Goal: Task Accomplishment & Management: Manage account settings

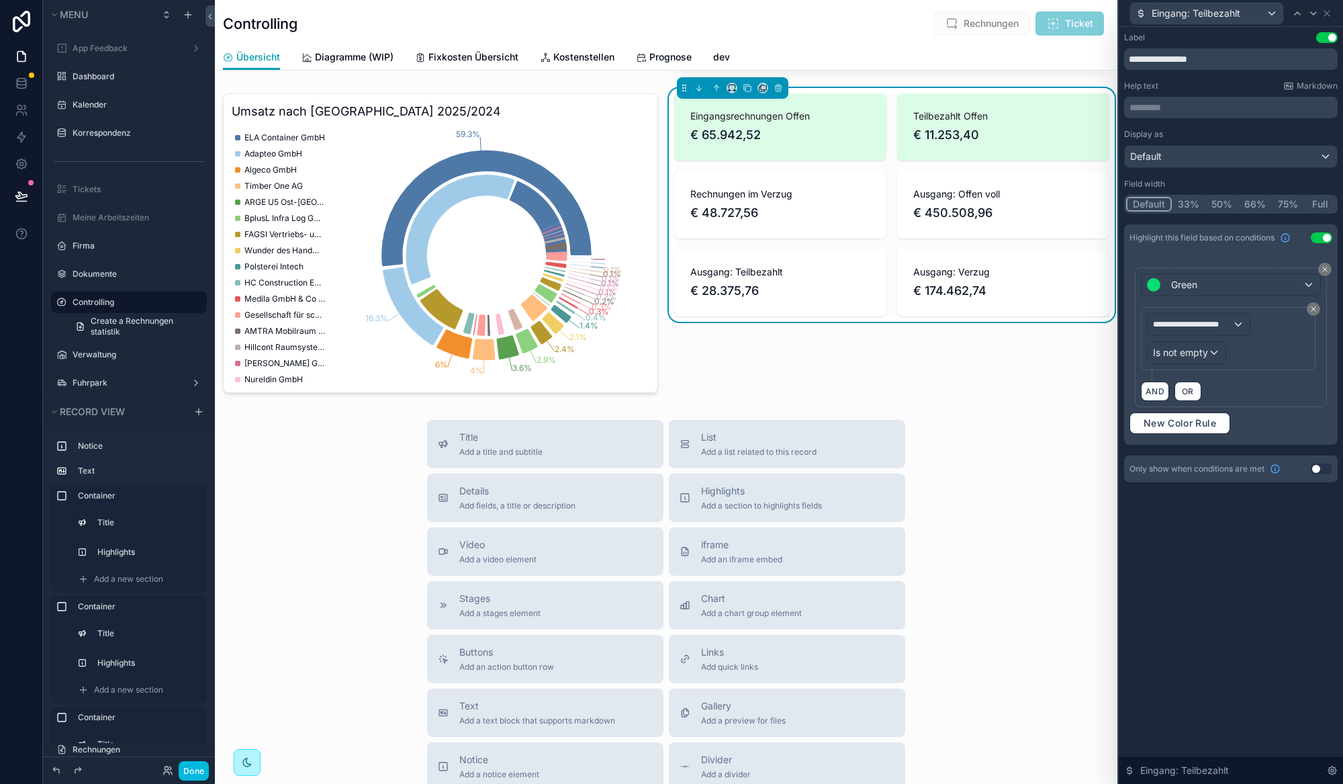
scroll to position [837, 0]
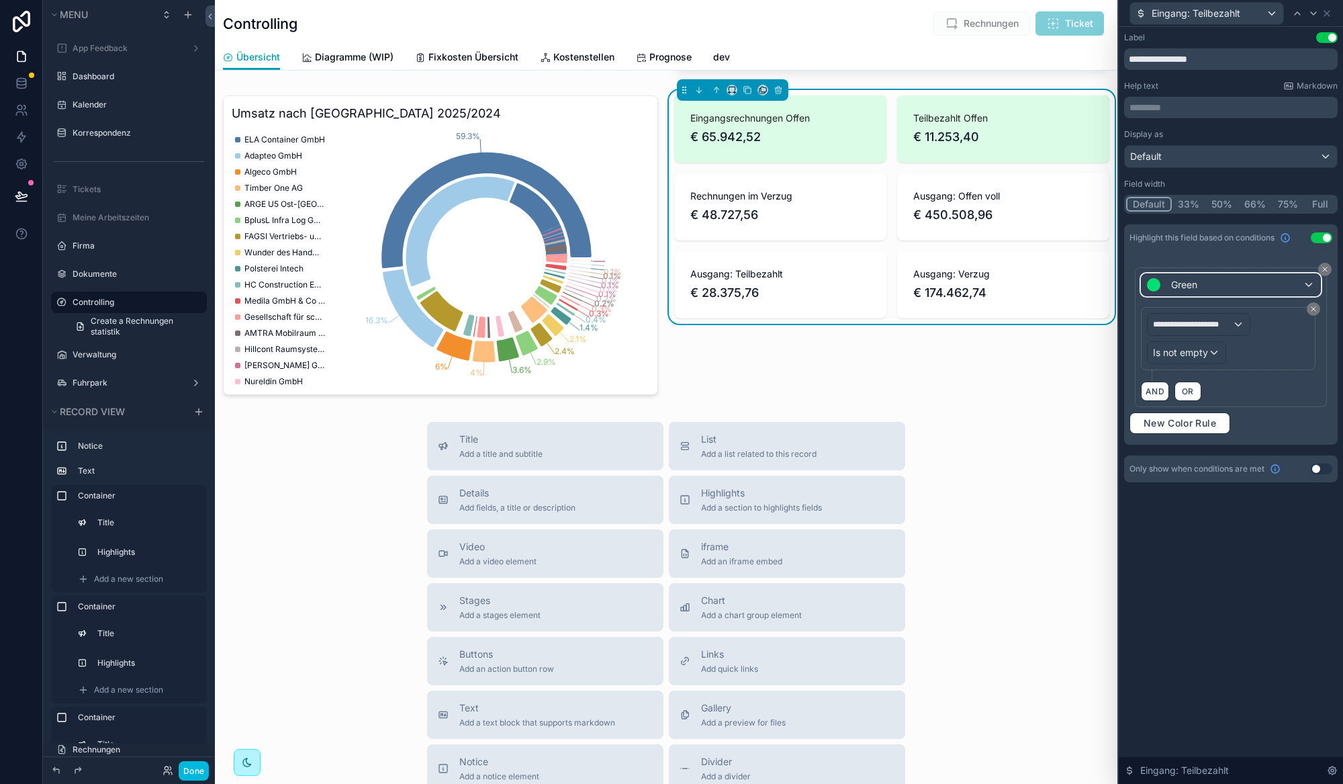
click at [1217, 291] on div "Green" at bounding box center [1230, 284] width 179 height 21
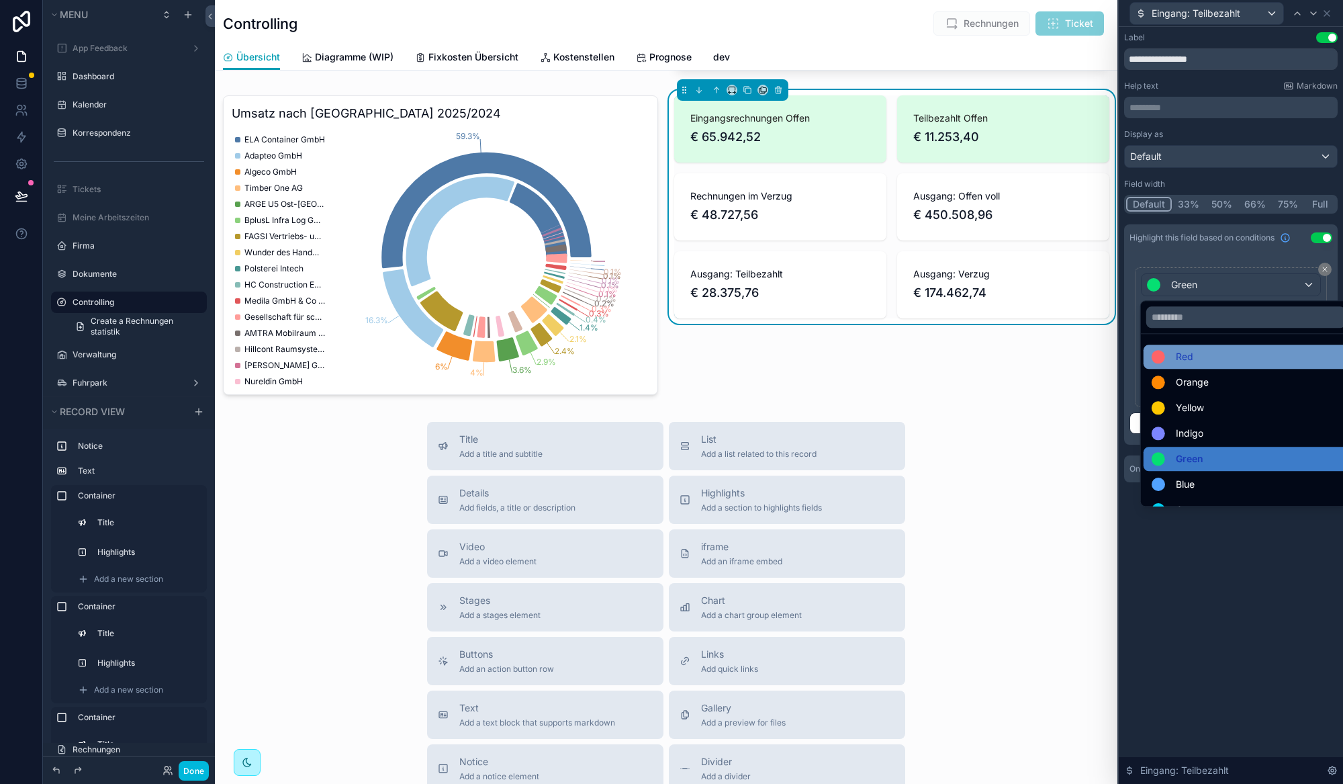
click at [1186, 364] on span "Red" at bounding box center [1184, 356] width 17 height 16
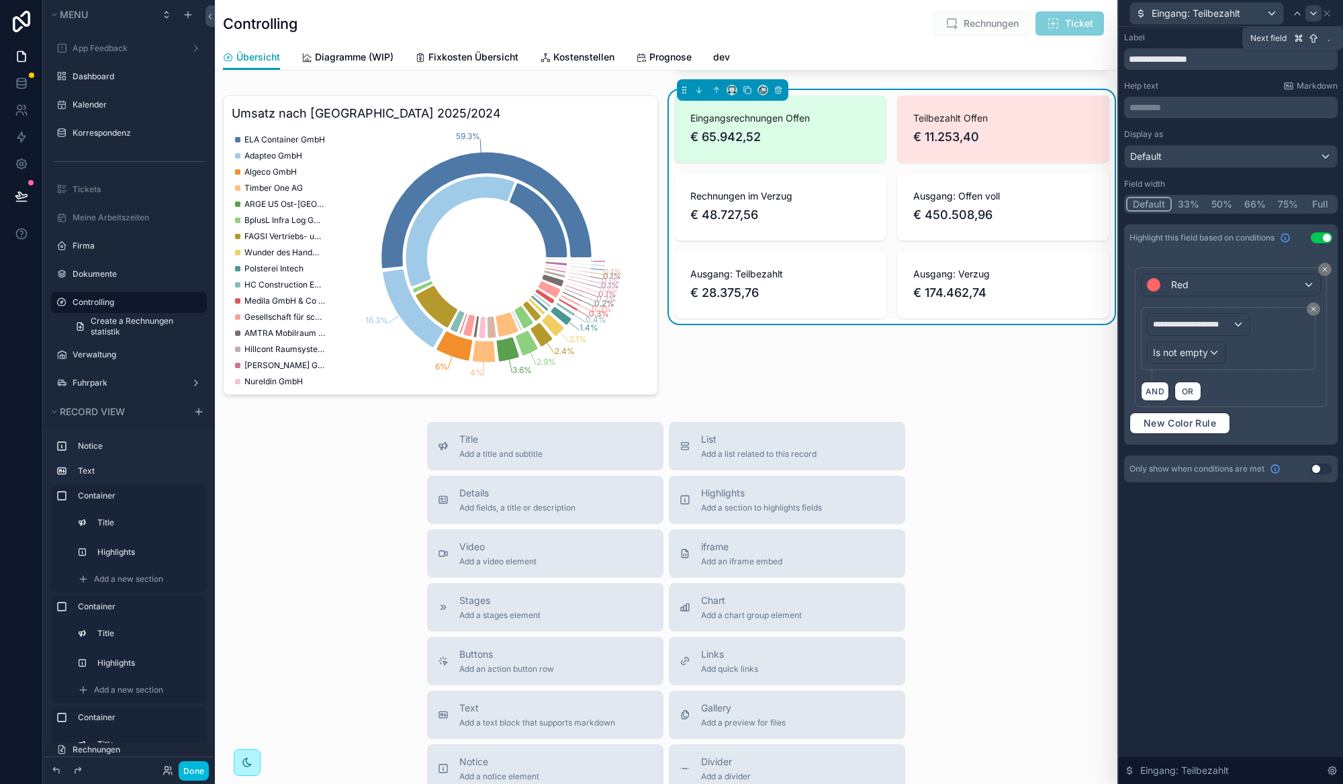
click at [1312, 14] on icon at bounding box center [1313, 13] width 11 height 11
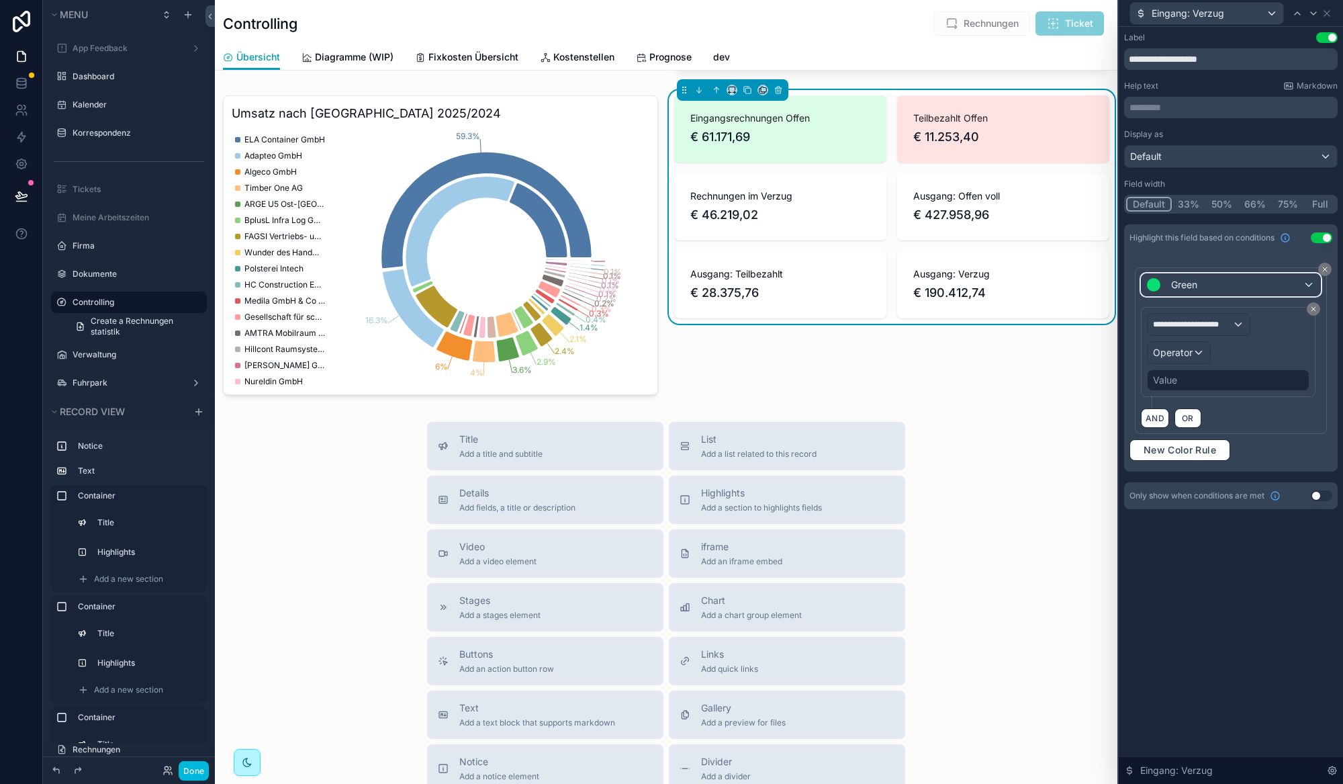
click at [1194, 291] on span "Green" at bounding box center [1184, 284] width 26 height 13
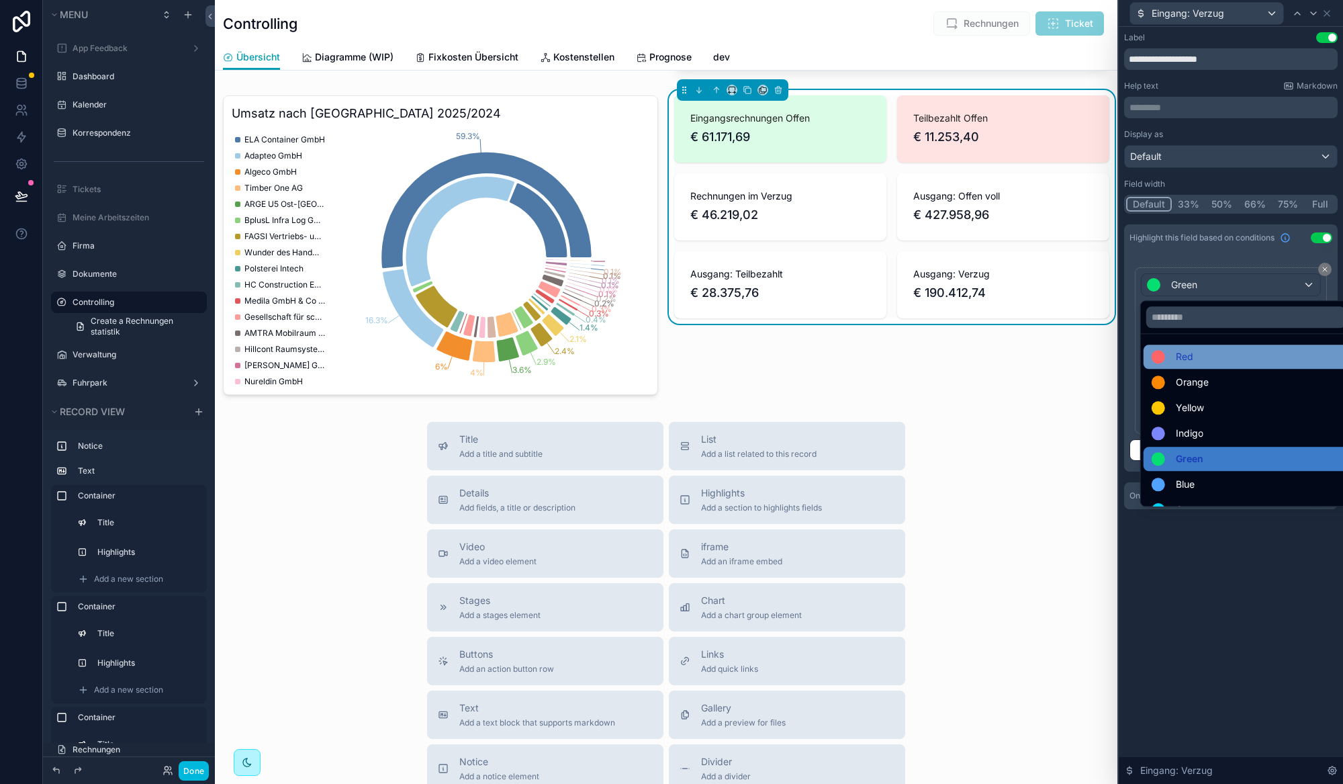
click at [1186, 357] on span "Red" at bounding box center [1184, 356] width 17 height 16
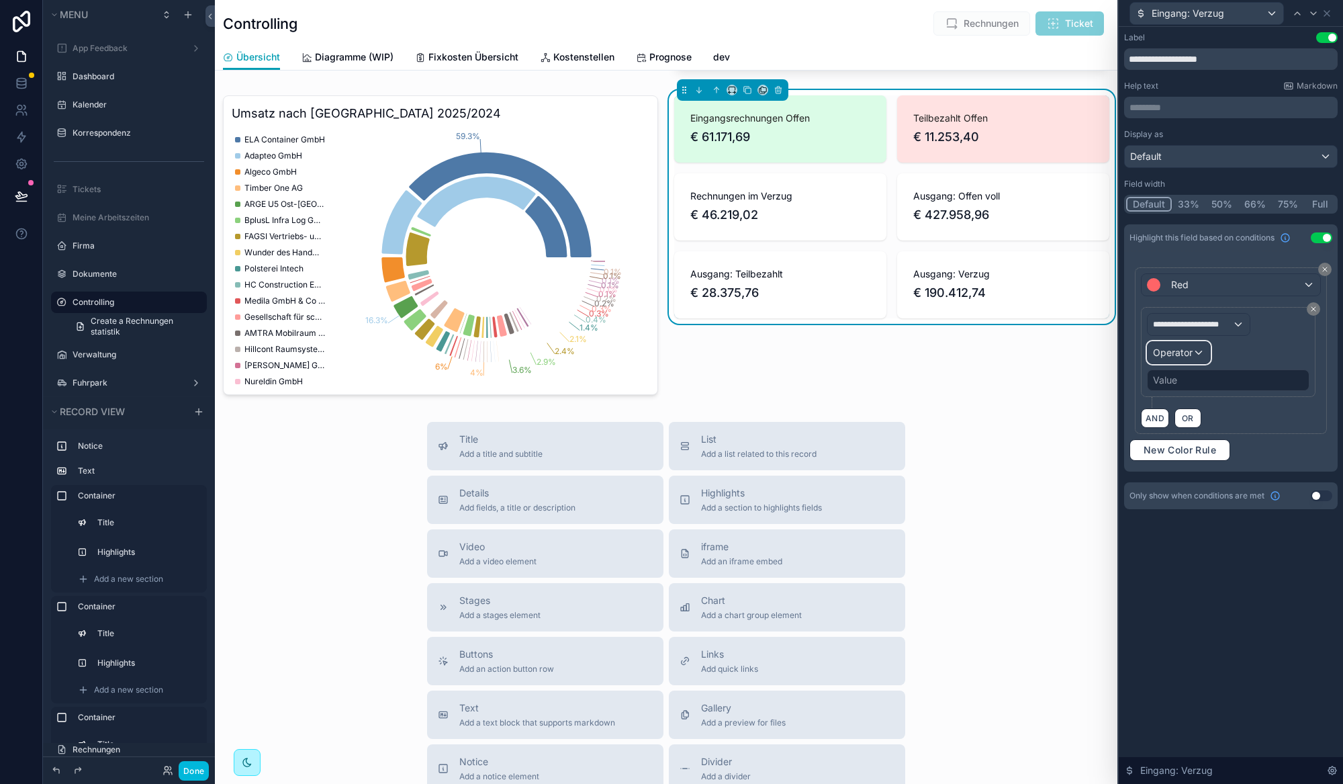
click at [1203, 359] on div "Operator" at bounding box center [1178, 352] width 62 height 21
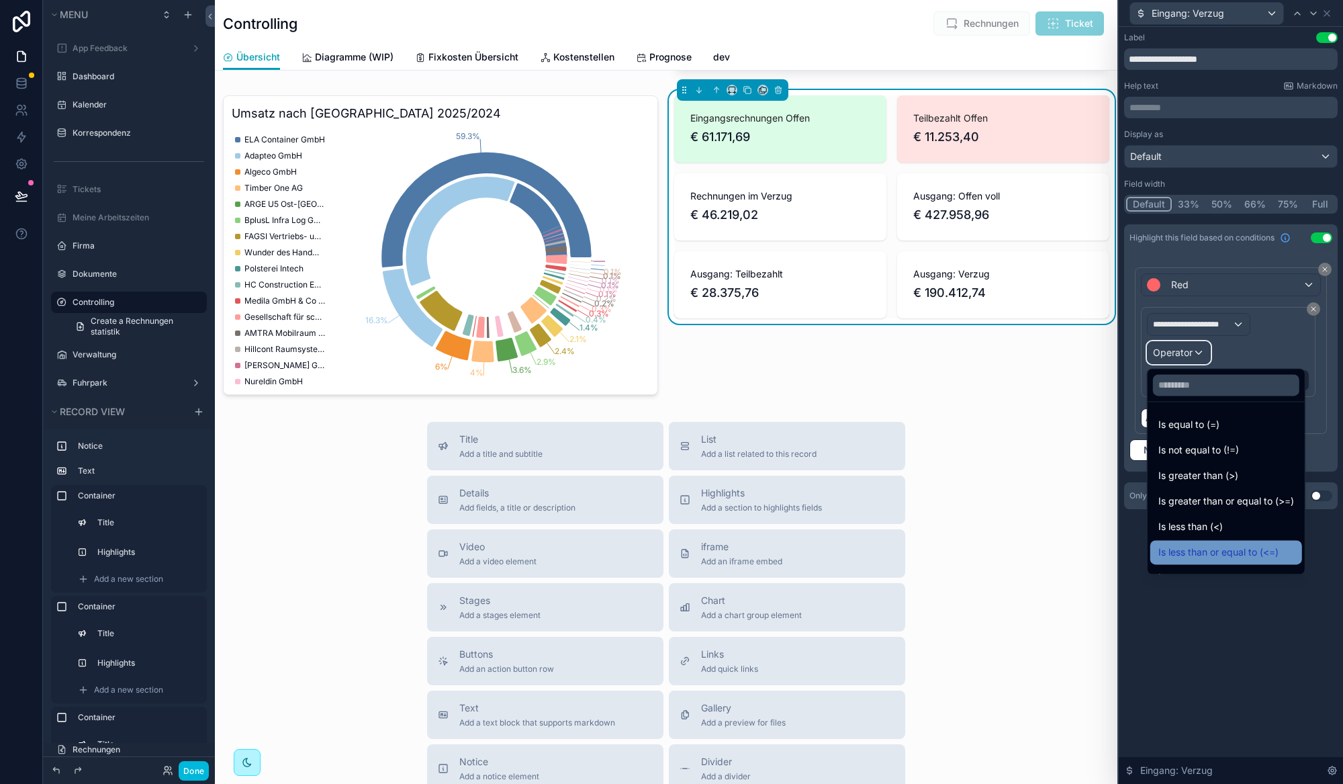
scroll to position [95, 0]
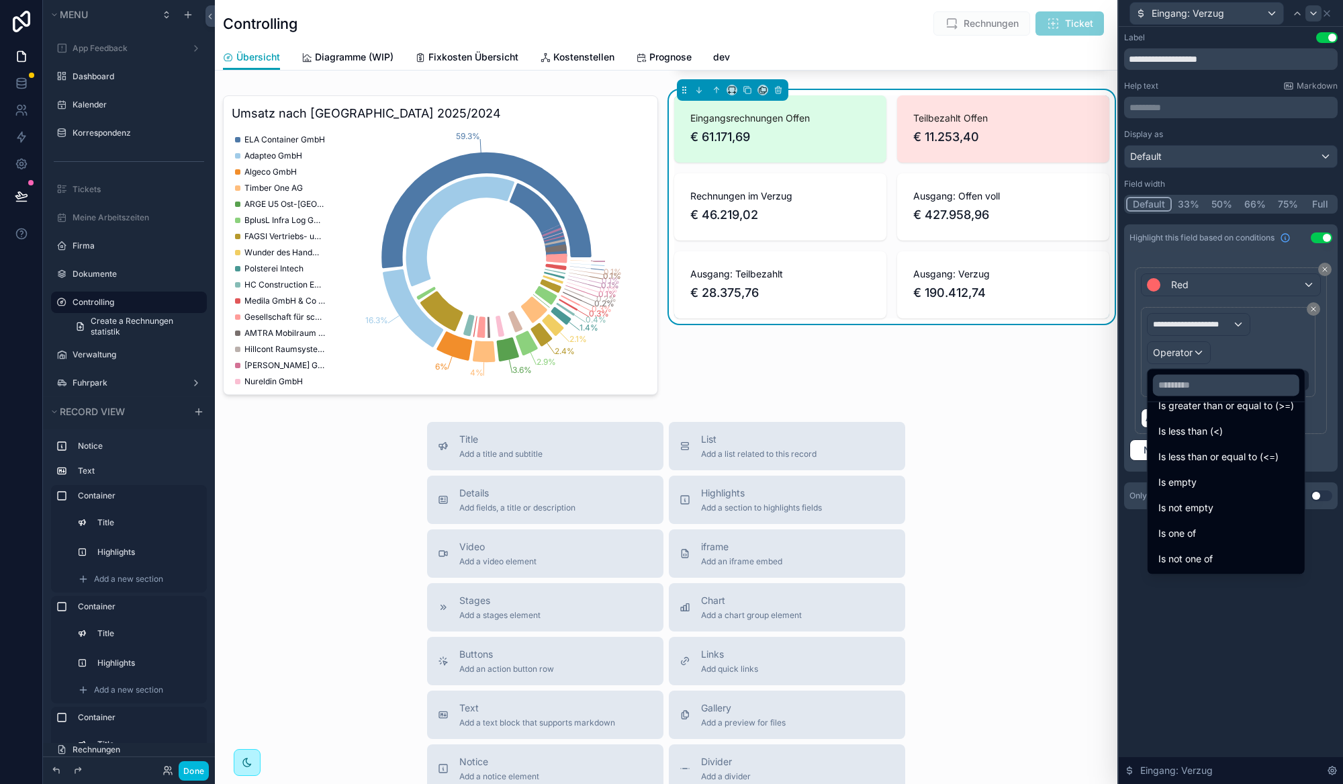
click at [1210, 511] on span "Is not empty" at bounding box center [1185, 508] width 55 height 16
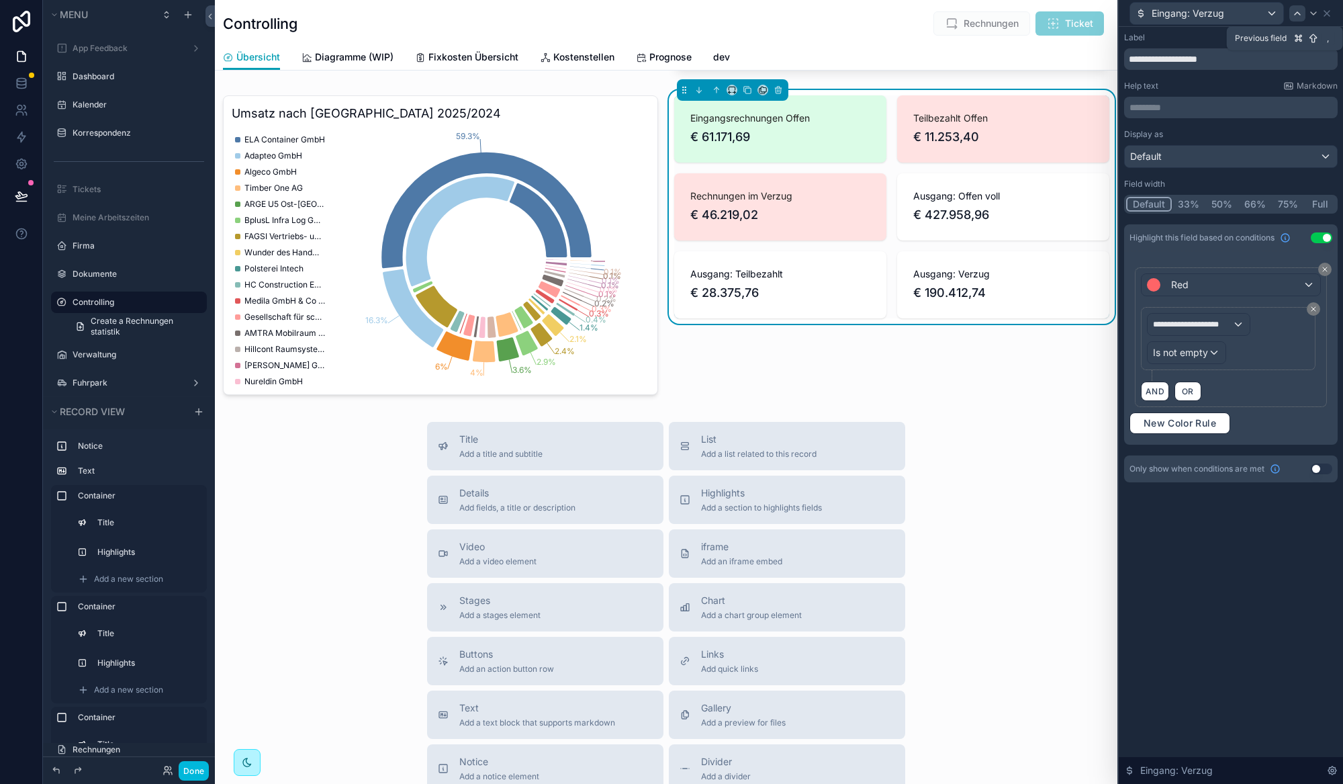
click at [1297, 15] on icon at bounding box center [1297, 13] width 11 height 11
click at [1197, 284] on span "Green" at bounding box center [1184, 284] width 26 height 13
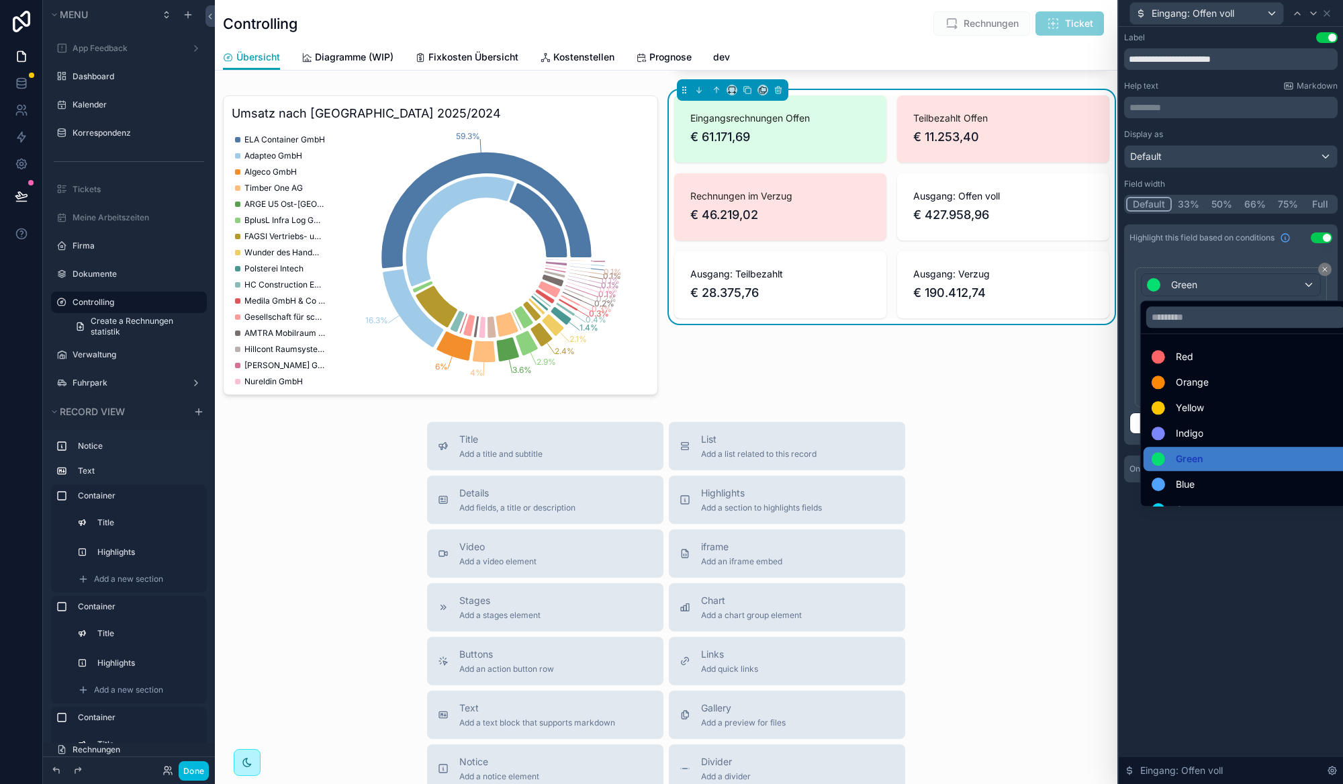
click at [1198, 362] on div "Red" at bounding box center [1246, 356] width 189 height 16
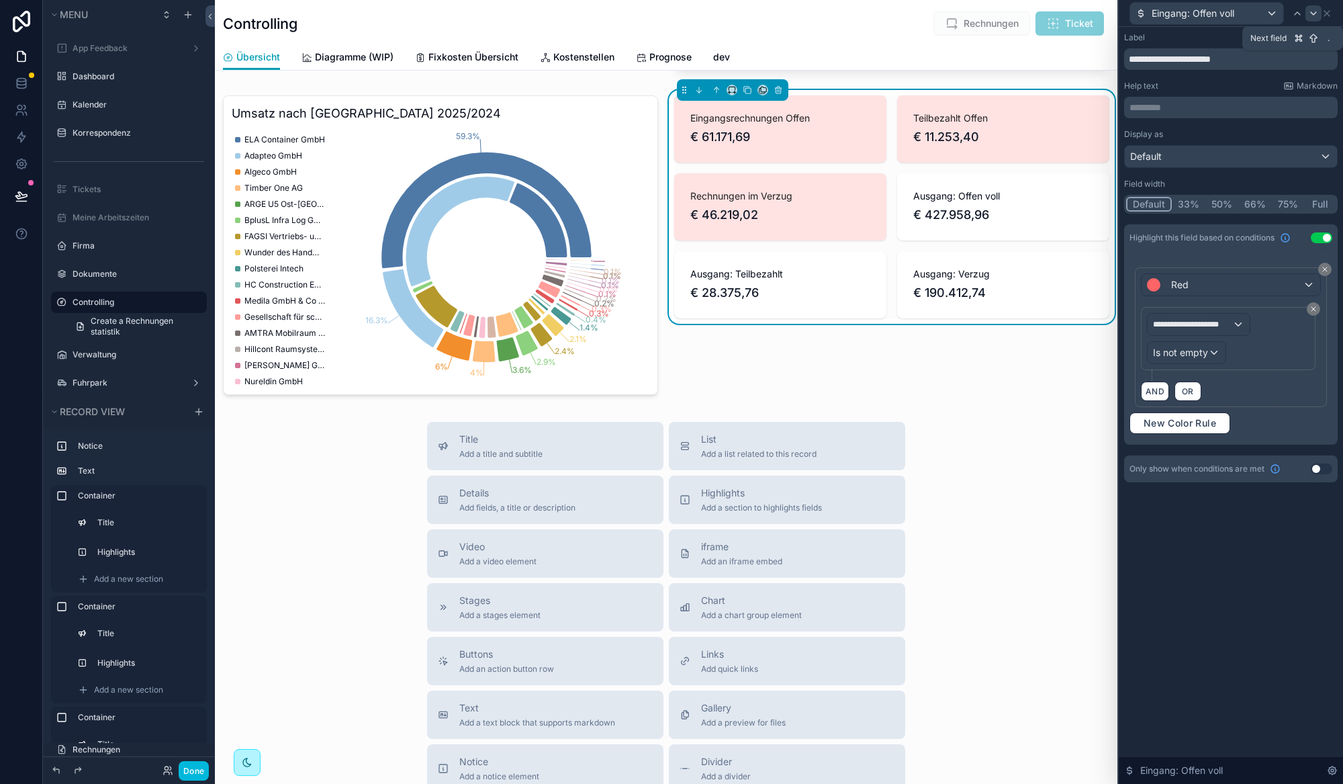
click at [1316, 13] on icon at bounding box center [1313, 13] width 11 height 11
click at [1315, 13] on icon at bounding box center [1313, 13] width 11 height 11
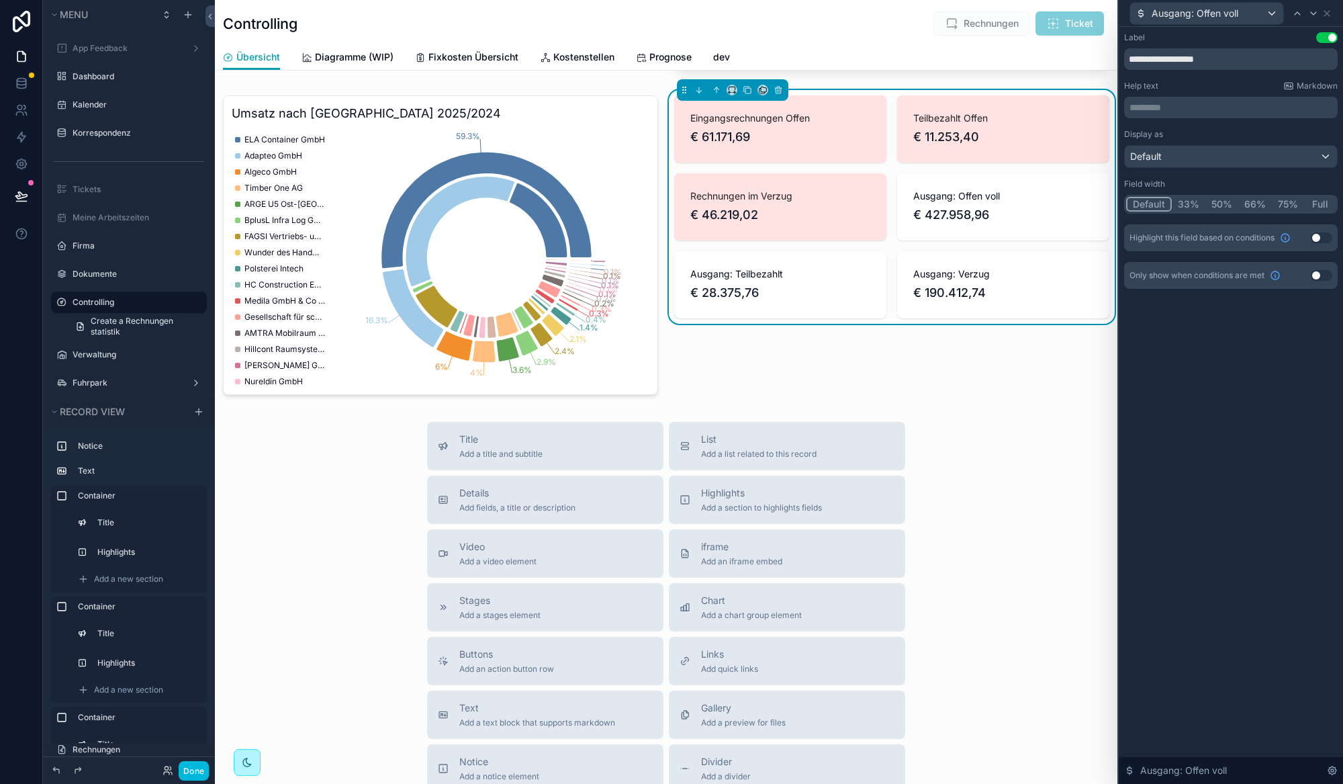
click at [1332, 266] on div "Only show when conditions are met Use setting" at bounding box center [1231, 275] width 214 height 27
drag, startPoint x: 1330, startPoint y: 271, endPoint x: 1227, endPoint y: 320, distance: 114.4
click at [1330, 271] on button "Use setting" at bounding box center [1321, 275] width 21 height 11
click at [1328, 275] on button "Use setting" at bounding box center [1321, 275] width 21 height 11
click at [1319, 272] on button "Use setting" at bounding box center [1321, 275] width 21 height 11
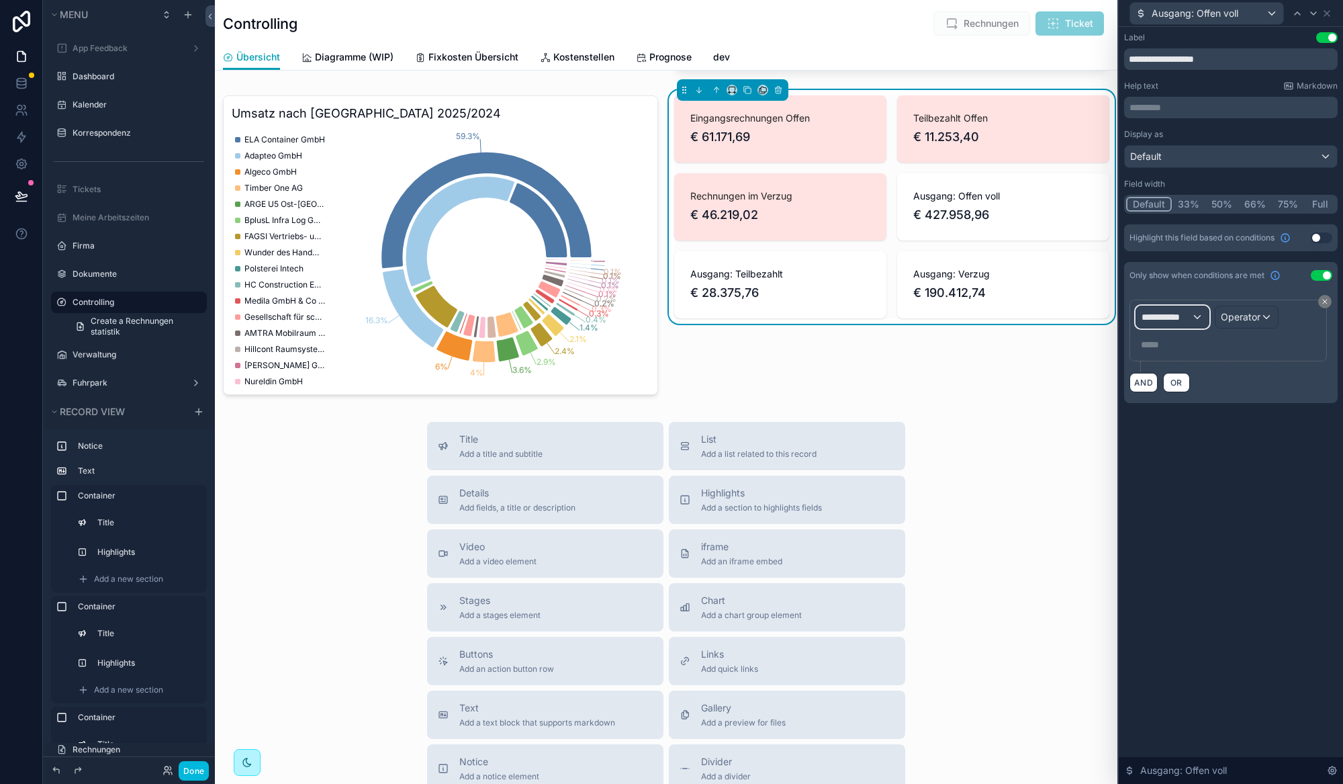
click at [1186, 314] on span "**********" at bounding box center [1166, 316] width 50 height 13
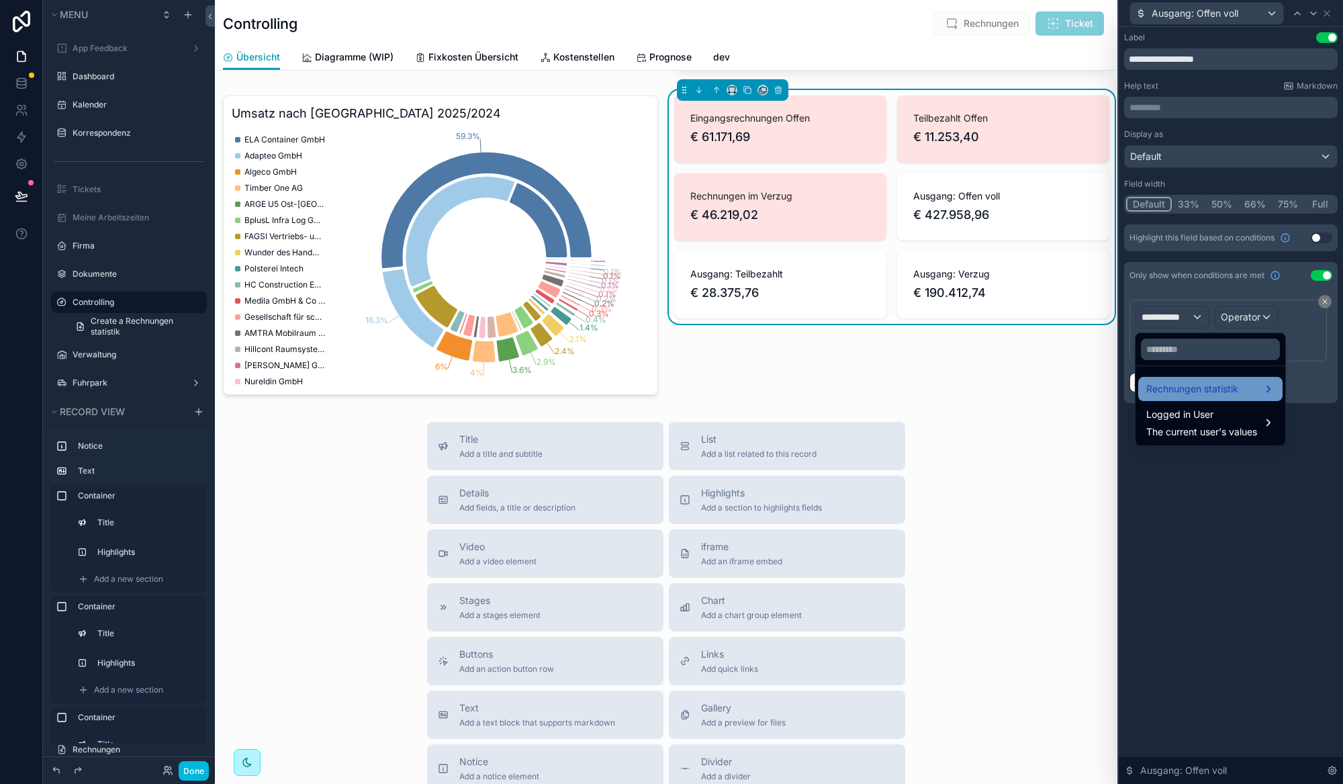
click at [1183, 381] on span "Rechnungen statistik" at bounding box center [1192, 389] width 92 height 16
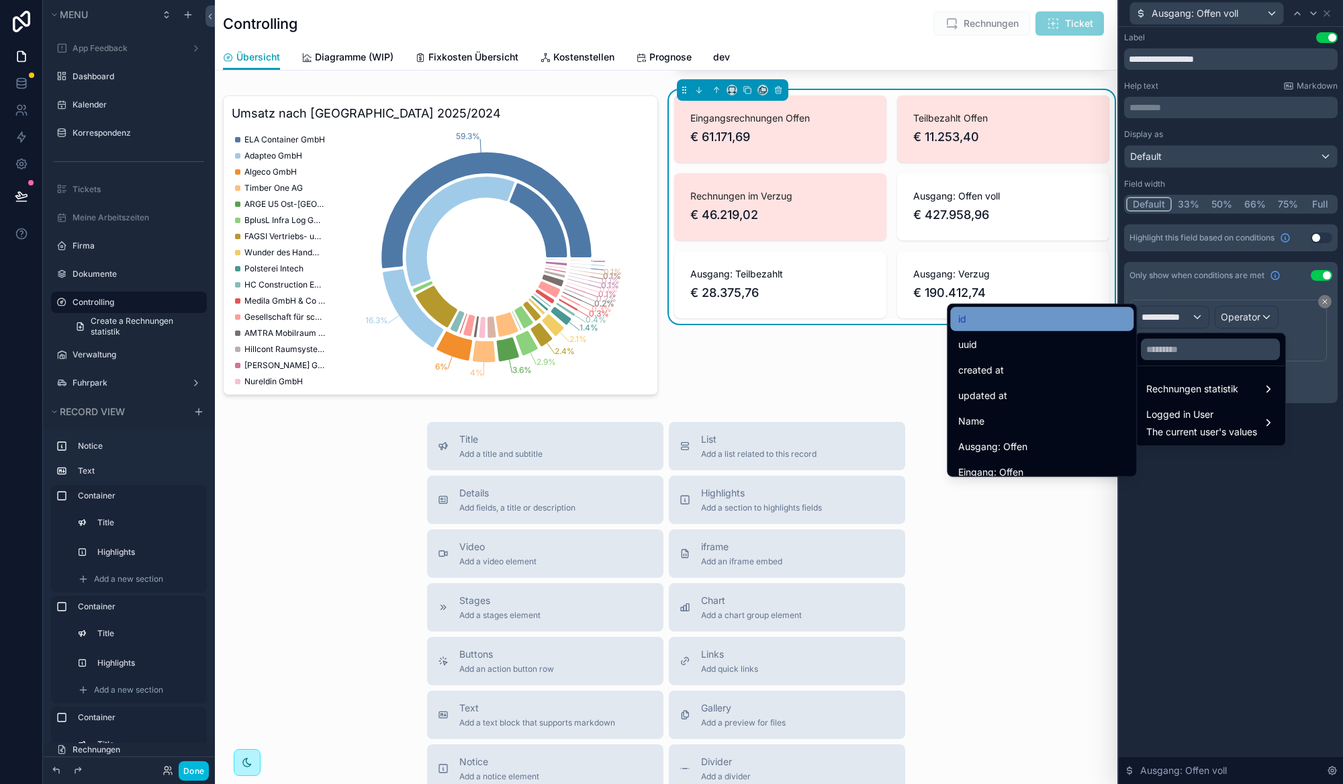
click at [1031, 318] on div "id" at bounding box center [1041, 319] width 167 height 16
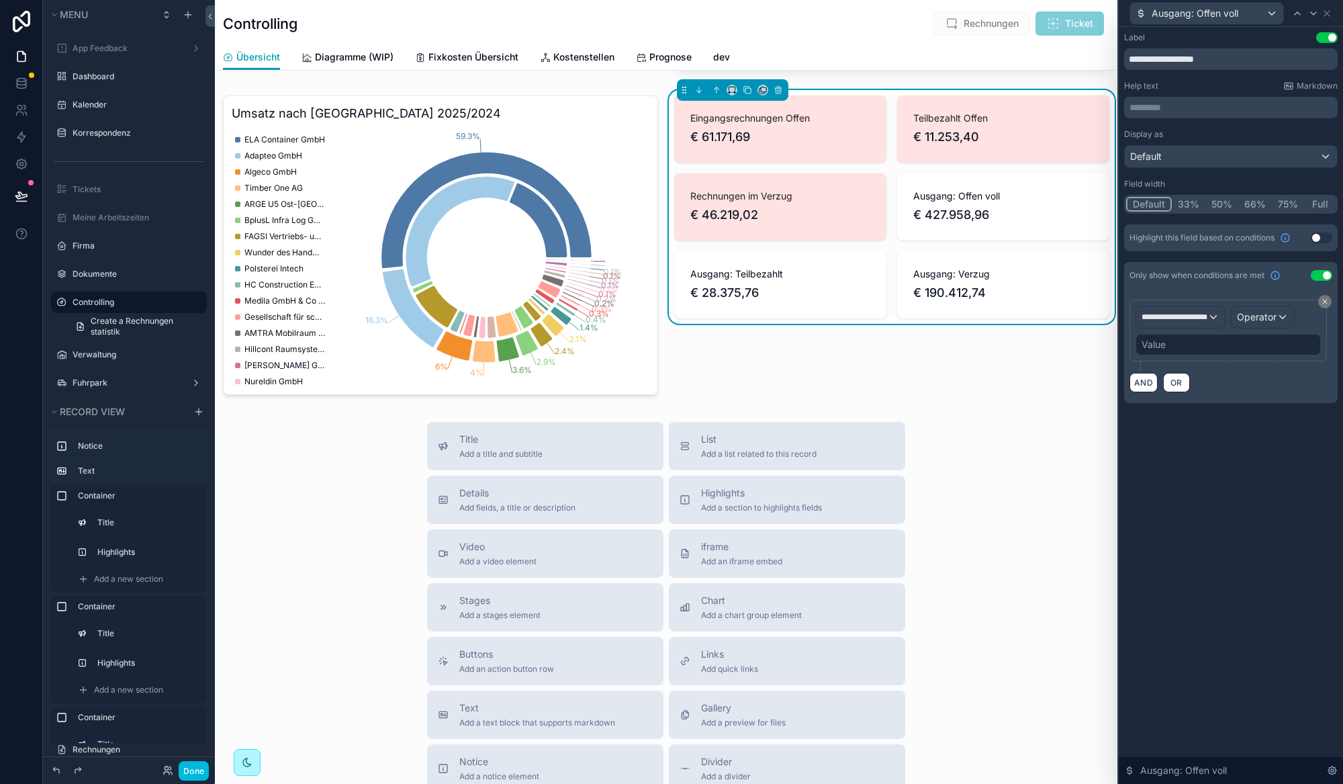
click at [1173, 350] on div "Value" at bounding box center [1227, 344] width 185 height 21
click at [1231, 314] on div "**********" at bounding box center [1187, 316] width 102 height 21
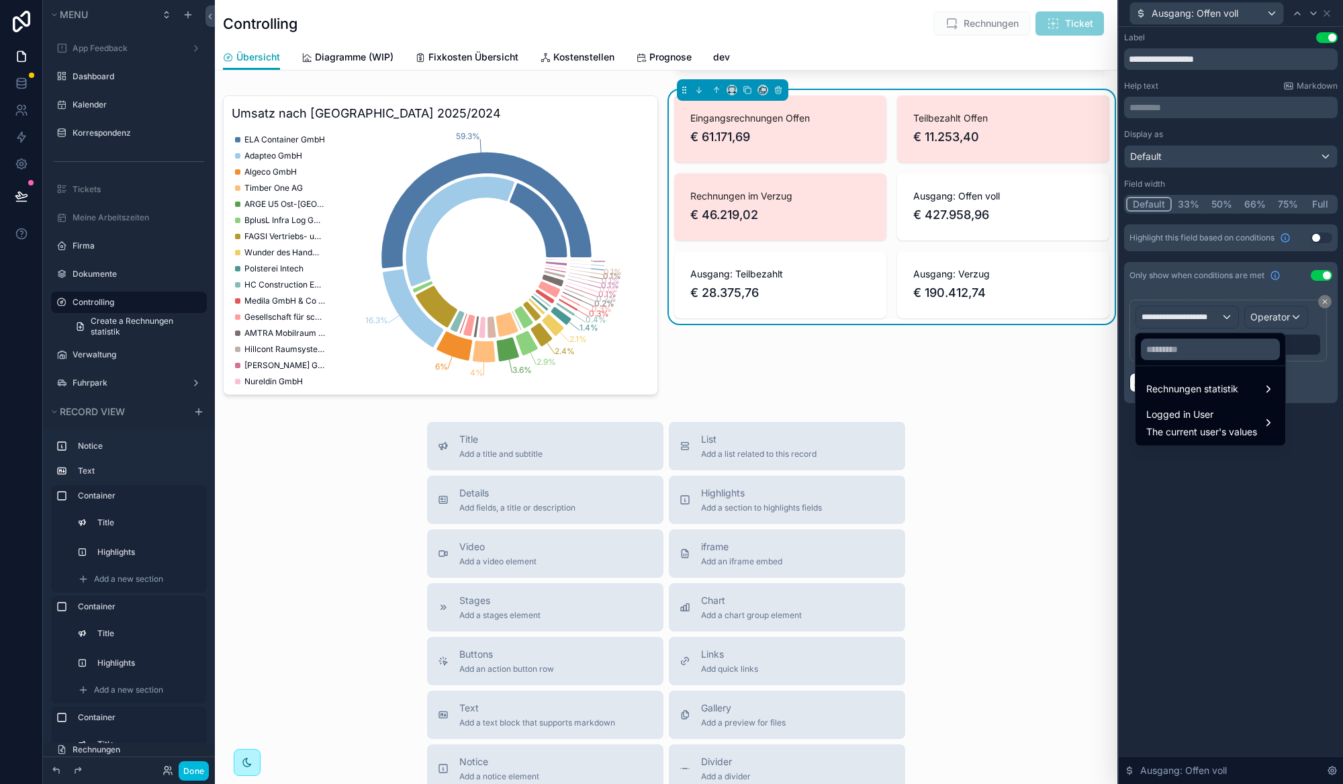
click at [1250, 315] on div at bounding box center [1231, 392] width 224 height 784
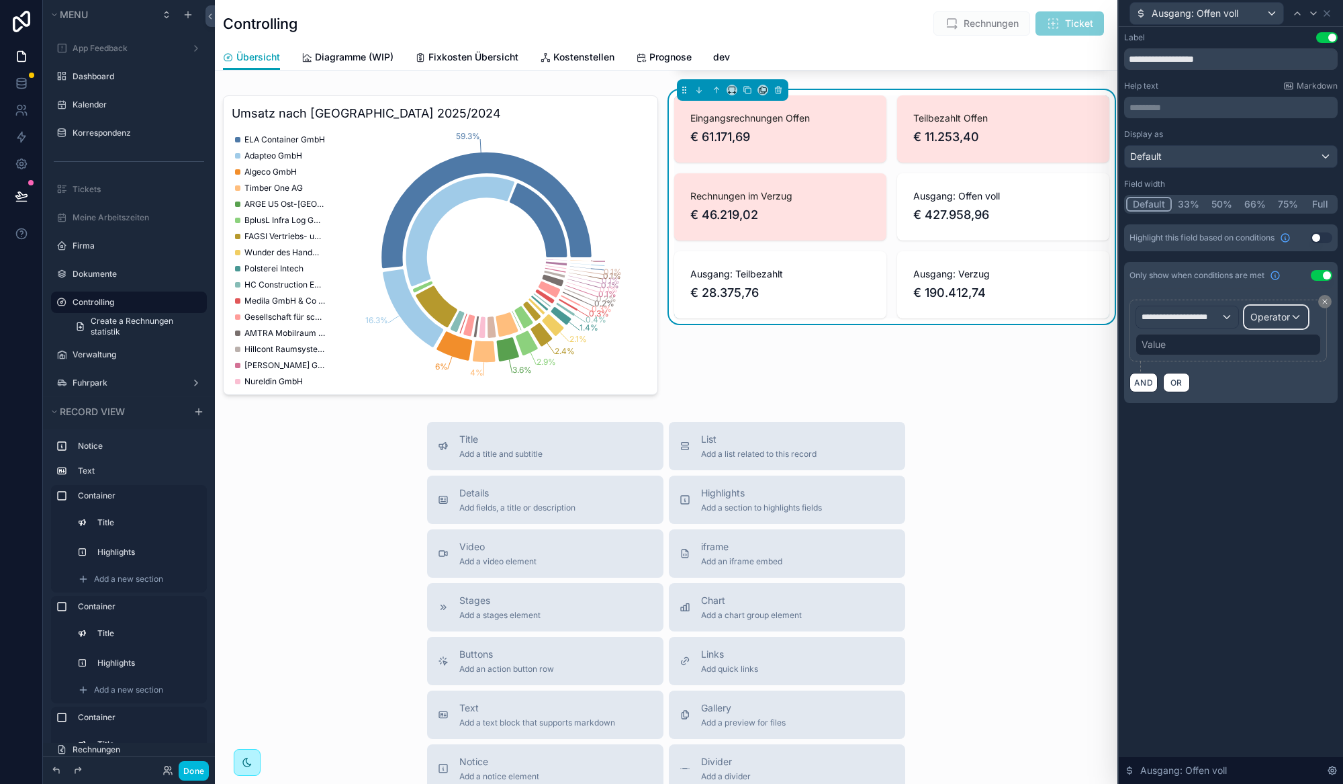
click at [1259, 316] on span "Operator" at bounding box center [1270, 316] width 40 height 11
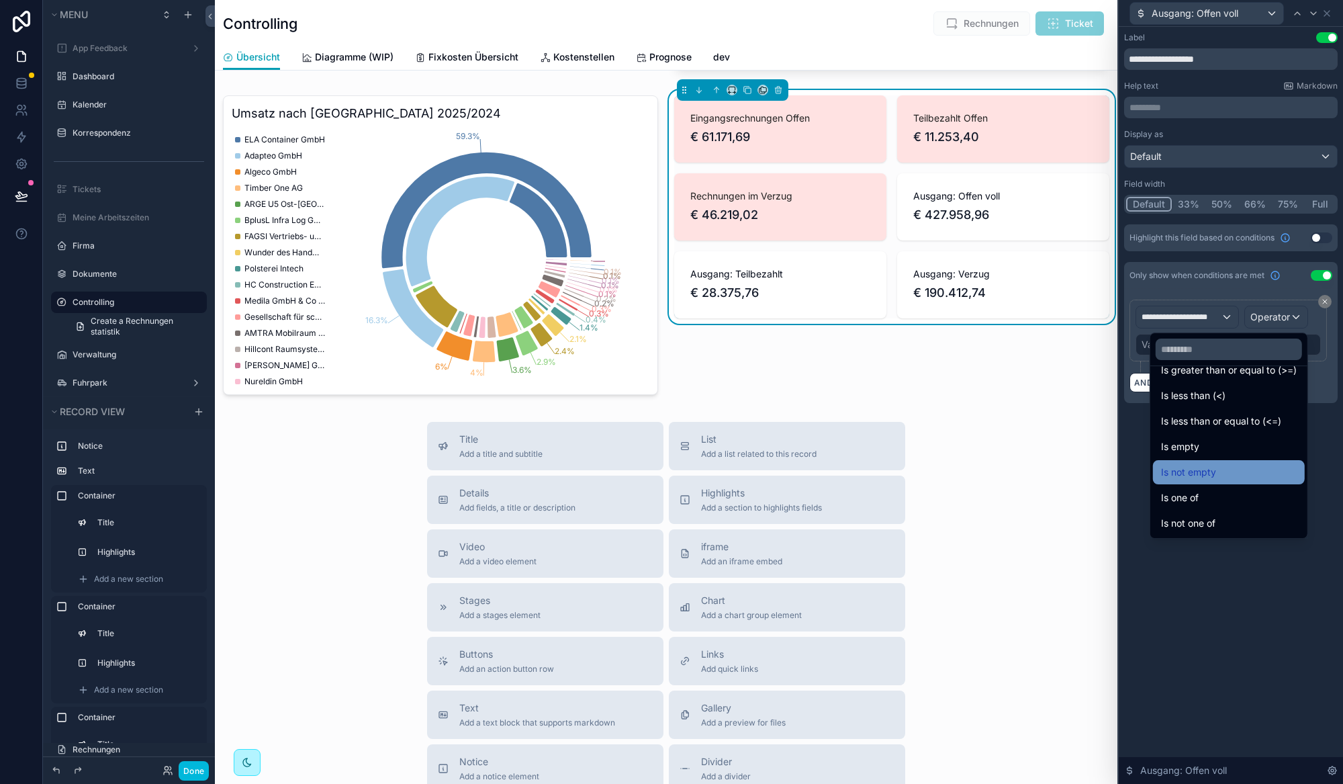
click at [1219, 465] on div "Is not empty" at bounding box center [1229, 472] width 136 height 16
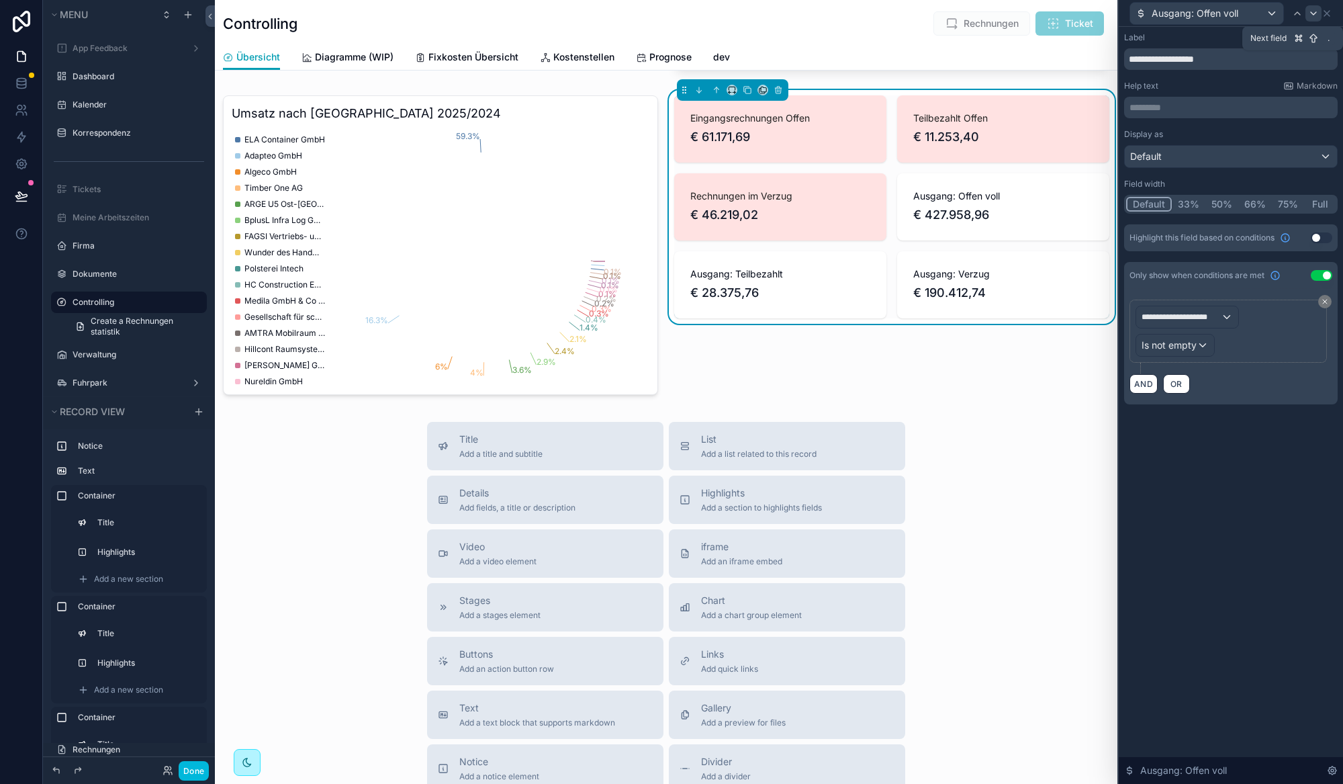
click at [1314, 14] on icon at bounding box center [1313, 13] width 11 height 11
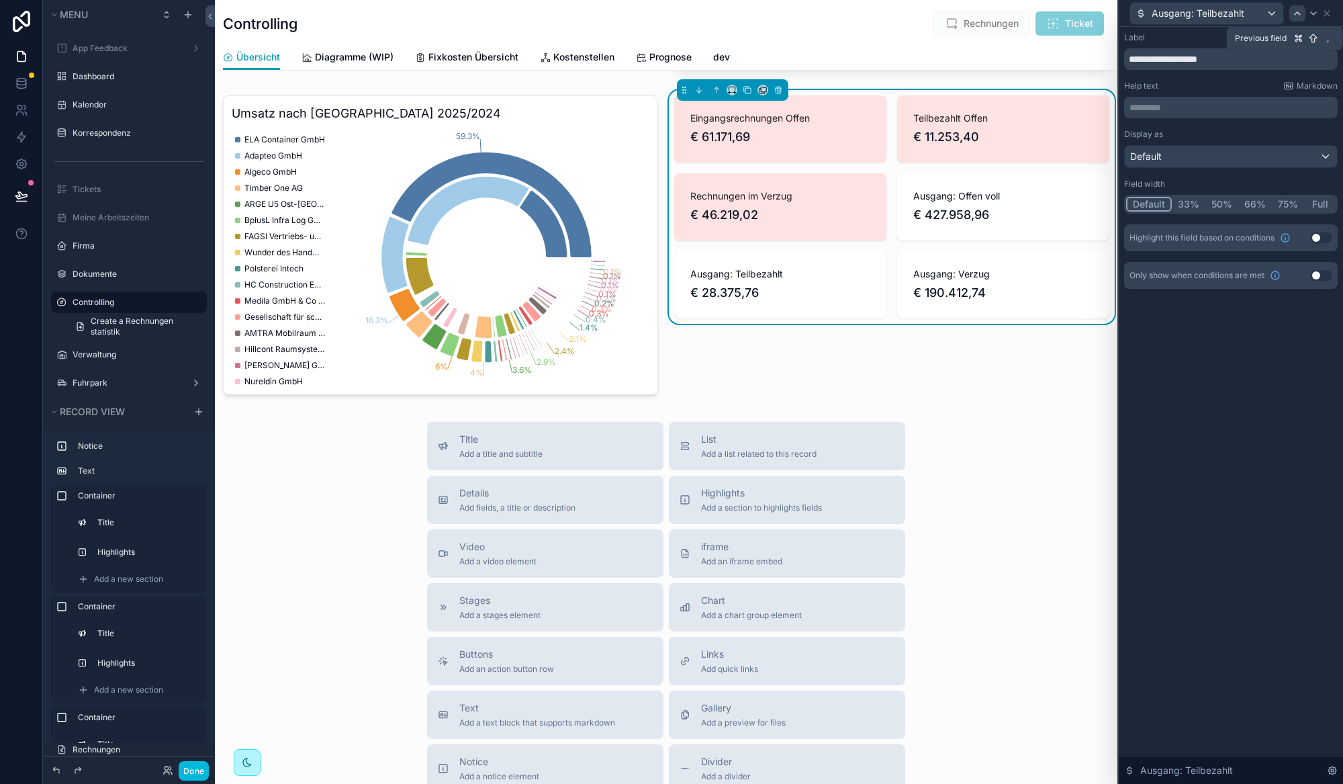
click at [1293, 10] on icon at bounding box center [1297, 13] width 11 height 11
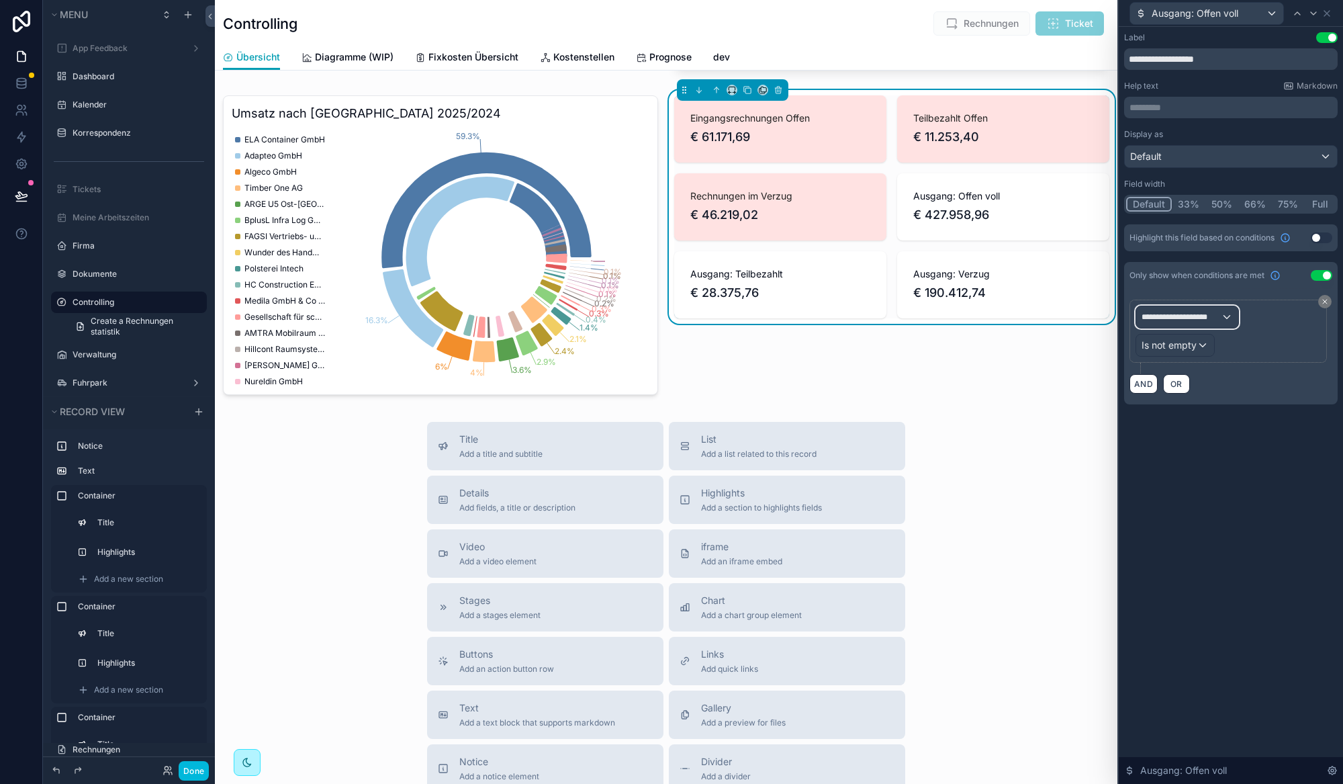
click at [1212, 318] on span "**********" at bounding box center [1180, 317] width 79 height 11
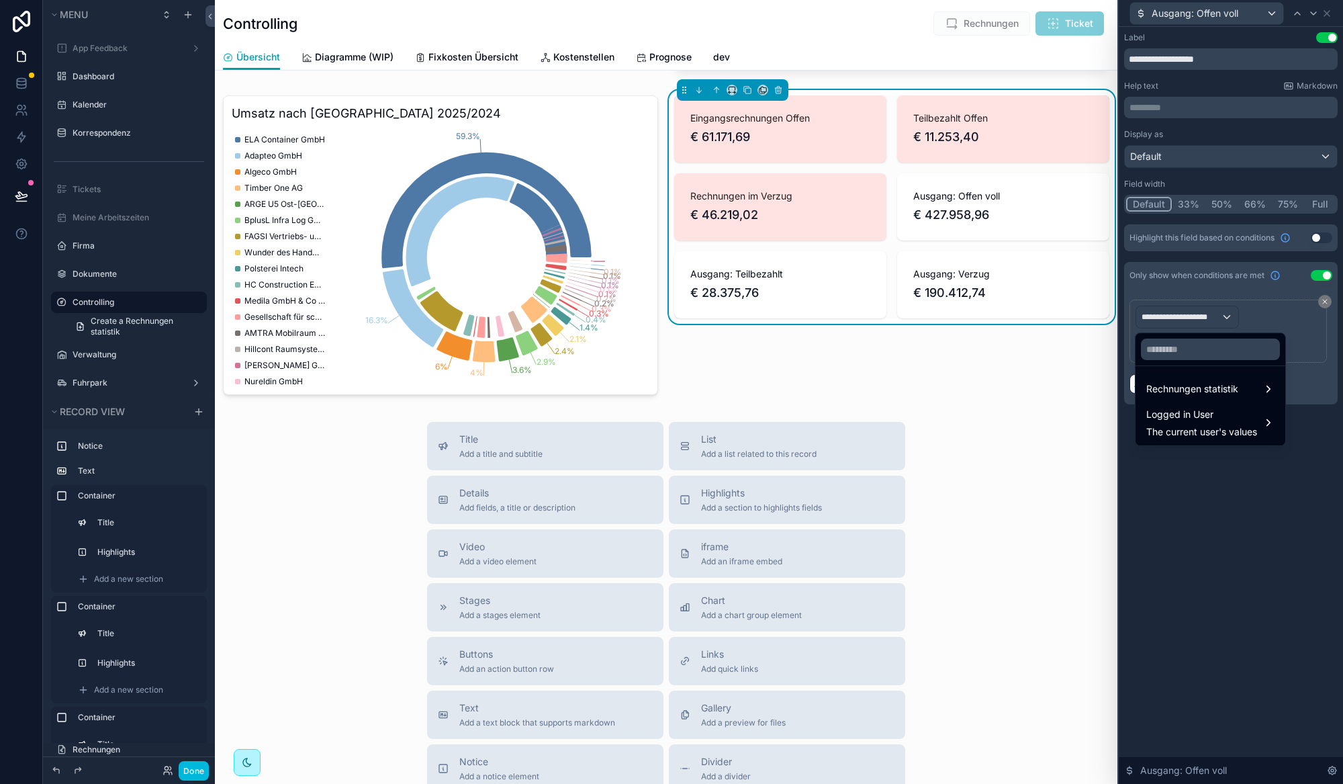
click at [1264, 320] on div at bounding box center [1231, 392] width 224 height 784
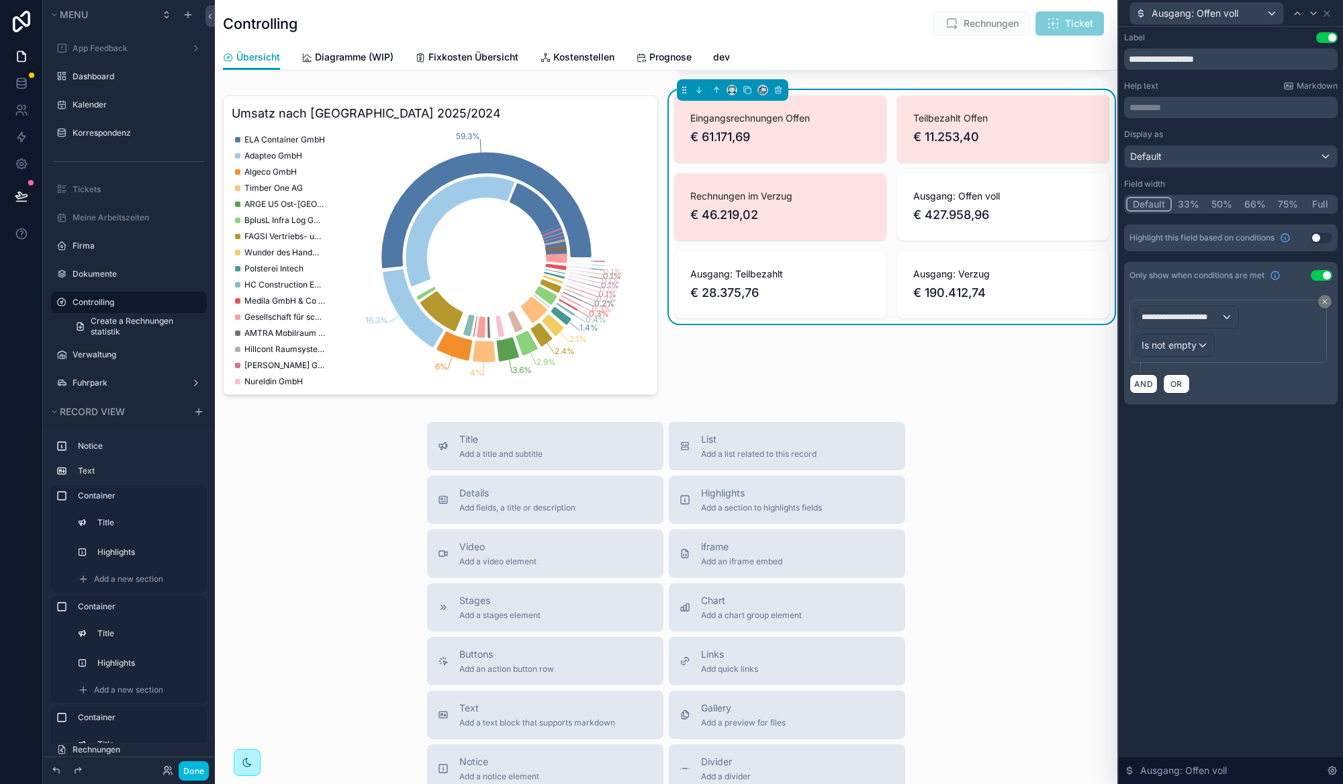
click at [1183, 293] on div "**********" at bounding box center [1231, 346] width 214 height 115
click at [1329, 300] on button at bounding box center [1324, 301] width 13 height 13
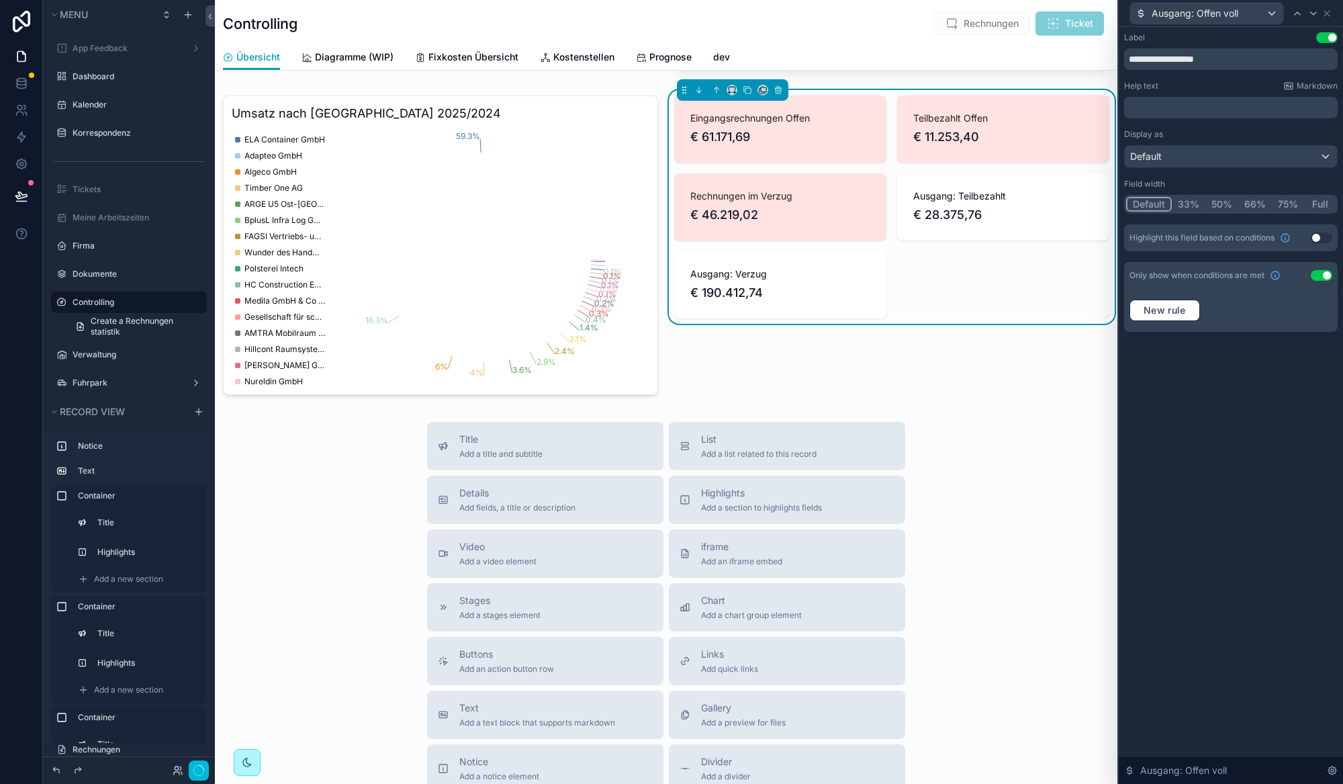
click at [1312, 284] on div "Only show when conditions are met Use setting" at bounding box center [1231, 275] width 214 height 27
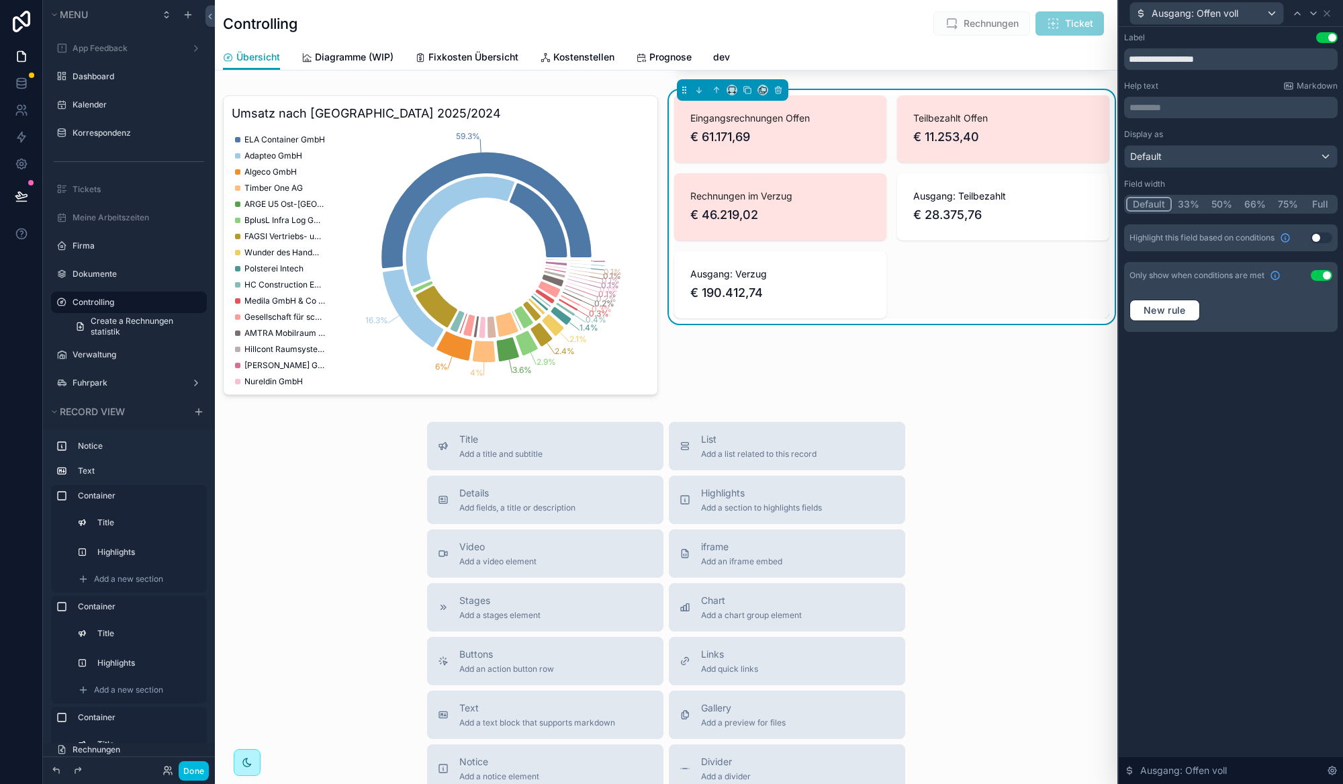
click at [1317, 277] on button "Use setting" at bounding box center [1321, 275] width 21 height 11
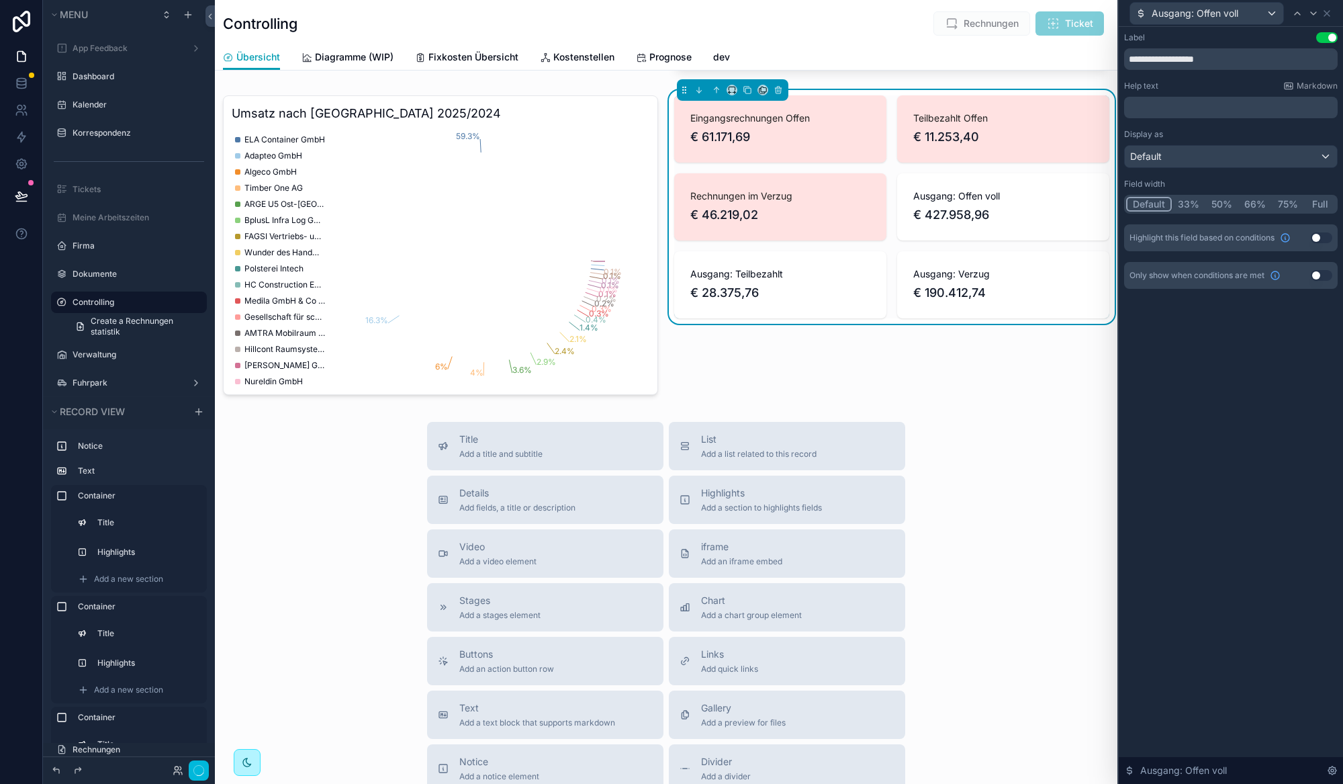
click at [1323, 236] on button "Use setting" at bounding box center [1321, 237] width 21 height 11
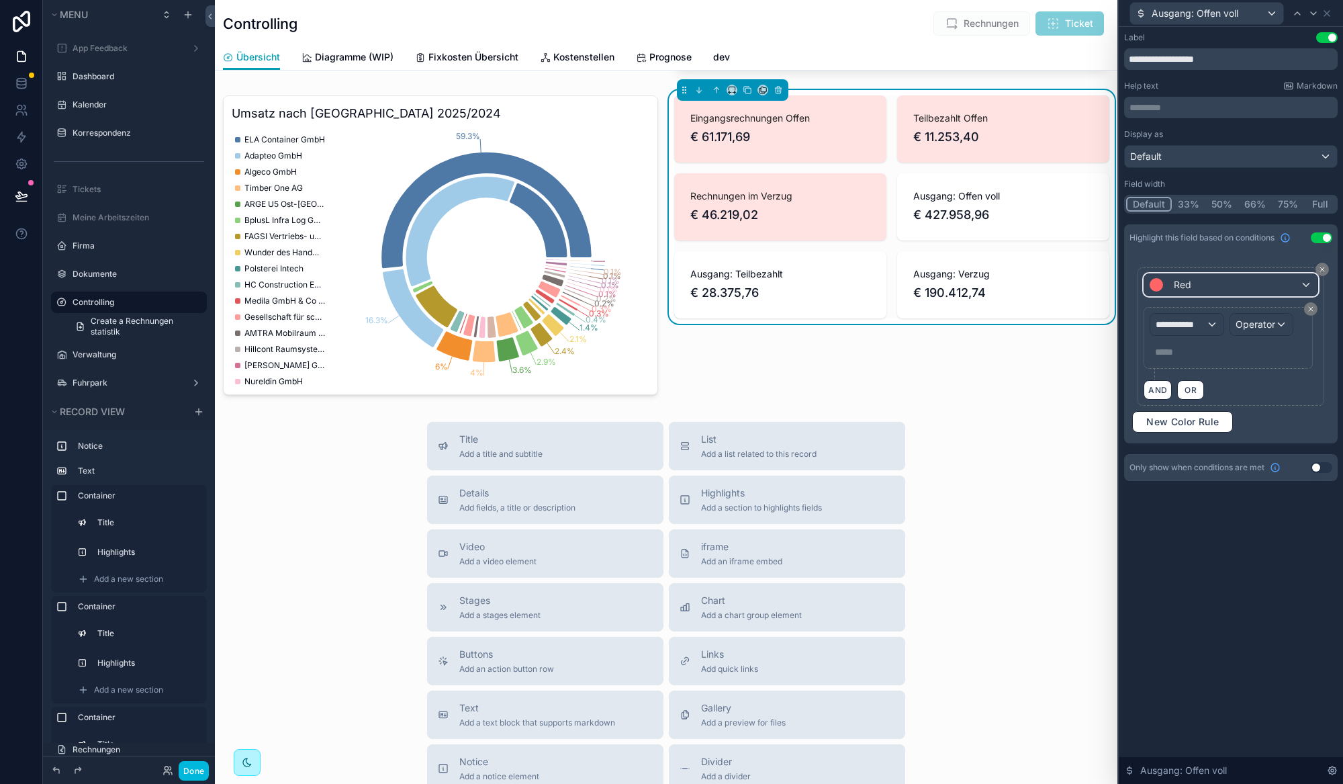
click at [1225, 291] on div "Red" at bounding box center [1230, 284] width 173 height 21
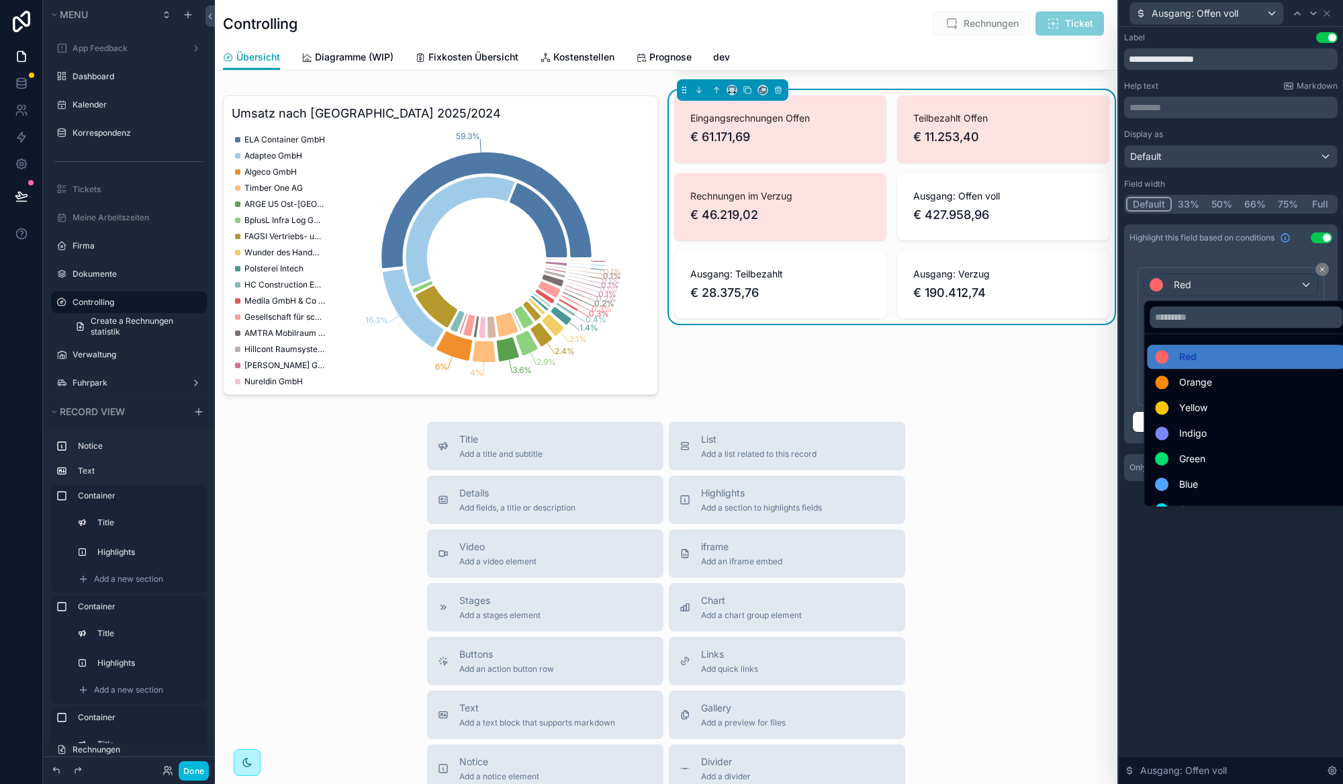
click at [1189, 457] on span "Green" at bounding box center [1192, 459] width 26 height 16
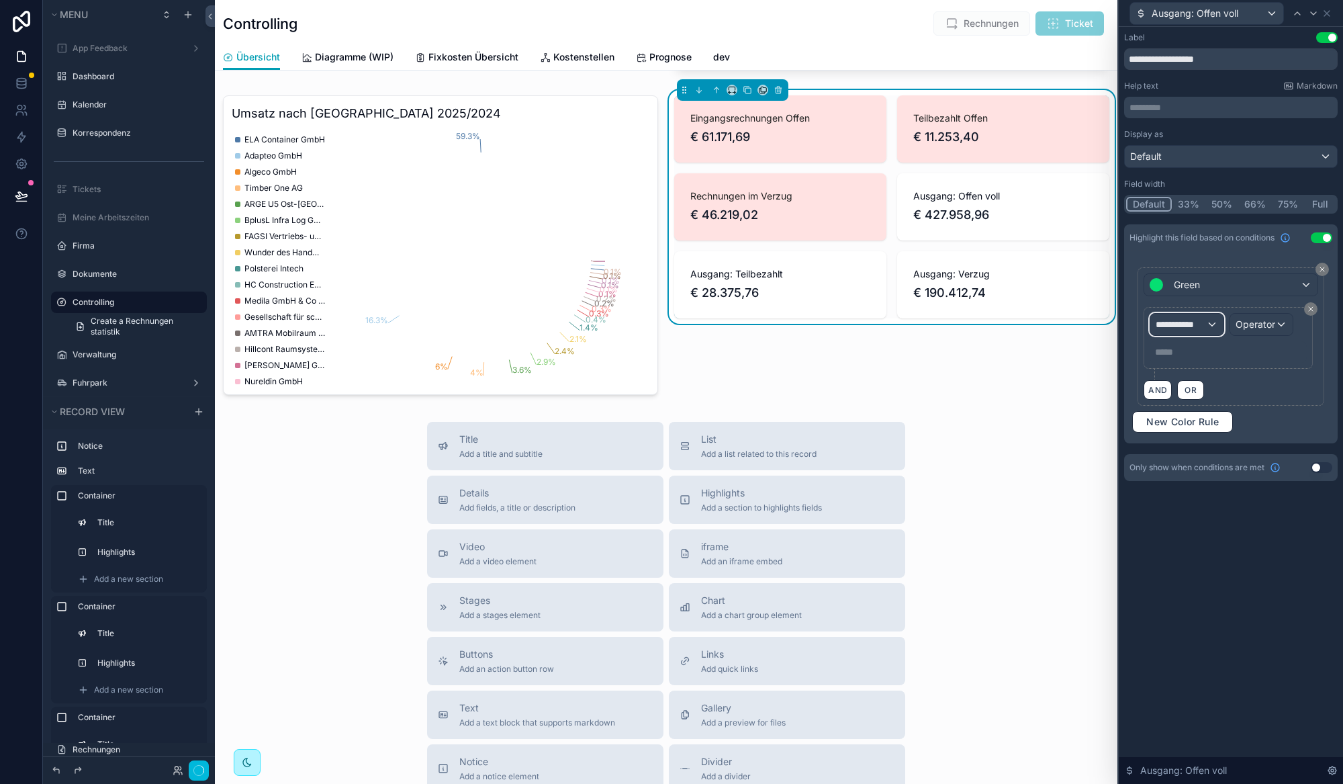
click at [1184, 327] on span "**********" at bounding box center [1181, 324] width 50 height 13
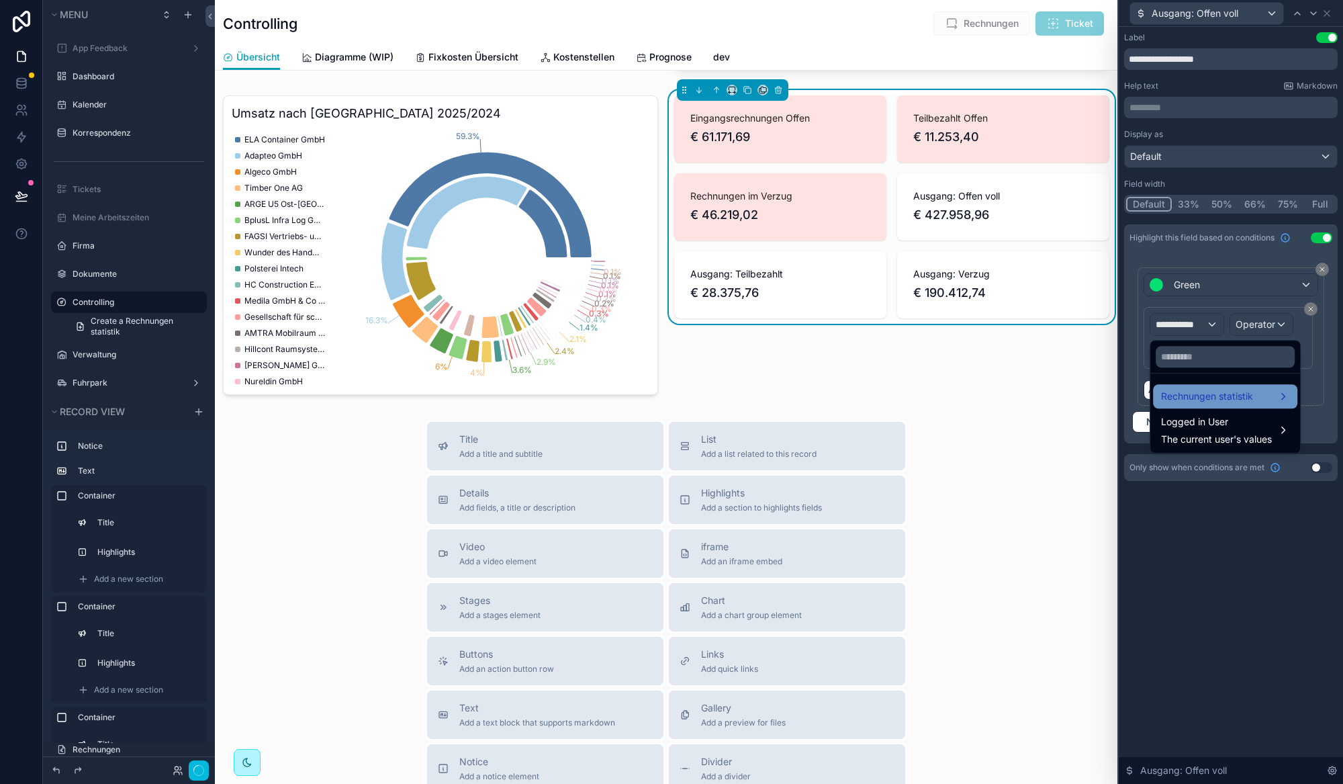
click at [1196, 391] on span "Rechnungen statistik" at bounding box center [1207, 396] width 92 height 16
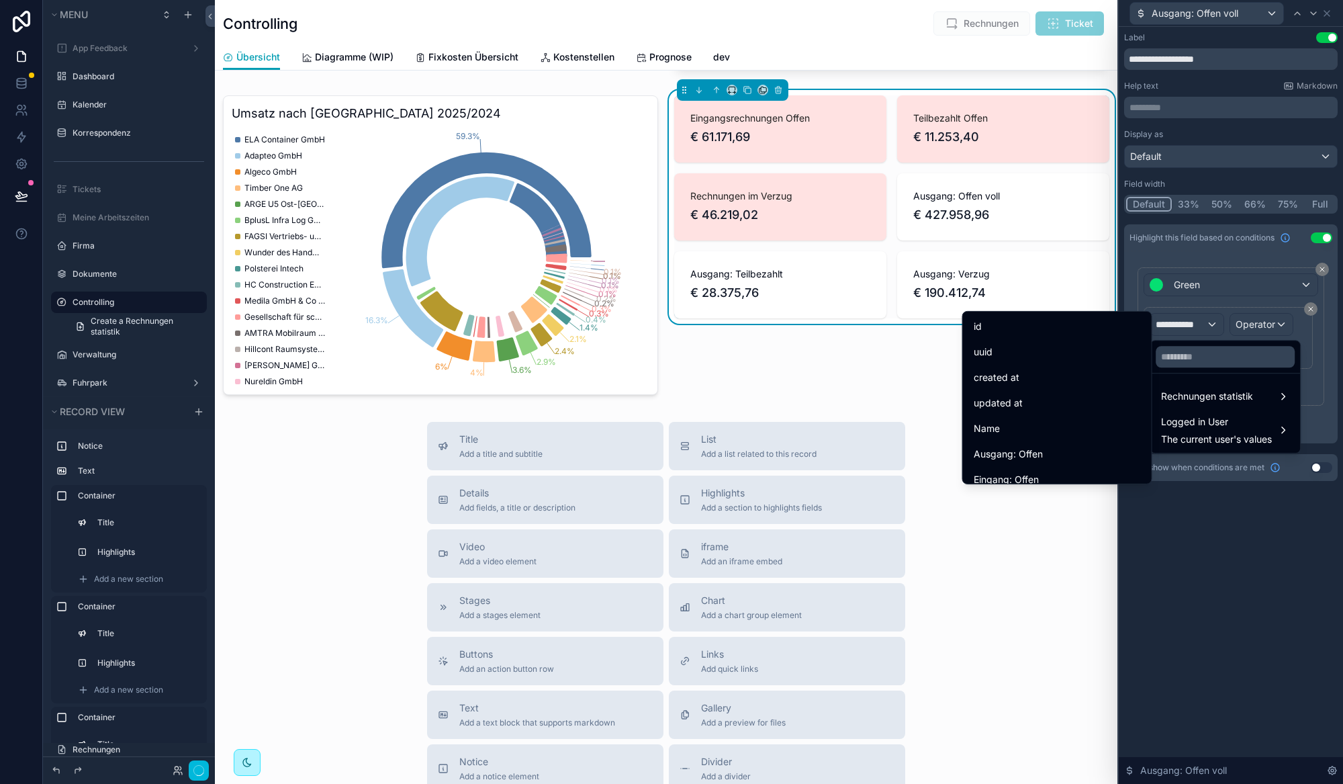
click at [1006, 328] on div "id" at bounding box center [1057, 326] width 167 height 16
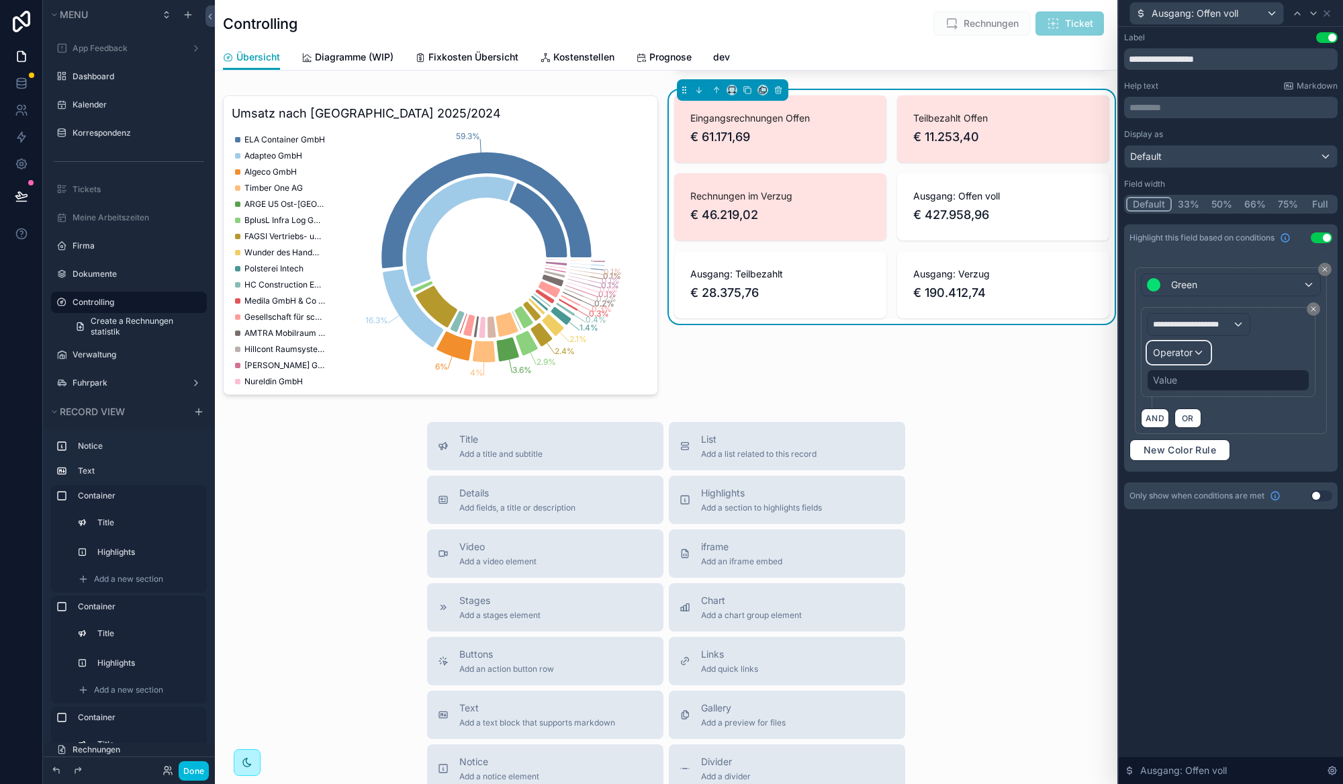
click at [1201, 355] on div "Operator" at bounding box center [1178, 352] width 62 height 21
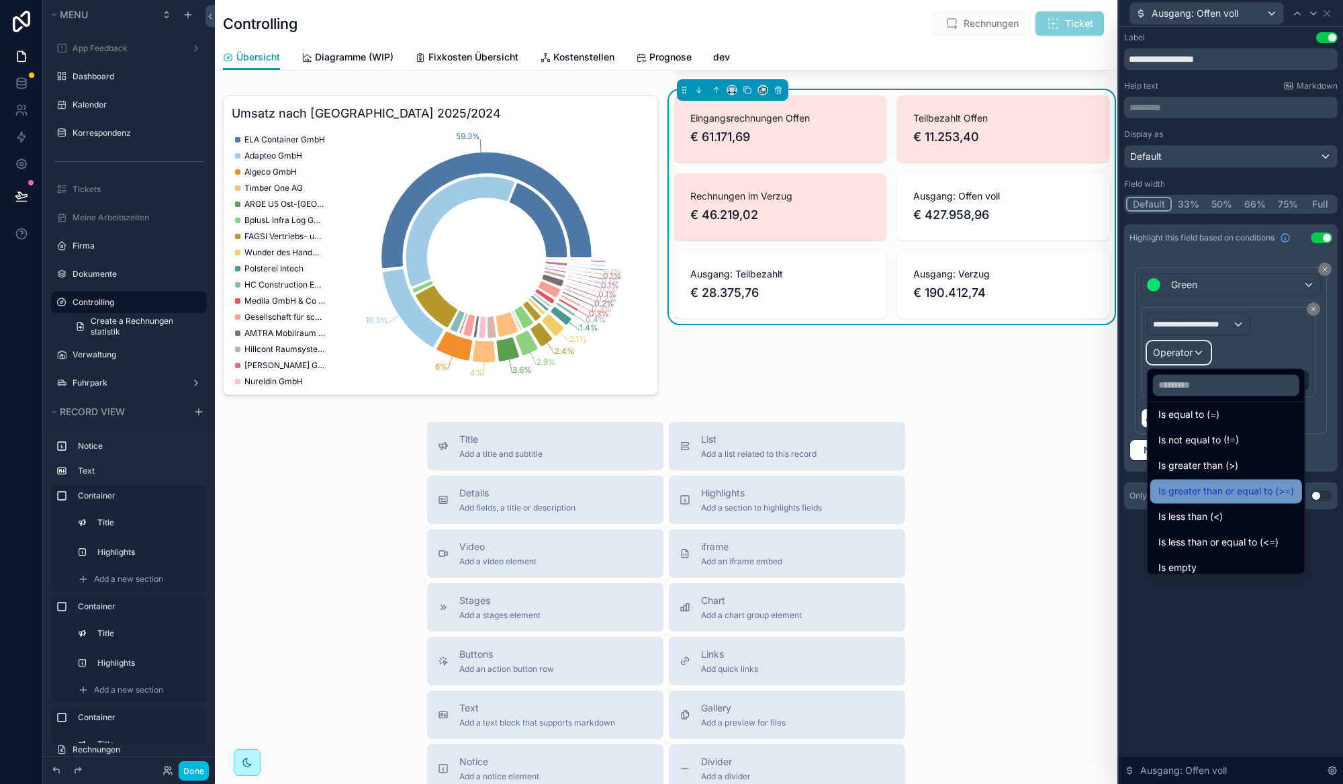
scroll to position [50, 0]
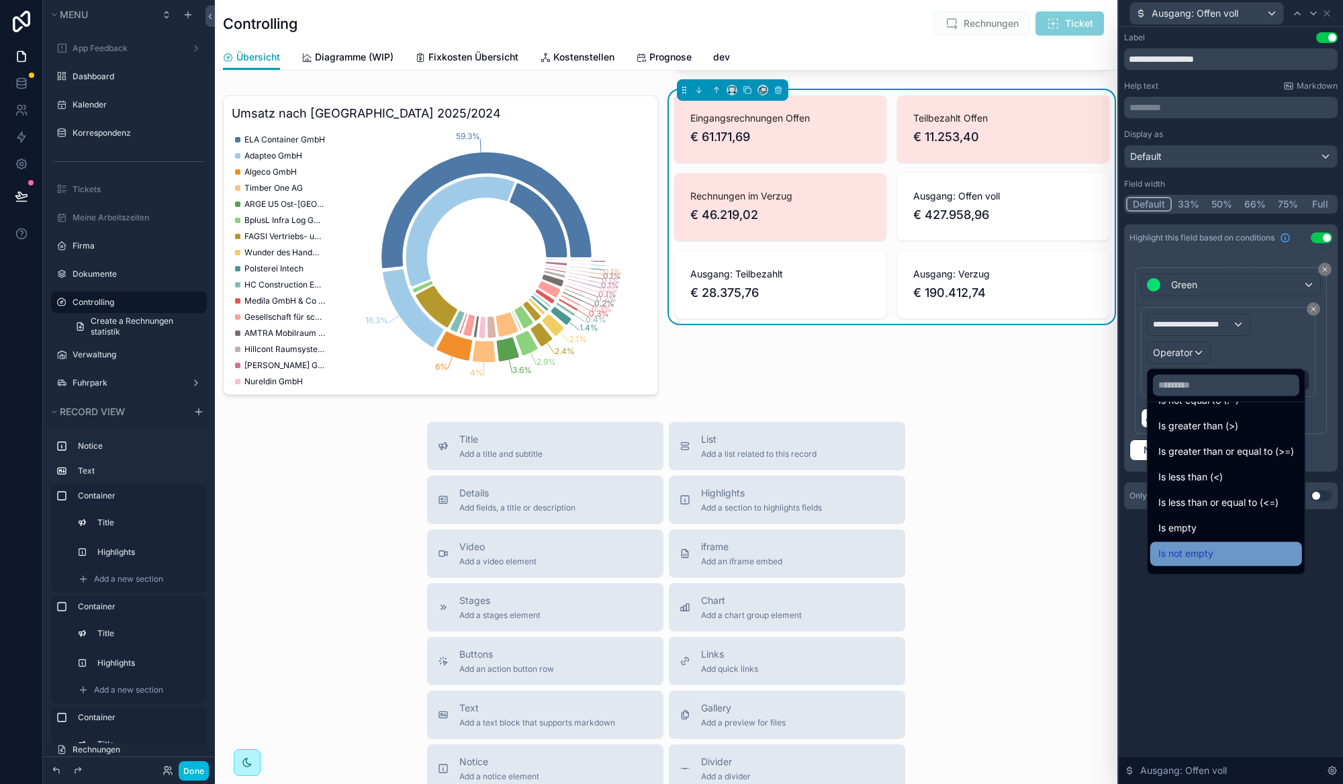
click at [1207, 564] on div "Is not empty" at bounding box center [1226, 553] width 152 height 24
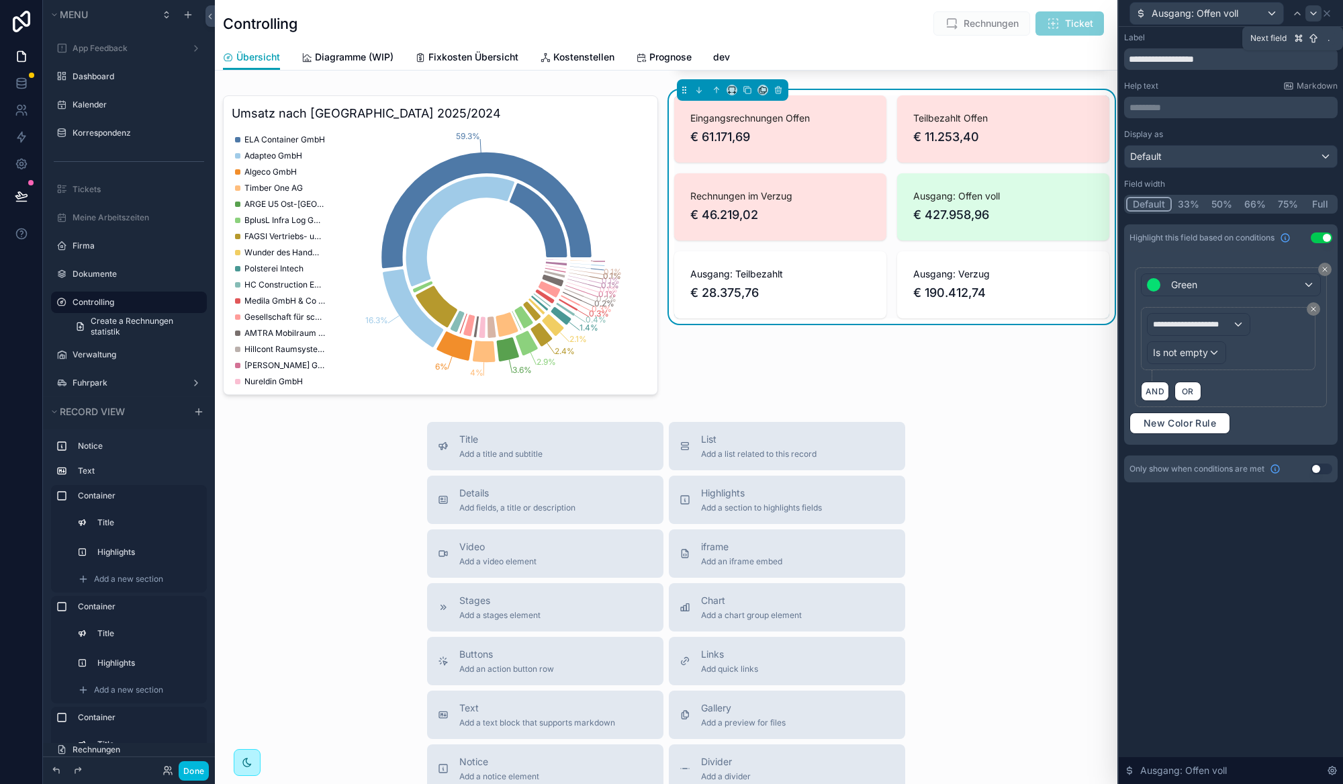
click at [1313, 16] on icon at bounding box center [1313, 13] width 11 height 11
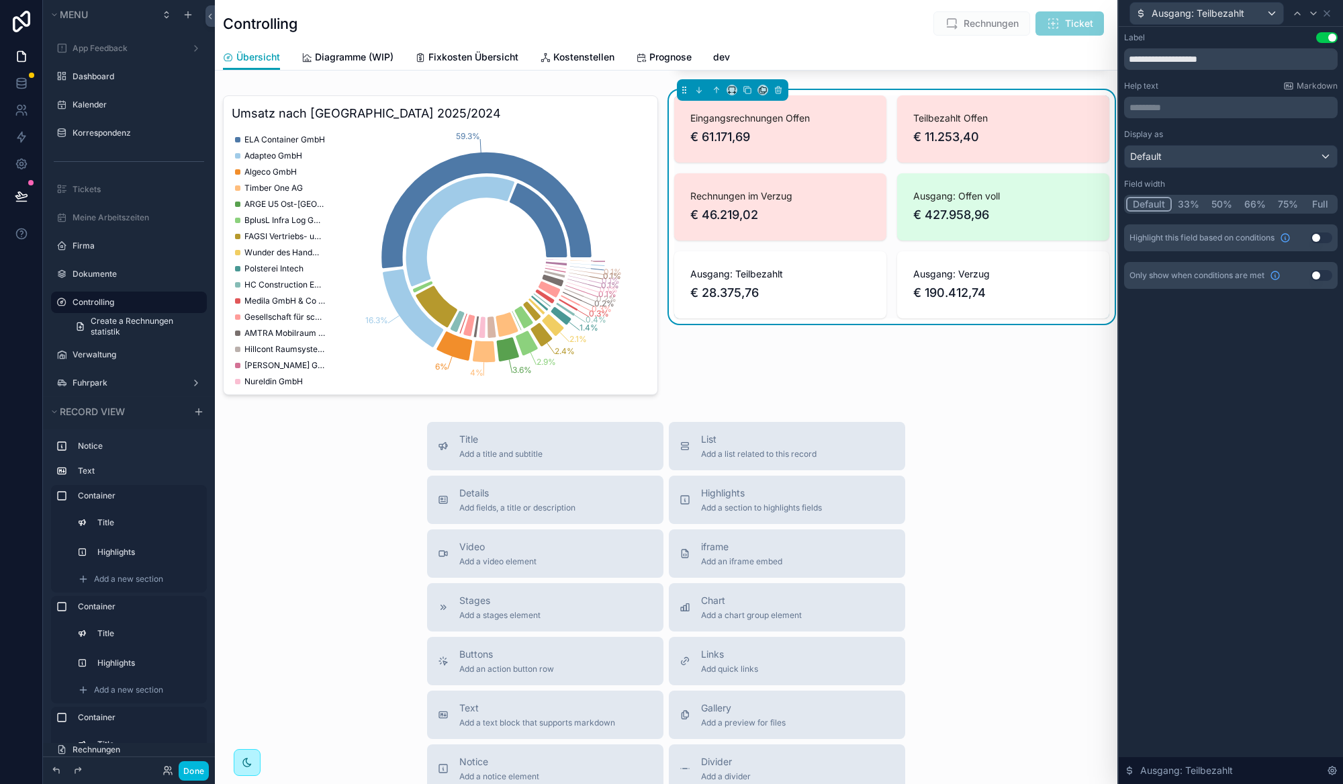
click at [1319, 240] on button "Use setting" at bounding box center [1321, 237] width 21 height 11
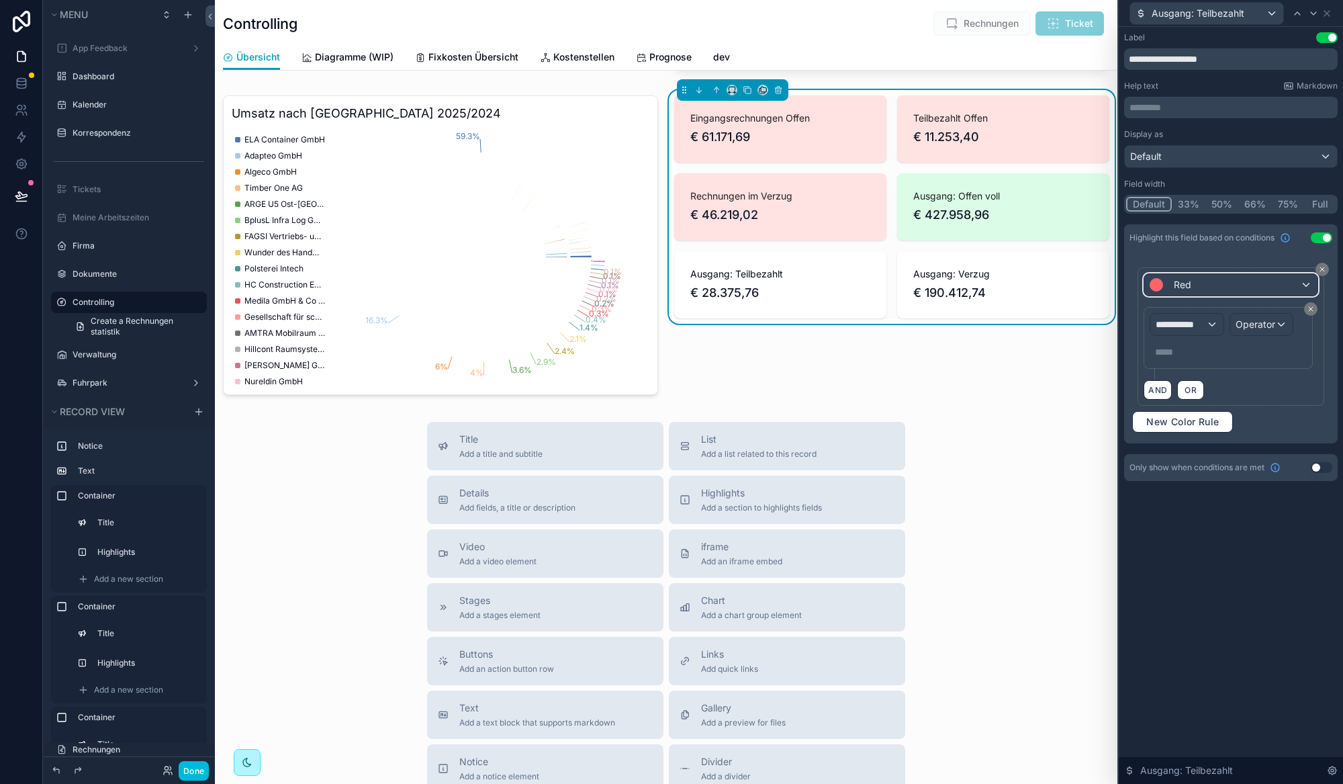
click at [1211, 294] on div "Red" at bounding box center [1230, 284] width 173 height 21
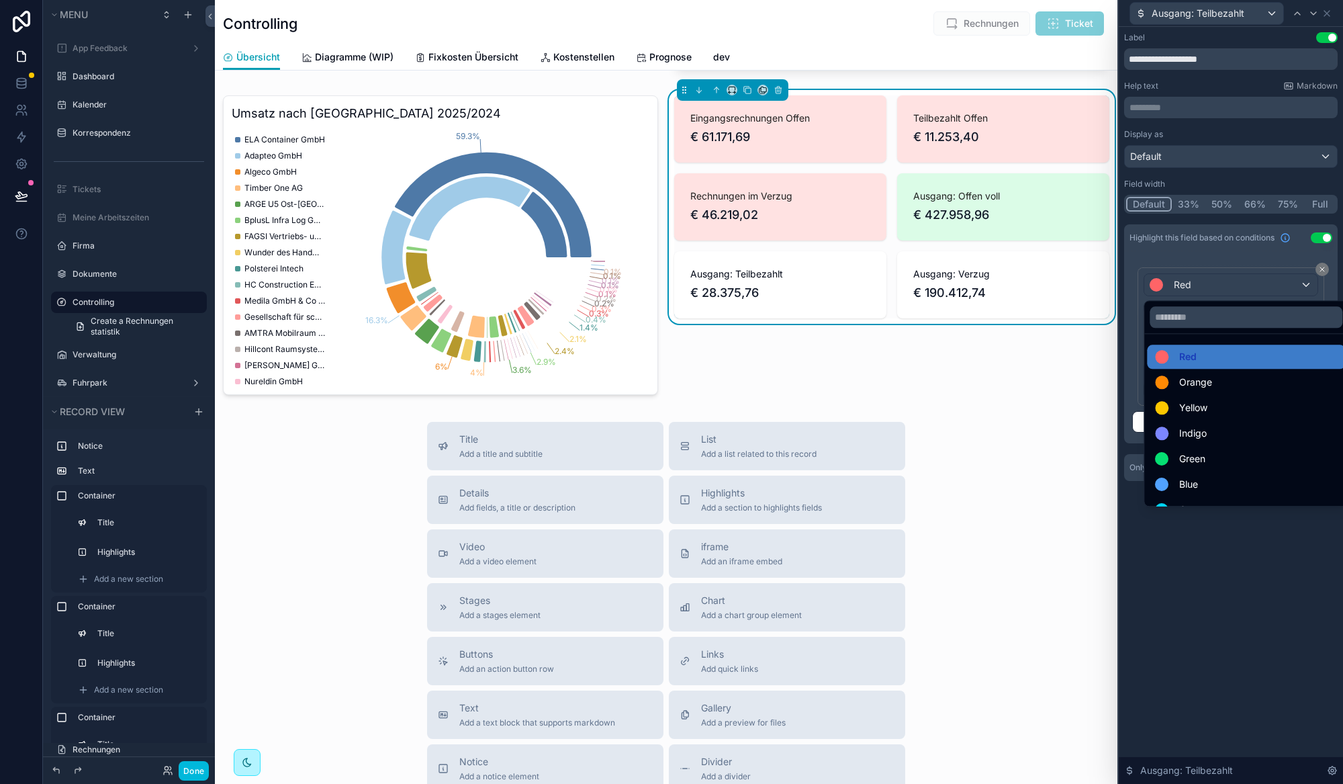
drag, startPoint x: 1207, startPoint y: 457, endPoint x: 1165, endPoint y: 341, distance: 123.4
click at [1207, 457] on div "Green" at bounding box center [1246, 459] width 182 height 16
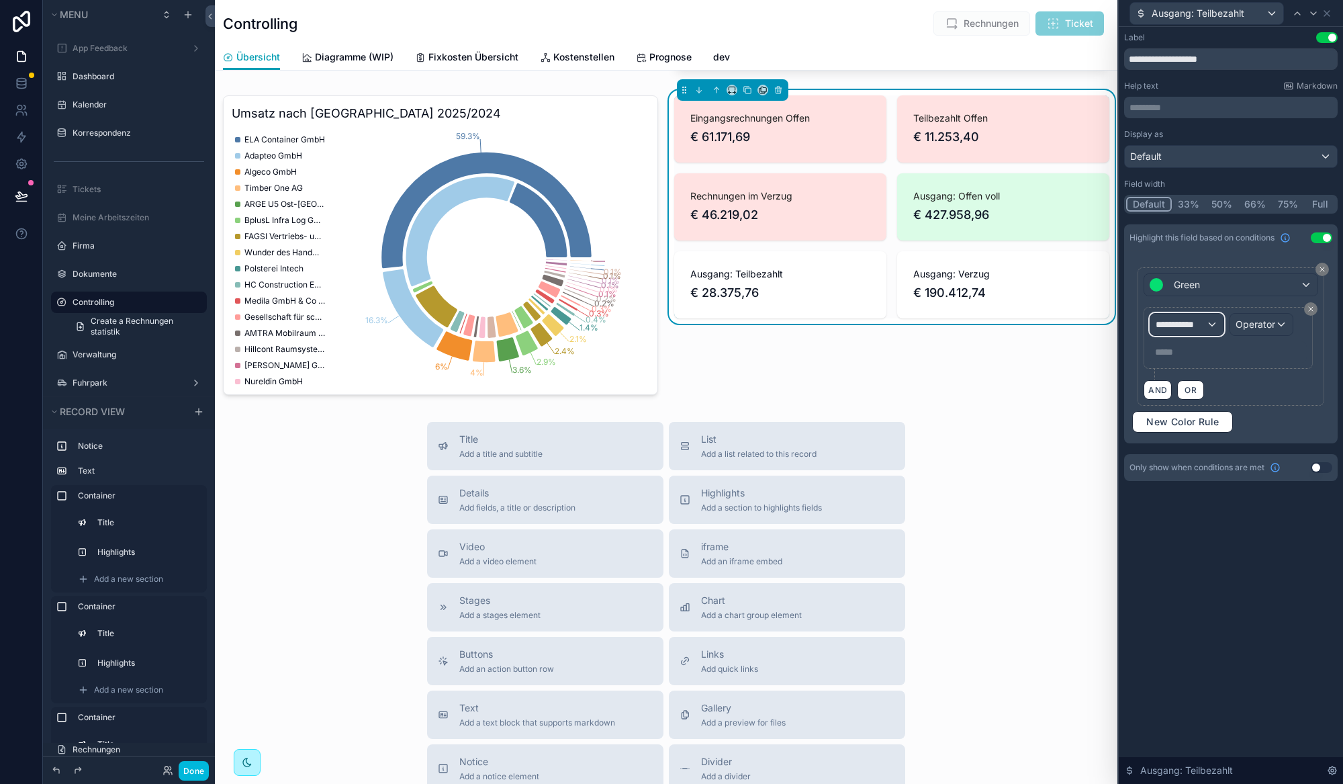
click at [1180, 323] on span "**********" at bounding box center [1181, 324] width 50 height 13
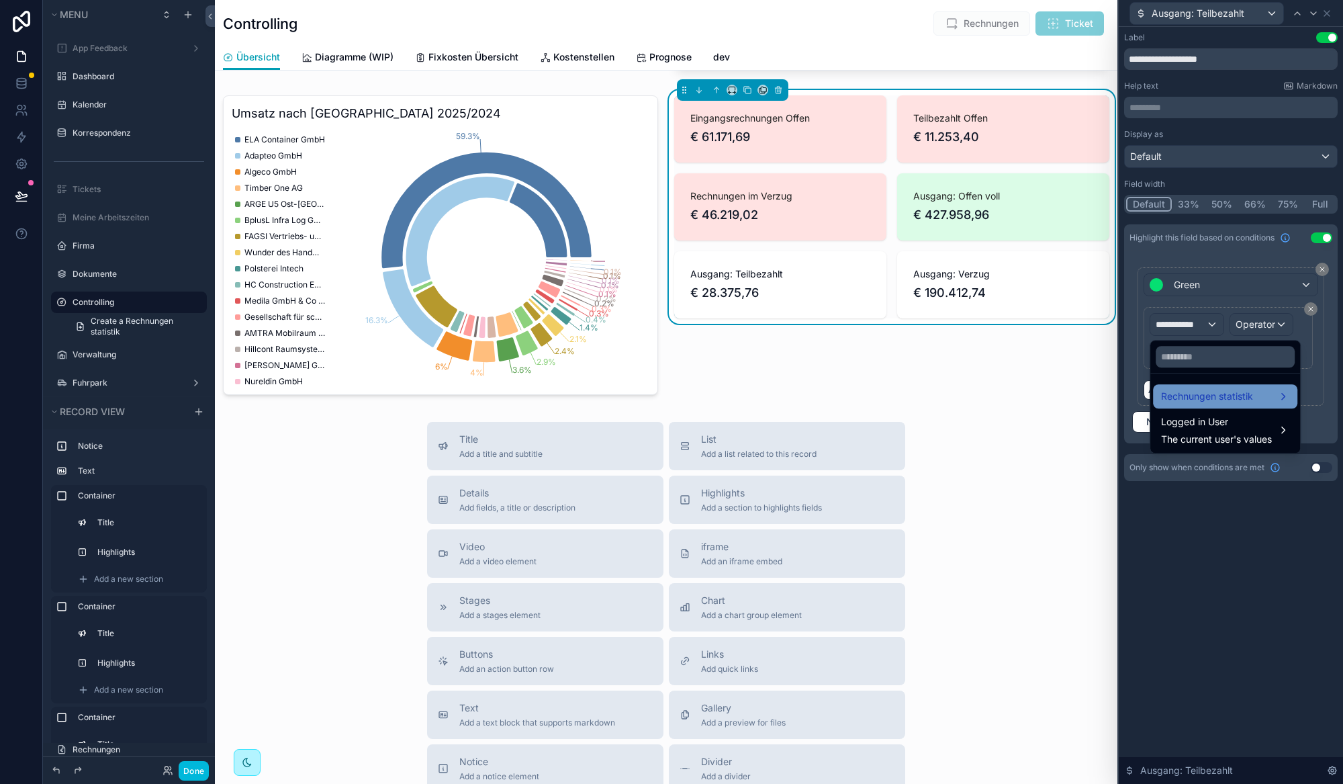
click at [1187, 388] on span "Rechnungen statistik" at bounding box center [1207, 396] width 92 height 16
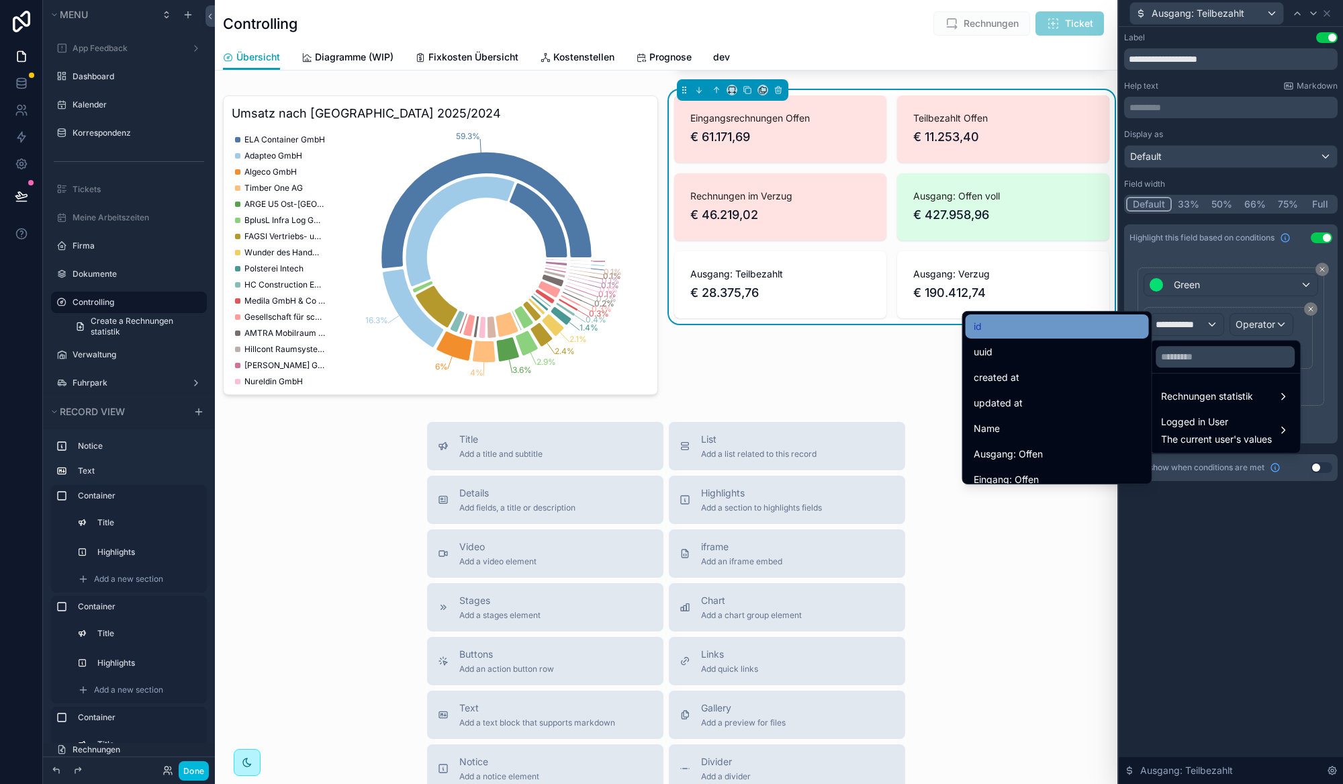
click at [1087, 326] on div "id" at bounding box center [1057, 326] width 167 height 16
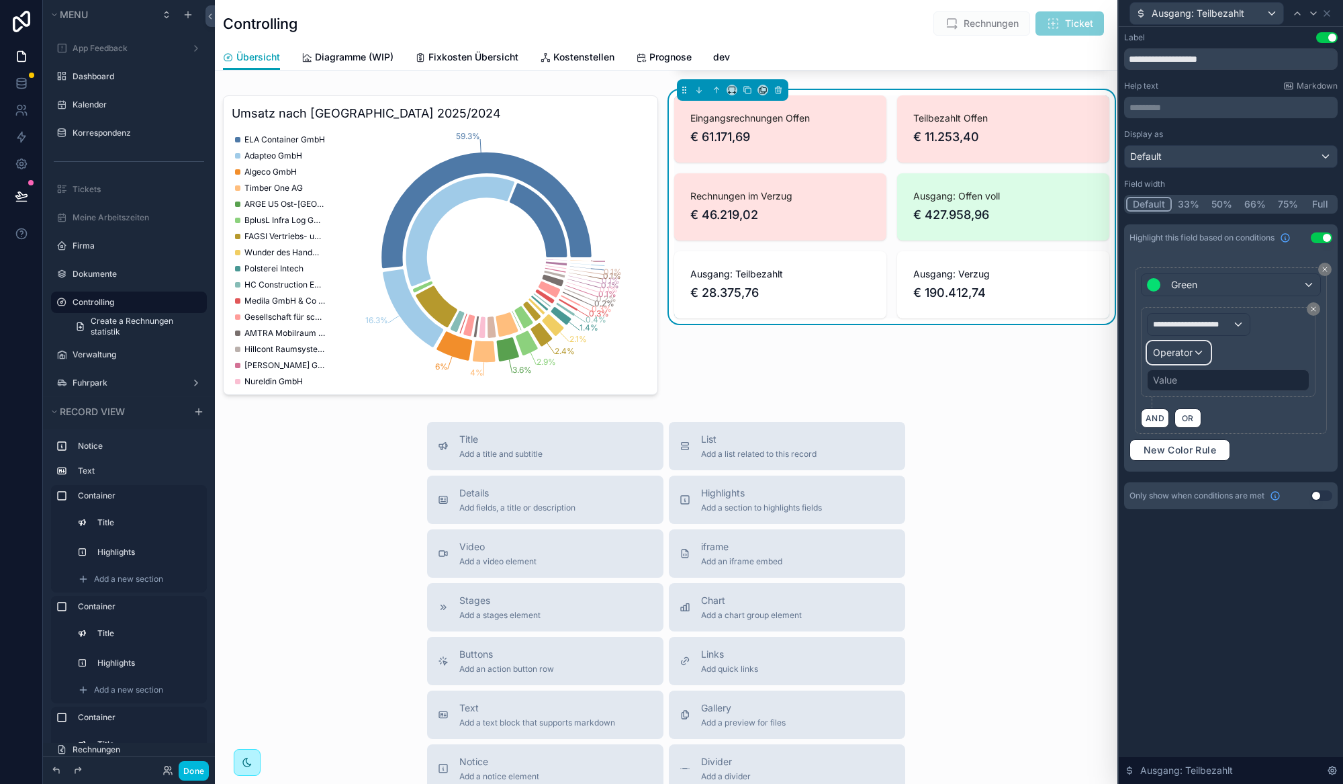
click at [1190, 356] on span "Operator" at bounding box center [1173, 351] width 40 height 11
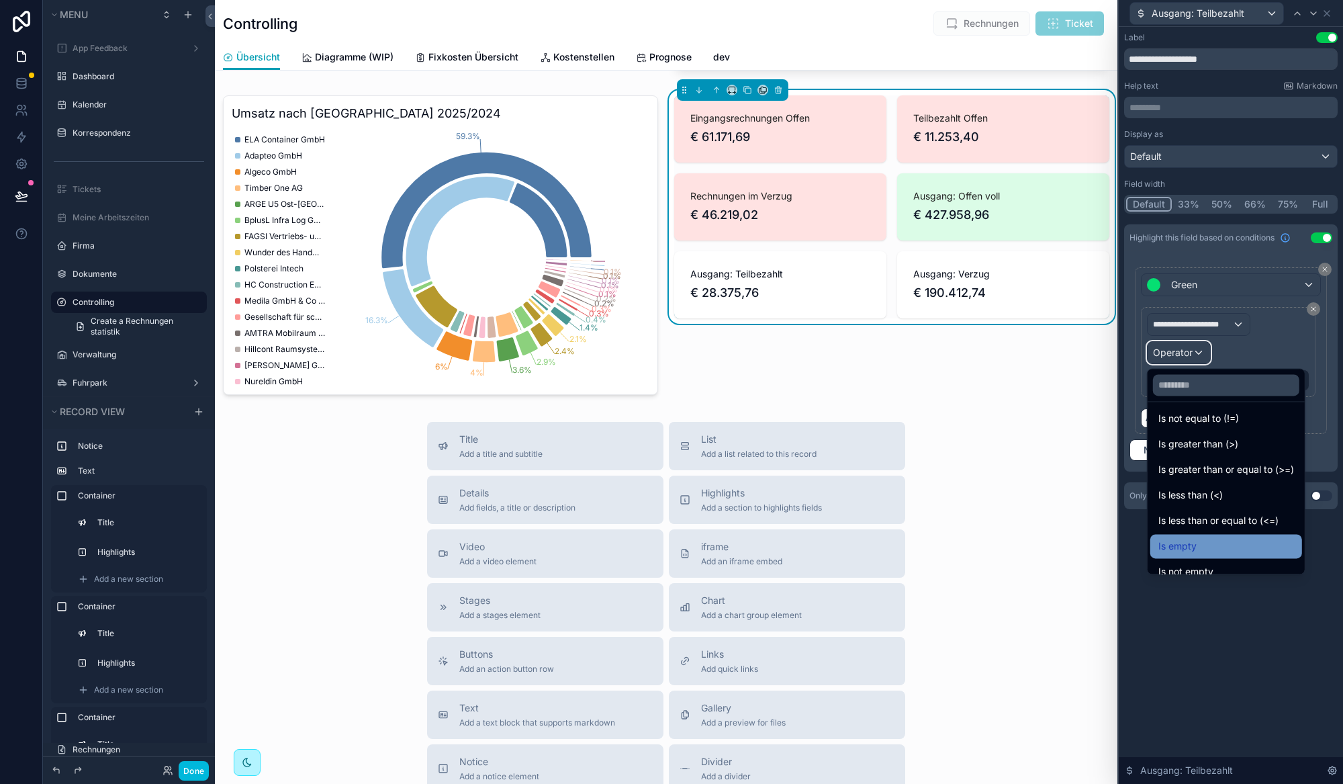
scroll to position [47, 0]
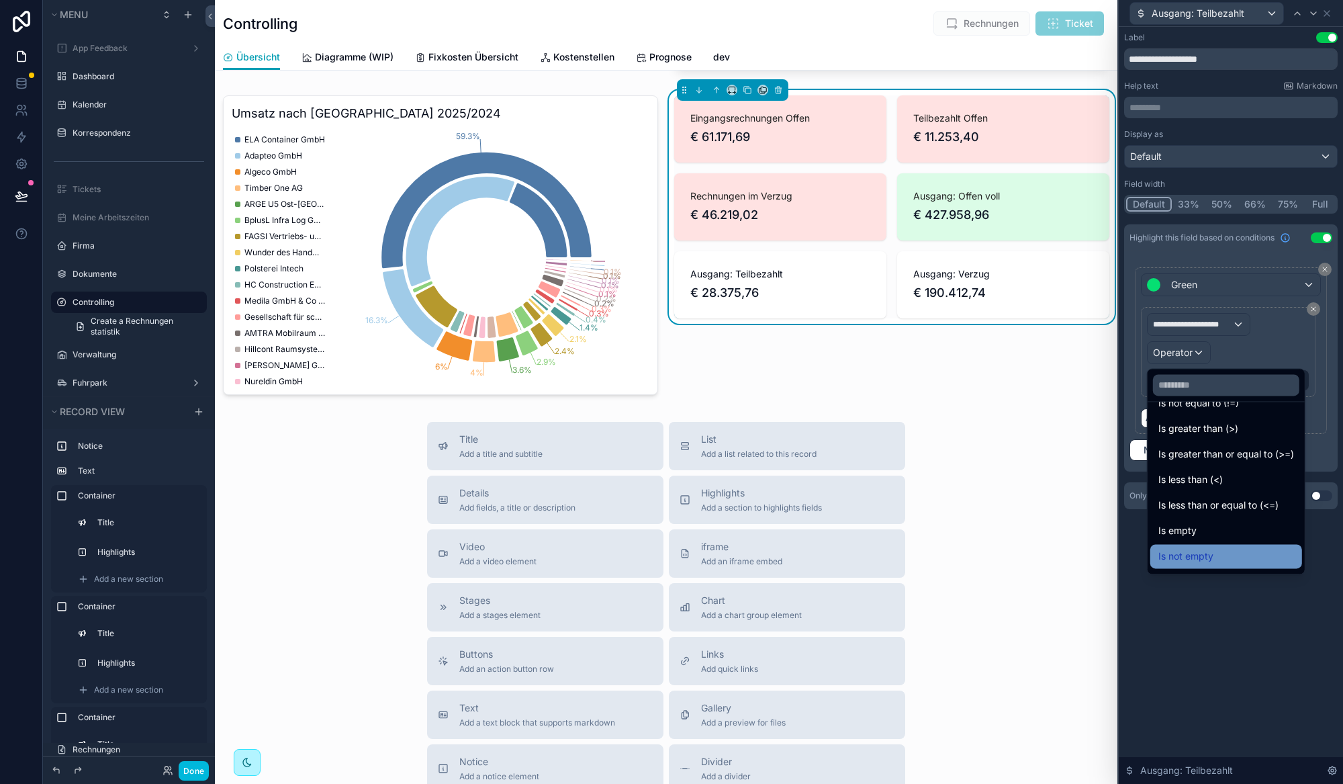
click at [1221, 549] on div "Is not empty" at bounding box center [1226, 556] width 136 height 16
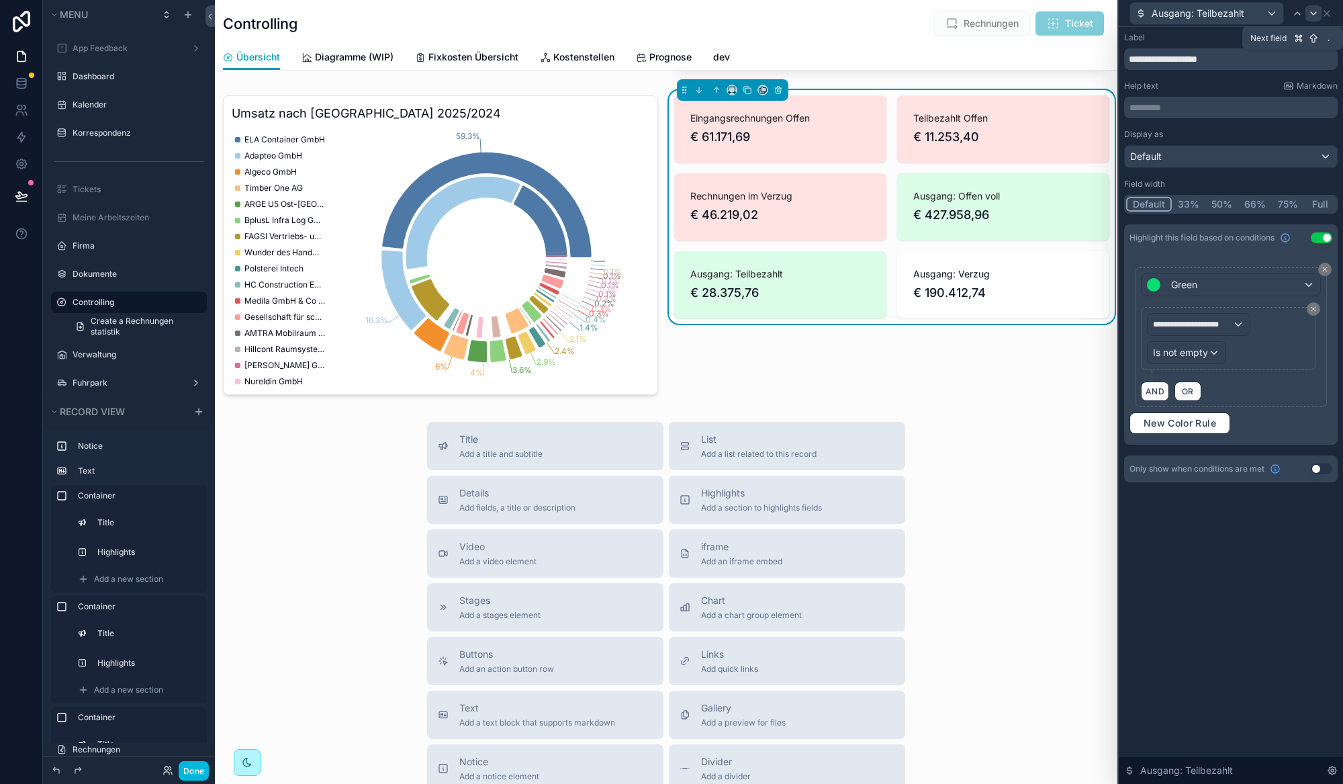
click at [1311, 15] on icon at bounding box center [1313, 13] width 11 height 11
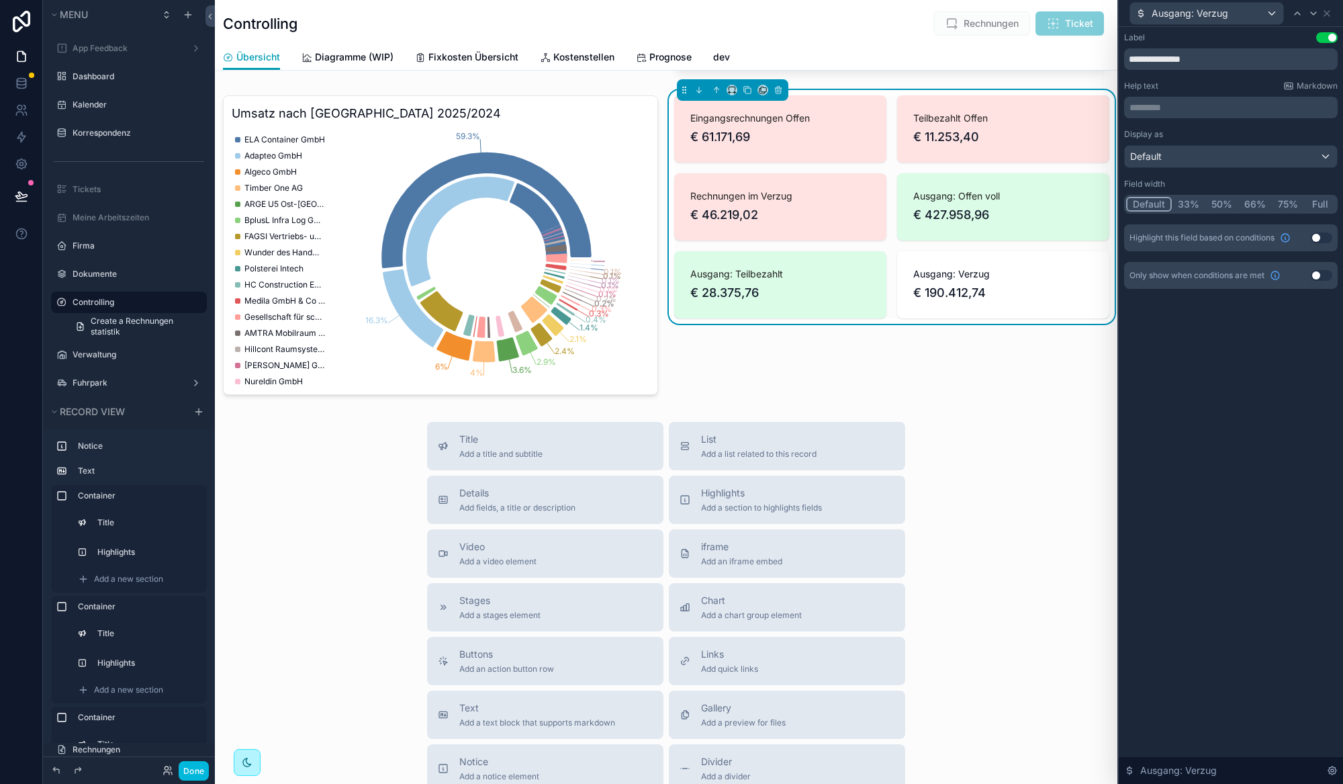
click at [1320, 239] on button "Use setting" at bounding box center [1321, 237] width 21 height 11
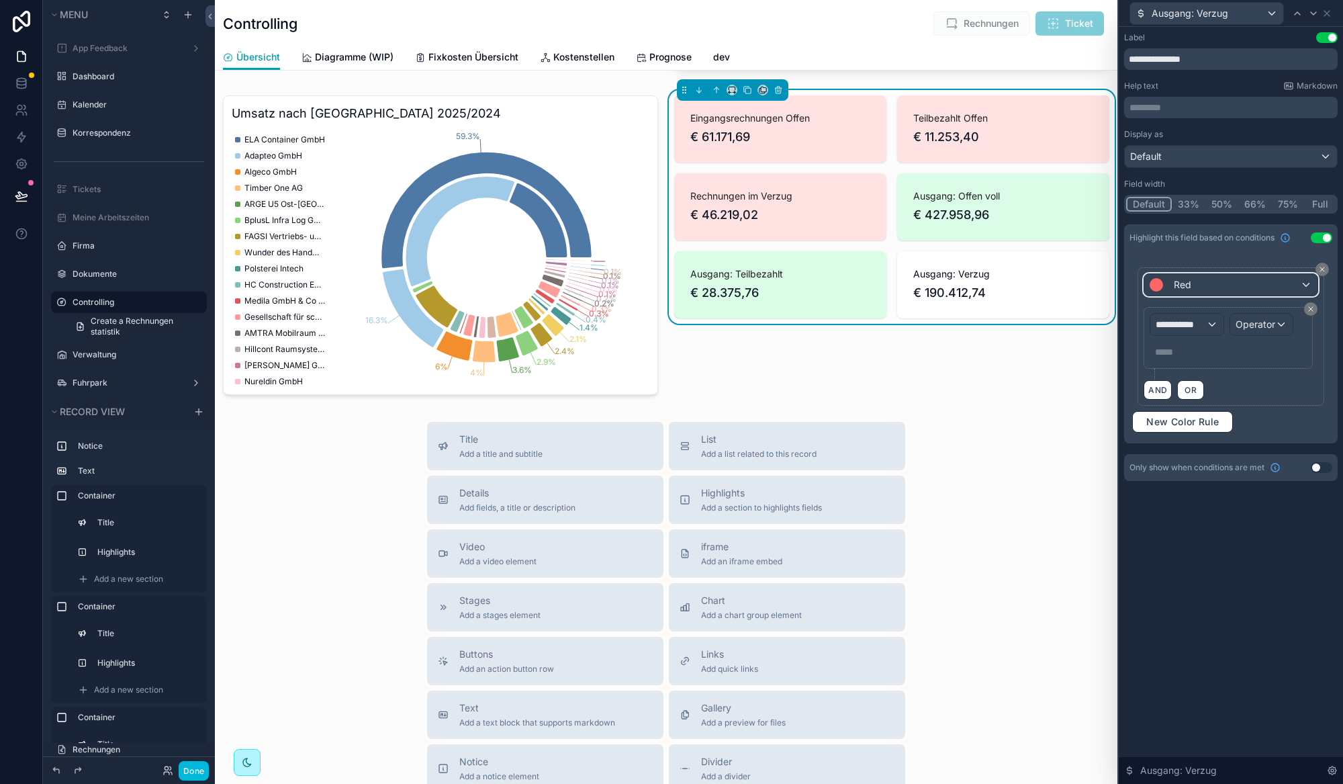
click at [1199, 291] on div "Red" at bounding box center [1230, 284] width 173 height 21
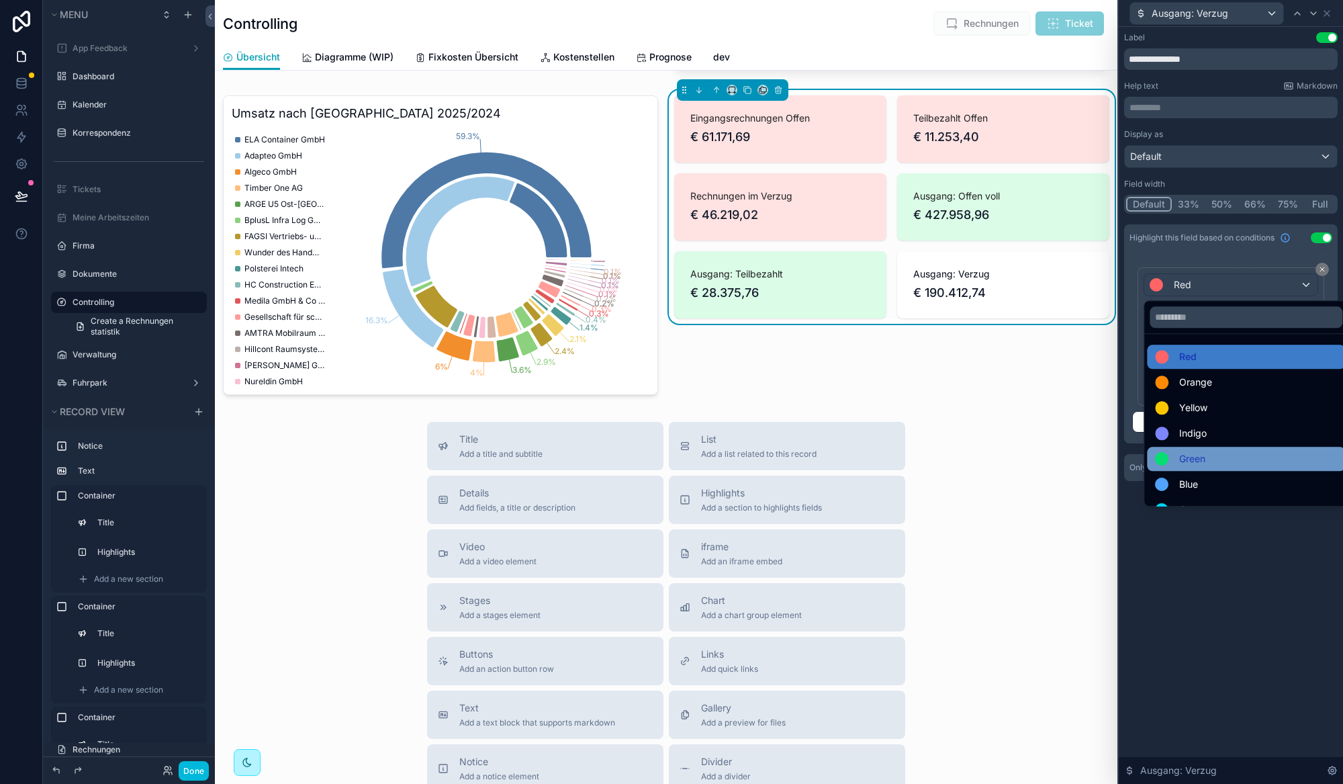
click at [1194, 451] on span "Green" at bounding box center [1192, 459] width 26 height 16
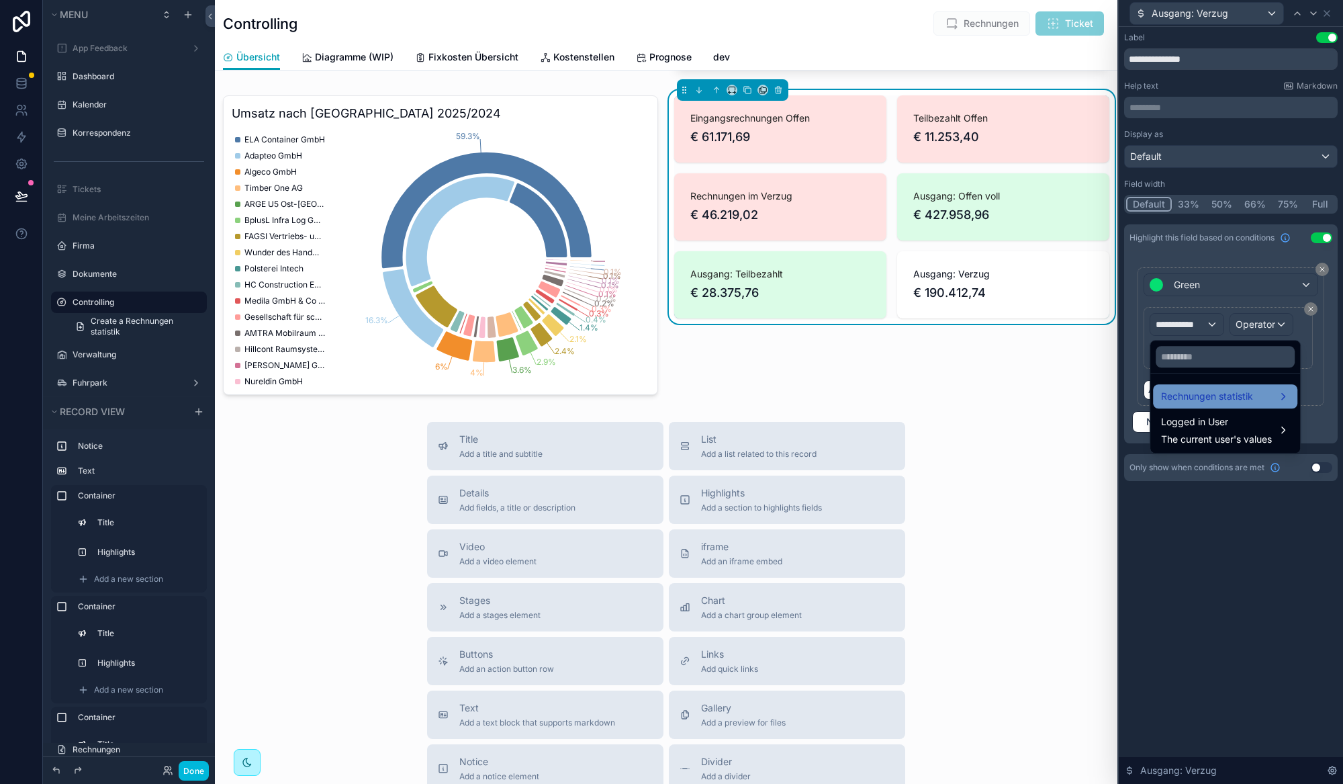
click at [1220, 405] on div "Rechnungen statistik" at bounding box center [1225, 396] width 144 height 24
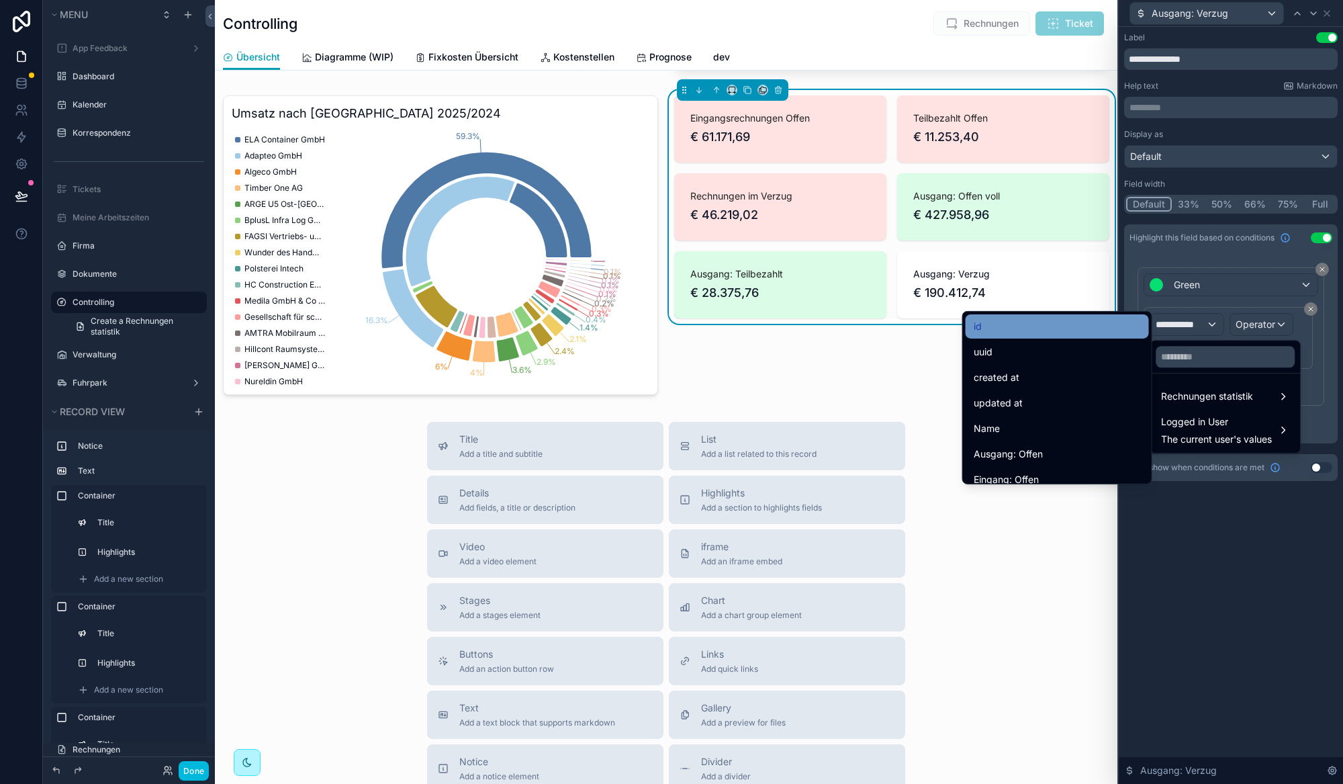
click at [1115, 335] on div "id" at bounding box center [1057, 326] width 183 height 24
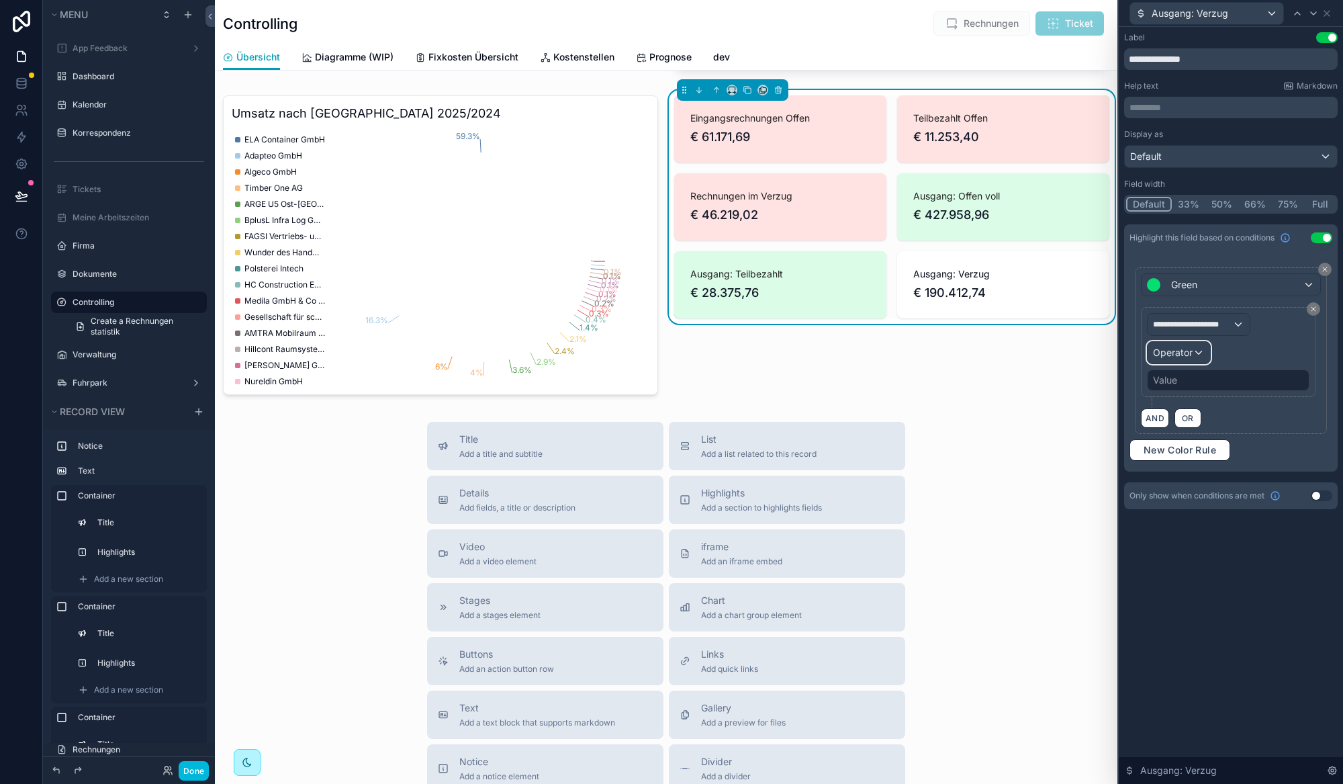
click at [1201, 355] on div "Operator" at bounding box center [1178, 352] width 62 height 21
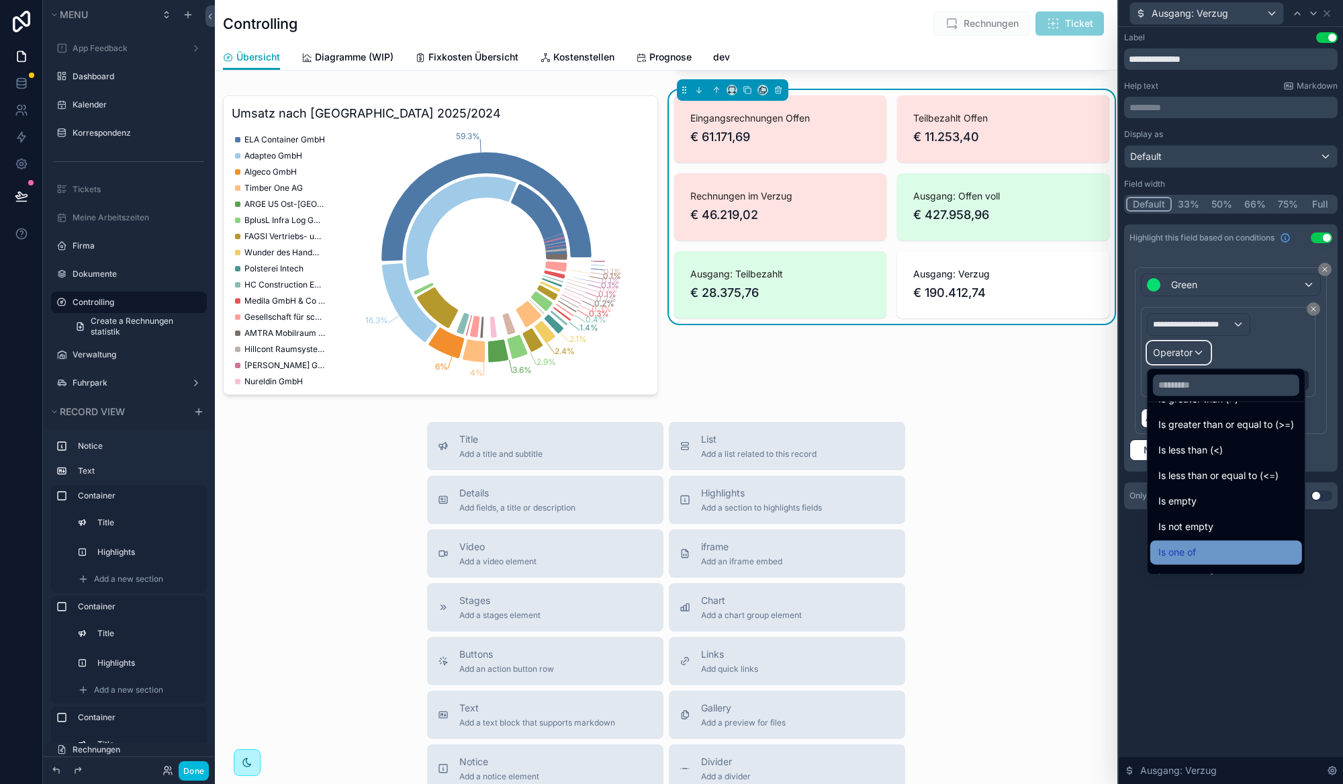
scroll to position [84, 0]
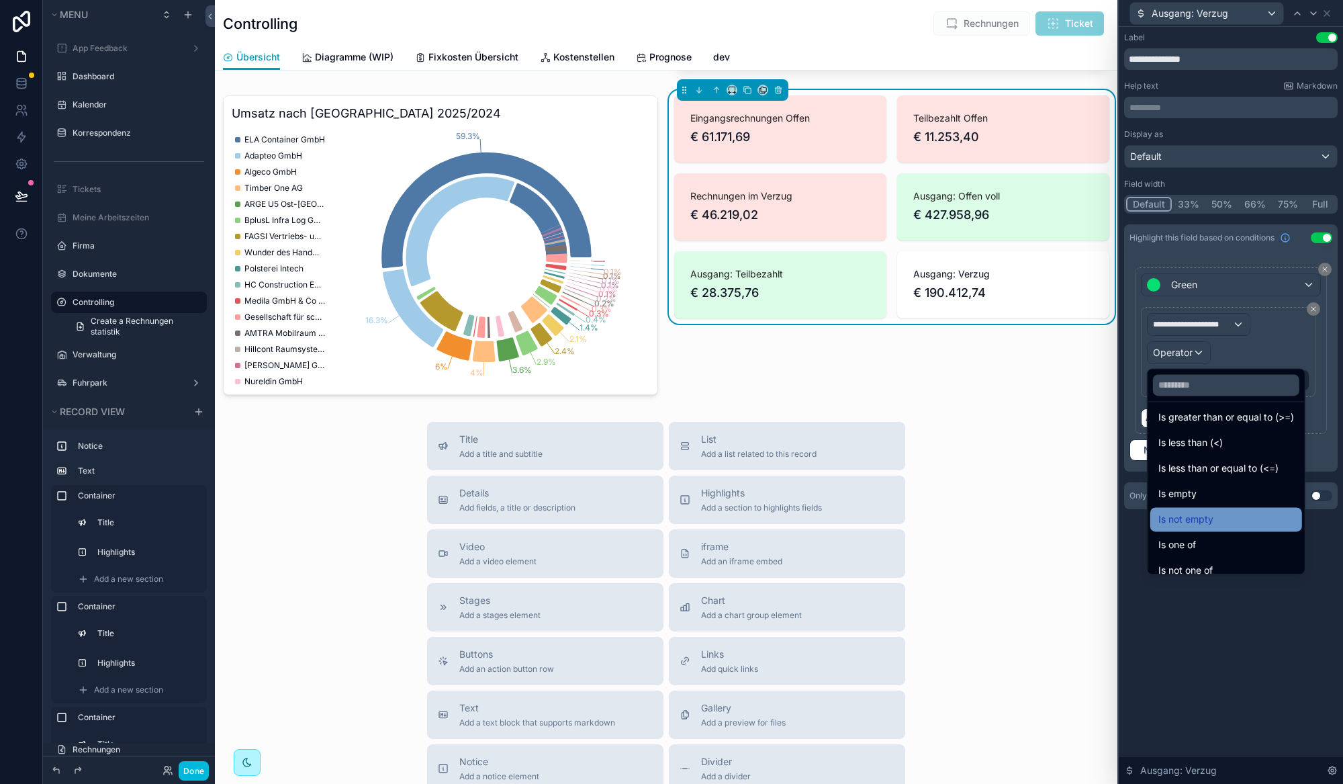
click at [1225, 518] on div "Is not empty" at bounding box center [1226, 519] width 136 height 16
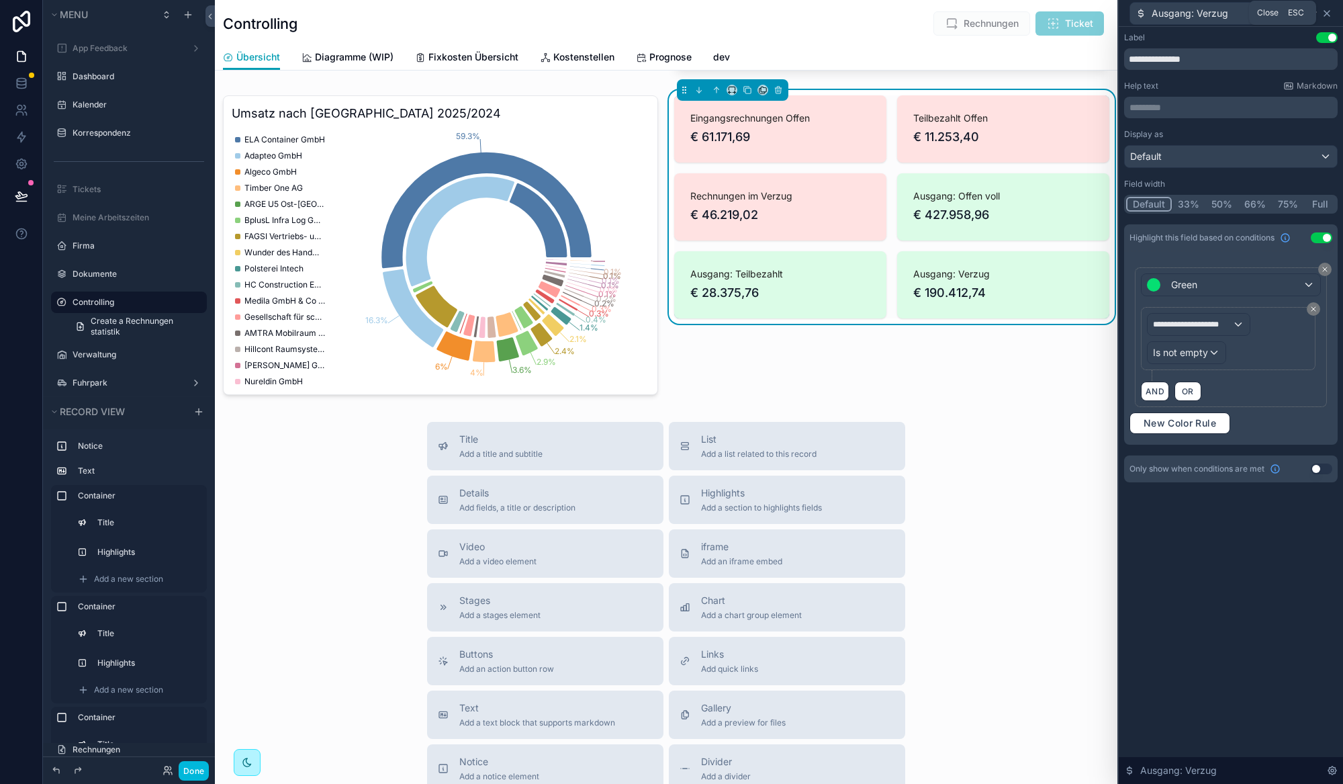
click at [1328, 14] on icon at bounding box center [1326, 13] width 11 height 11
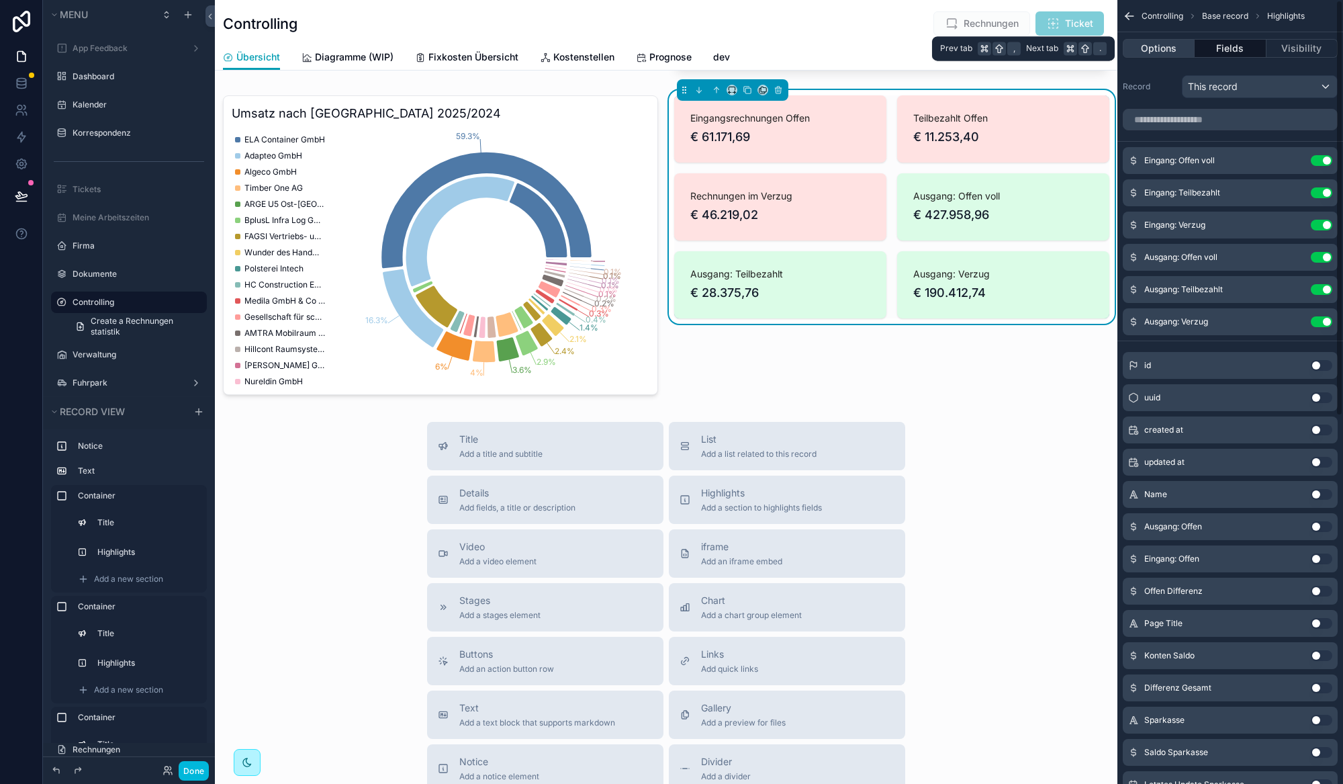
click at [1164, 45] on button "Options" at bounding box center [1159, 48] width 72 height 19
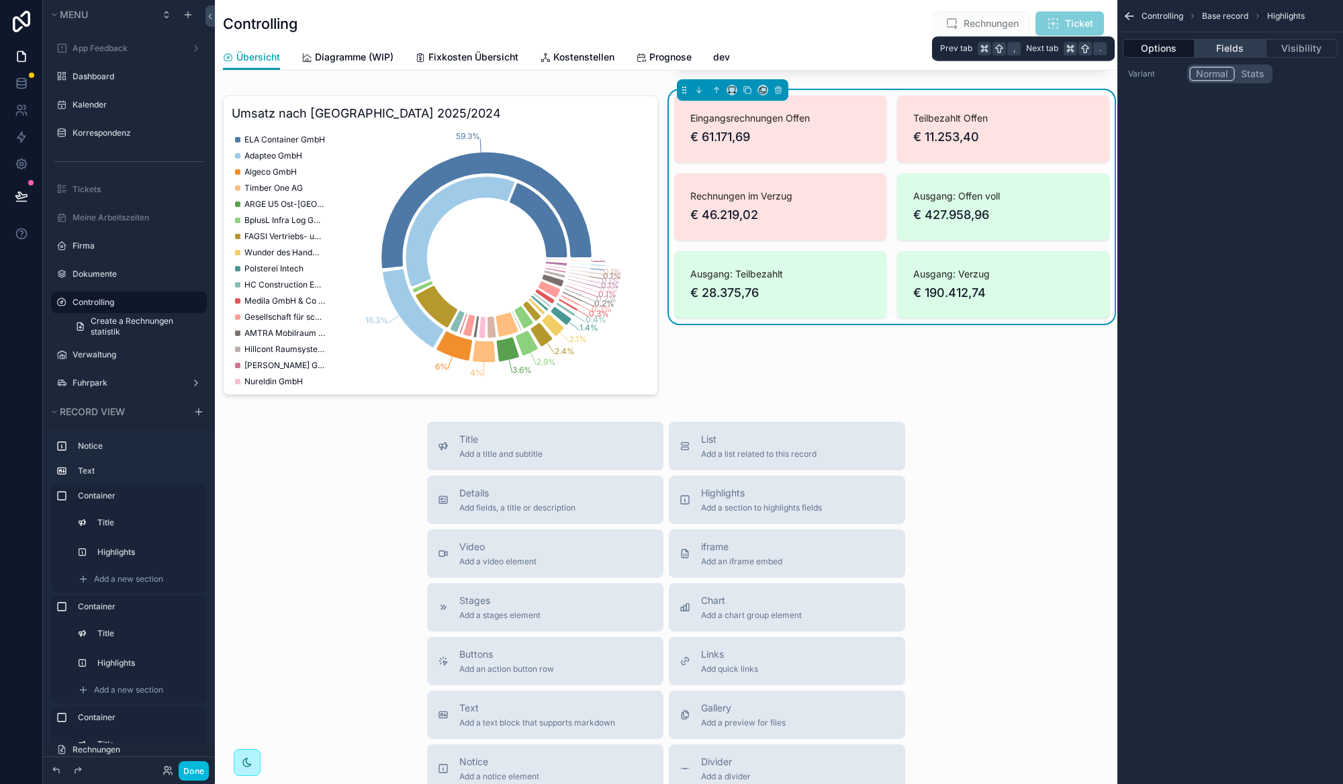
click at [1241, 53] on button "Fields" at bounding box center [1229, 48] width 71 height 19
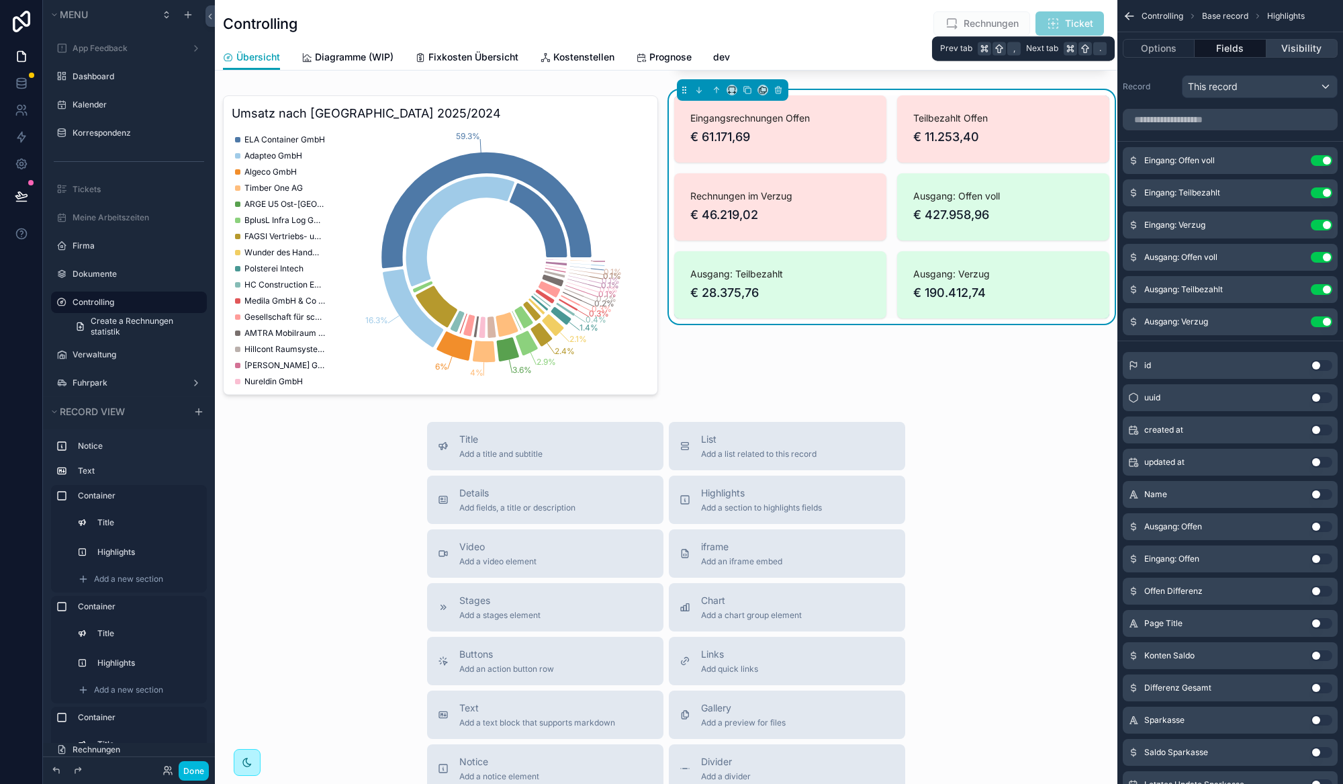
click at [1284, 40] on button "Visibility" at bounding box center [1301, 48] width 71 height 19
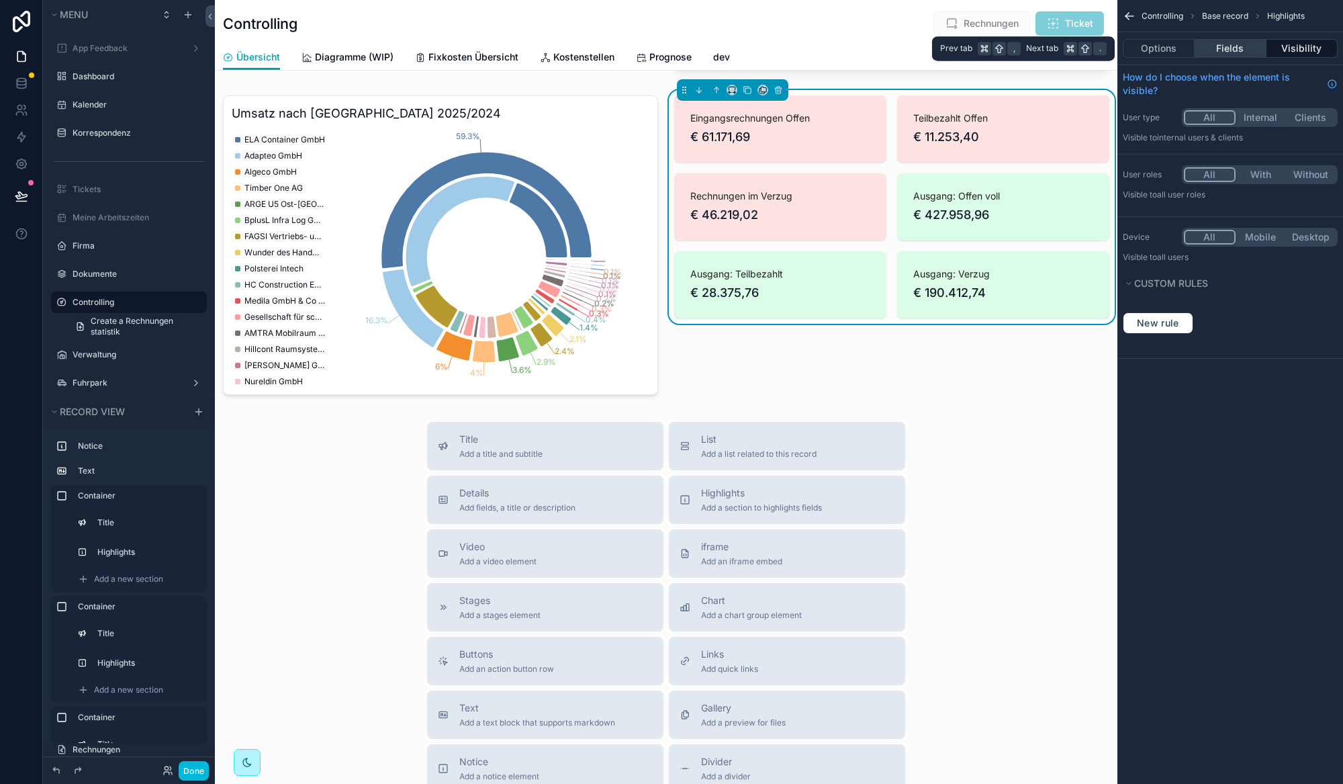
drag, startPoint x: 1225, startPoint y: 52, endPoint x: 1215, endPoint y: 52, distance: 10.1
click at [1225, 52] on button "Fields" at bounding box center [1229, 48] width 71 height 19
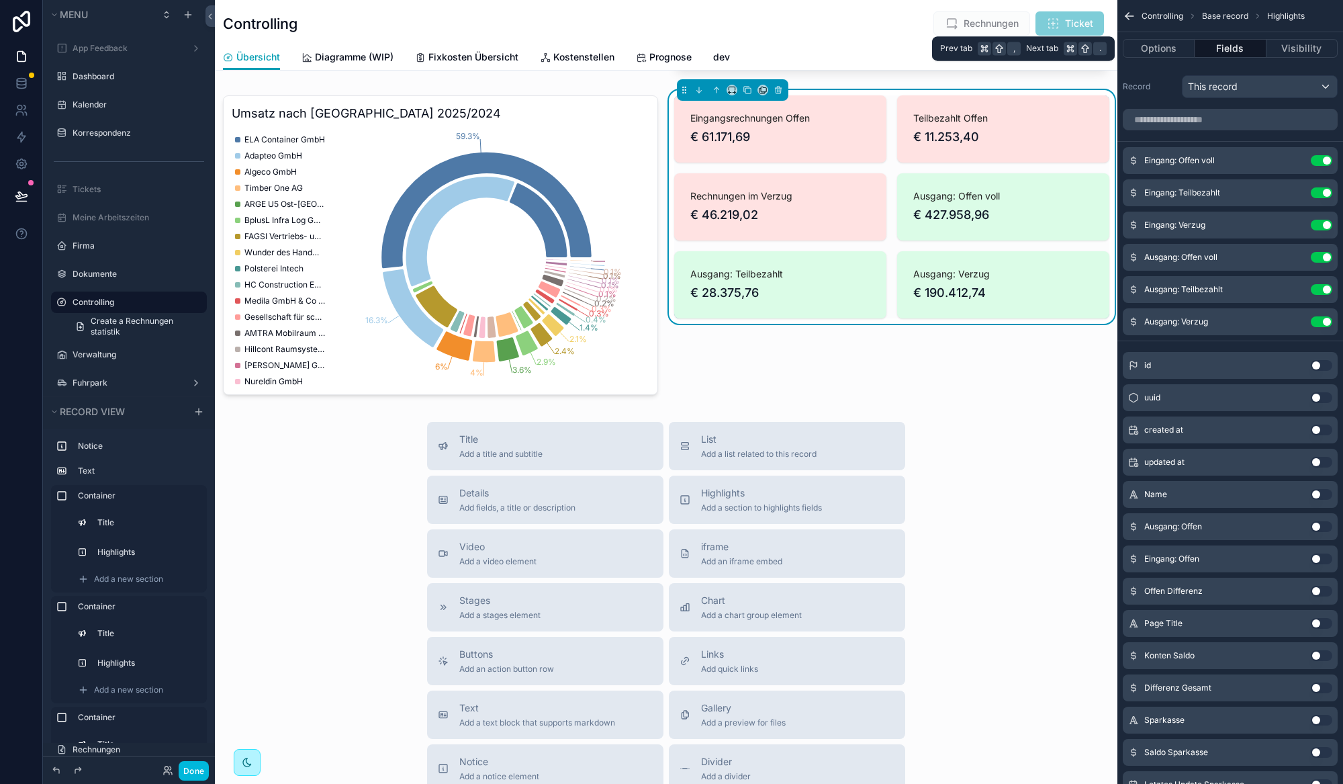
click at [1105, 44] on span "." at bounding box center [1099, 48] width 13 height 13
click at [1166, 42] on button "Options" at bounding box center [1159, 48] width 72 height 19
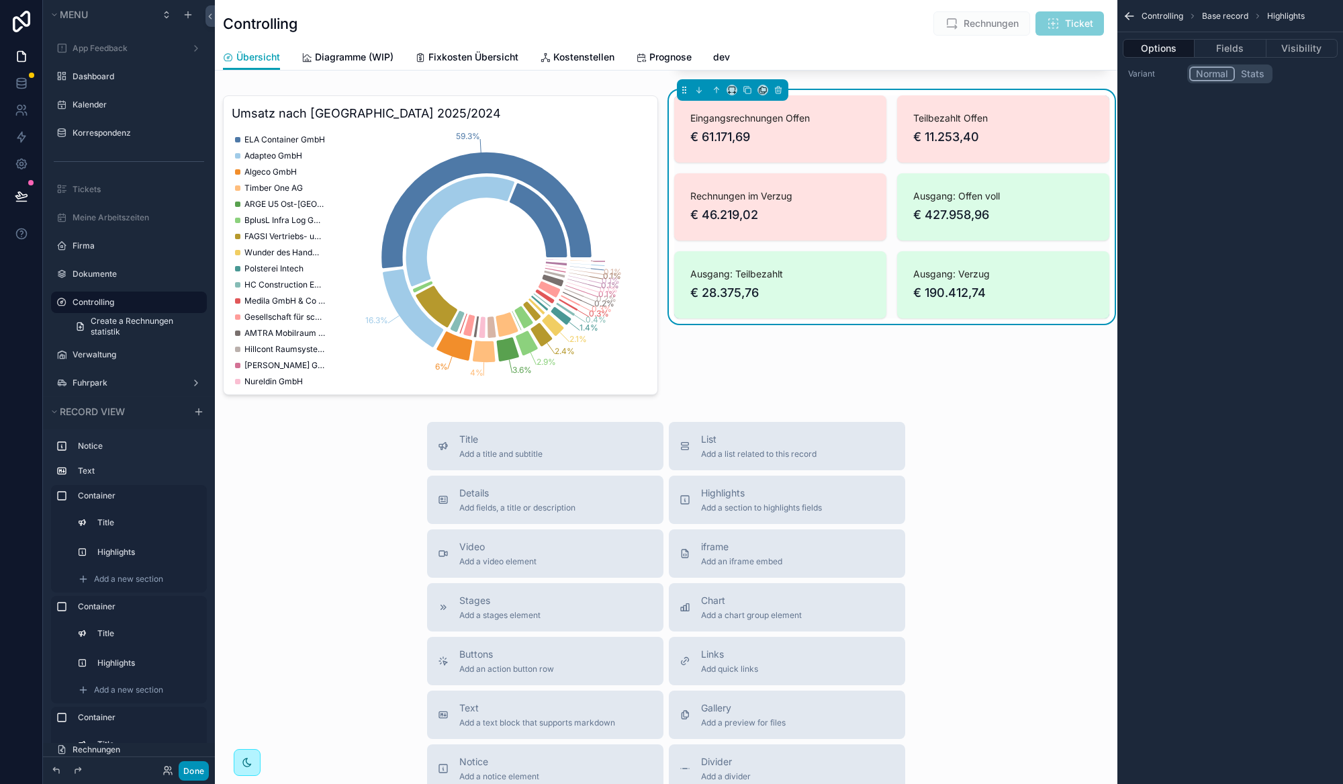
click at [188, 777] on button "Done" at bounding box center [194, 770] width 30 height 19
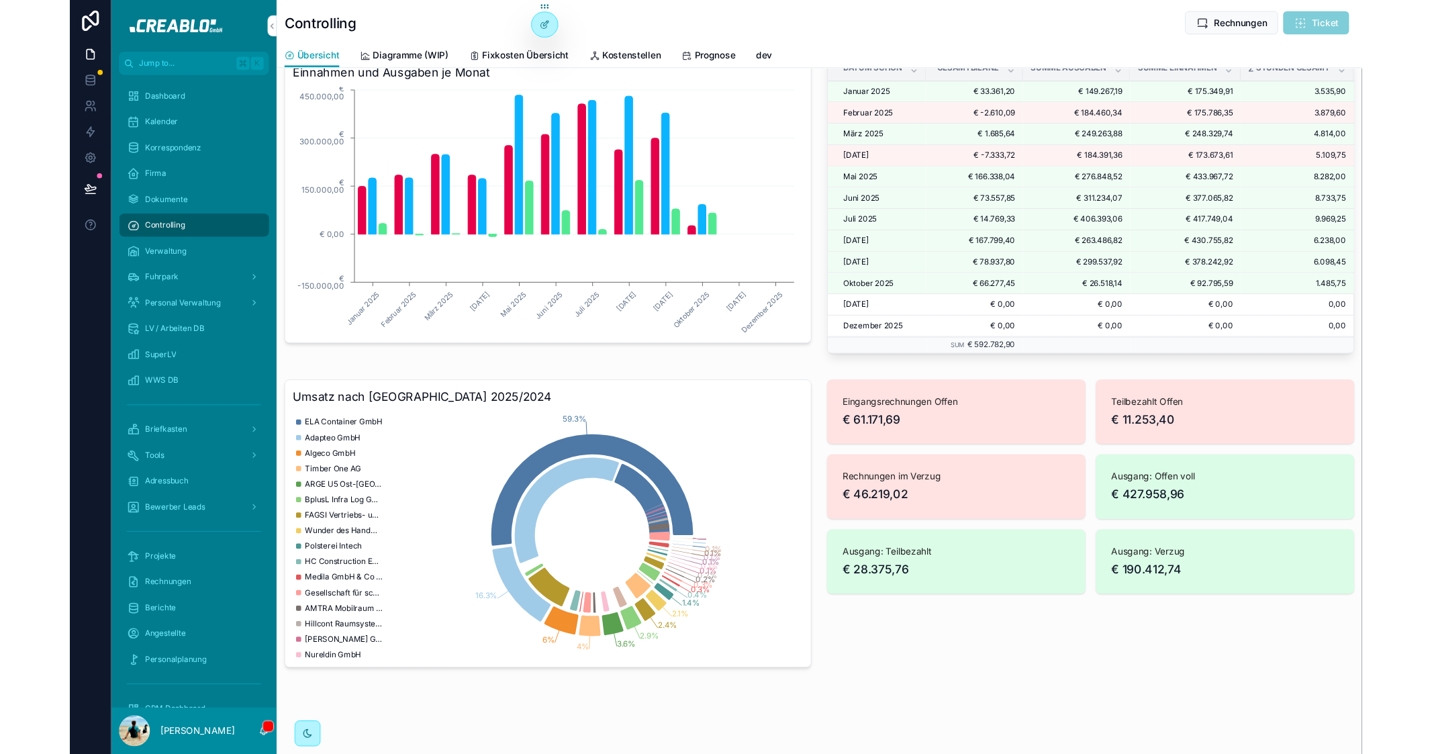
scroll to position [510, 0]
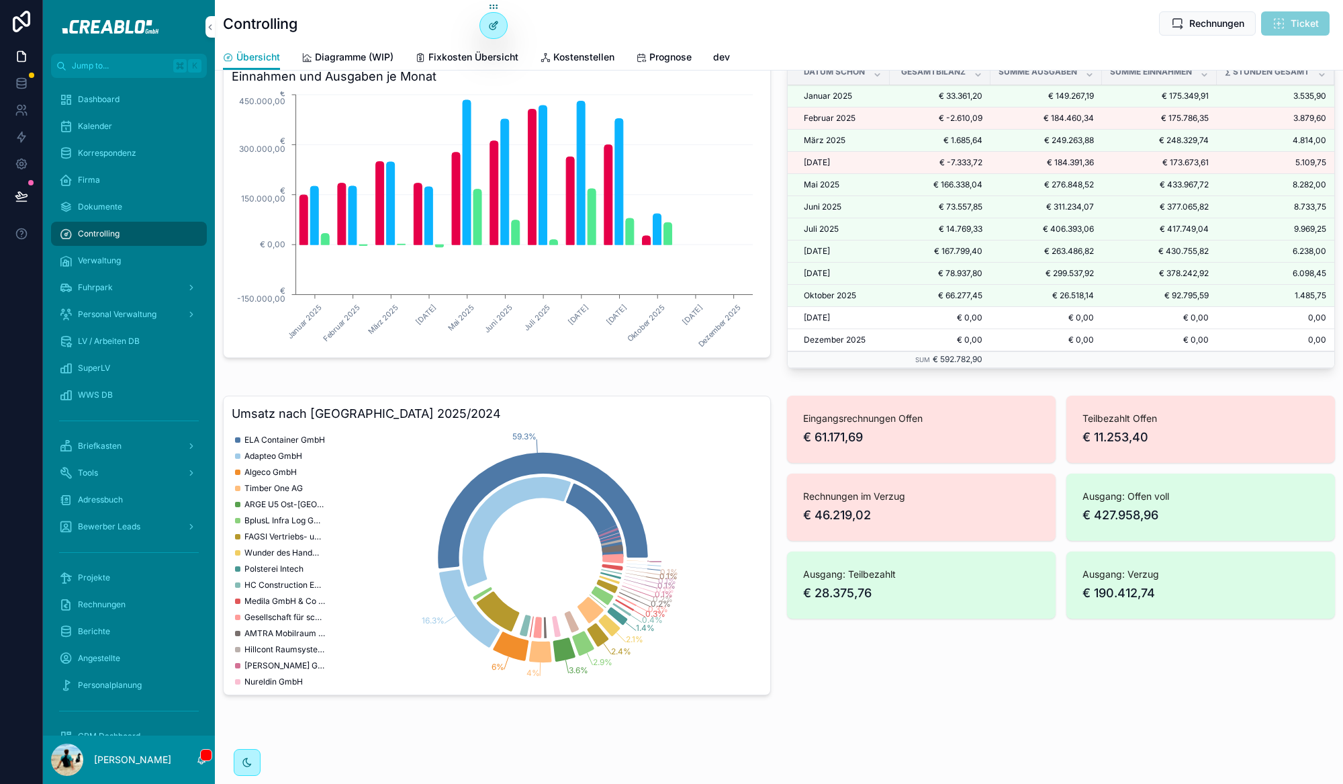
click at [497, 24] on icon at bounding box center [496, 22] width 1 height 1
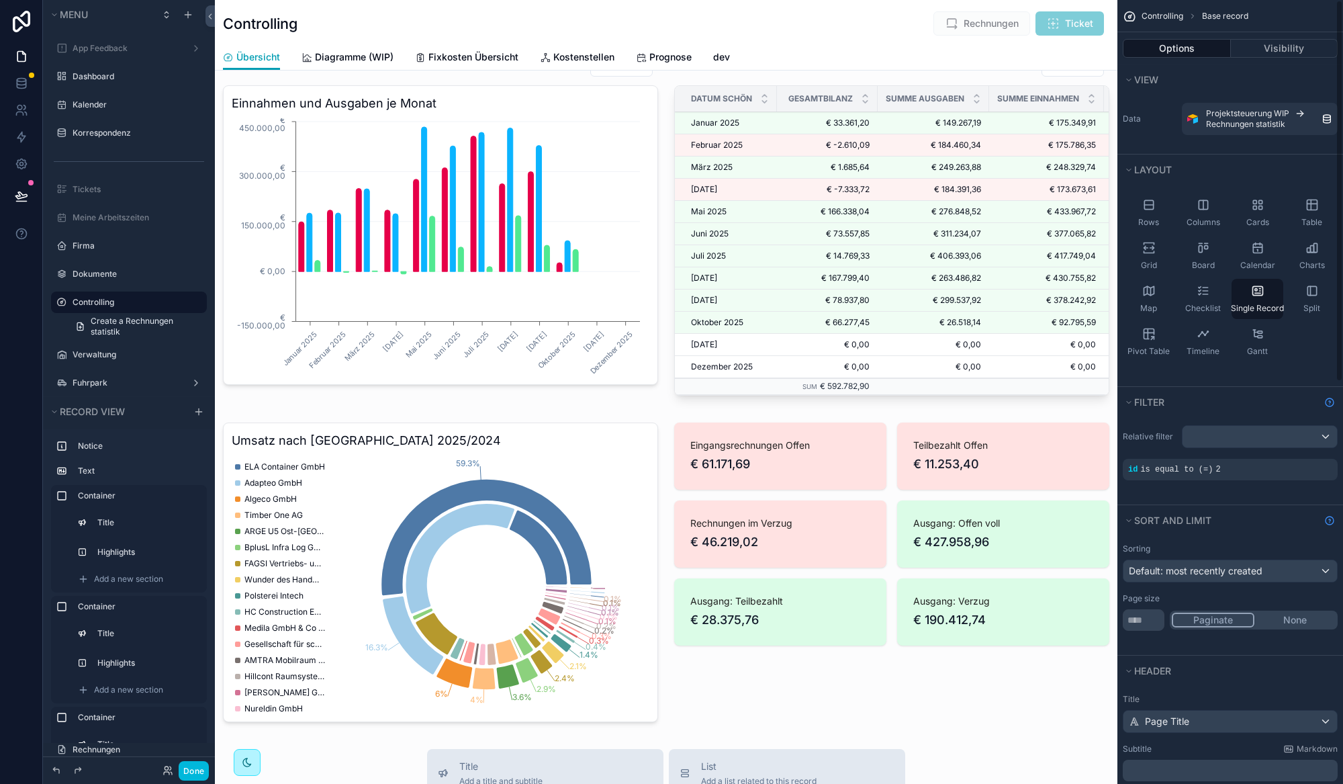
click at [1061, 482] on div "scrollable content" at bounding box center [666, 412] width 902 height 1844
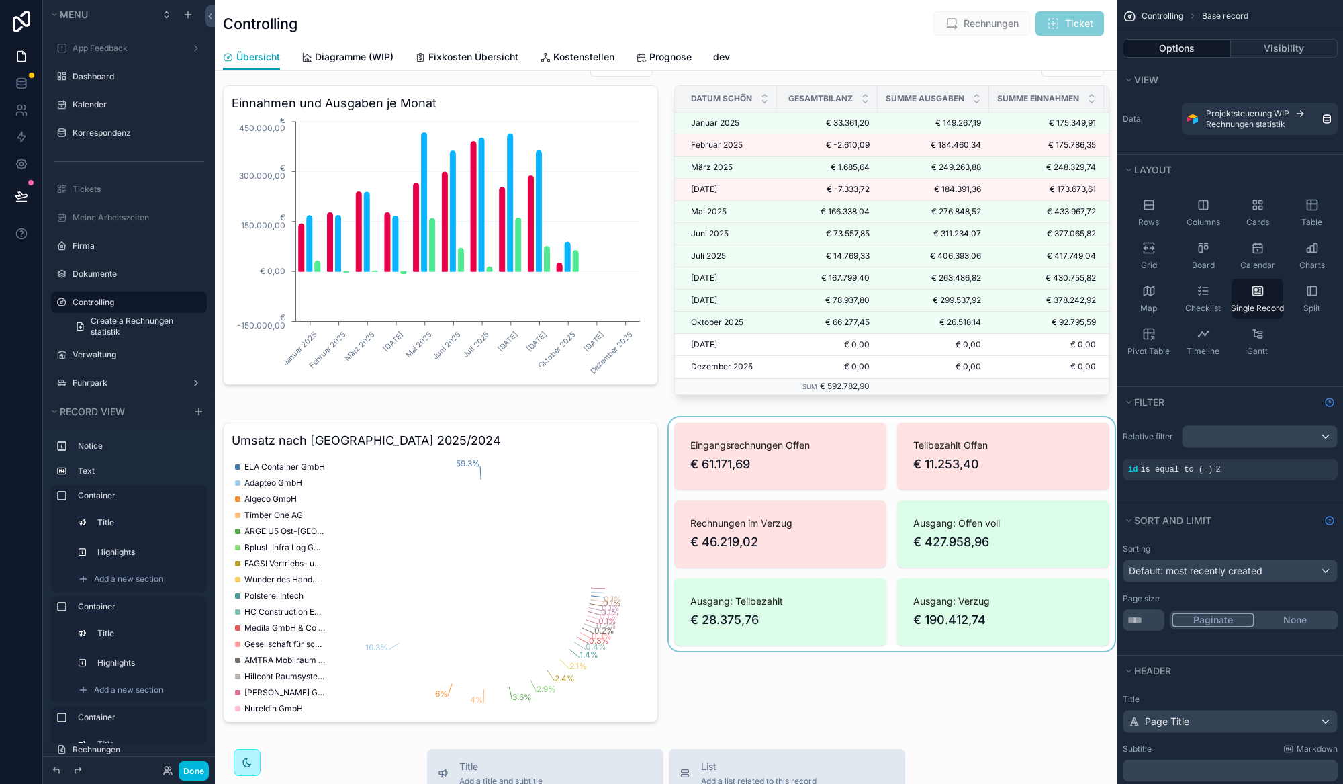
click at [1033, 535] on div "scrollable content" at bounding box center [891, 572] width 451 height 310
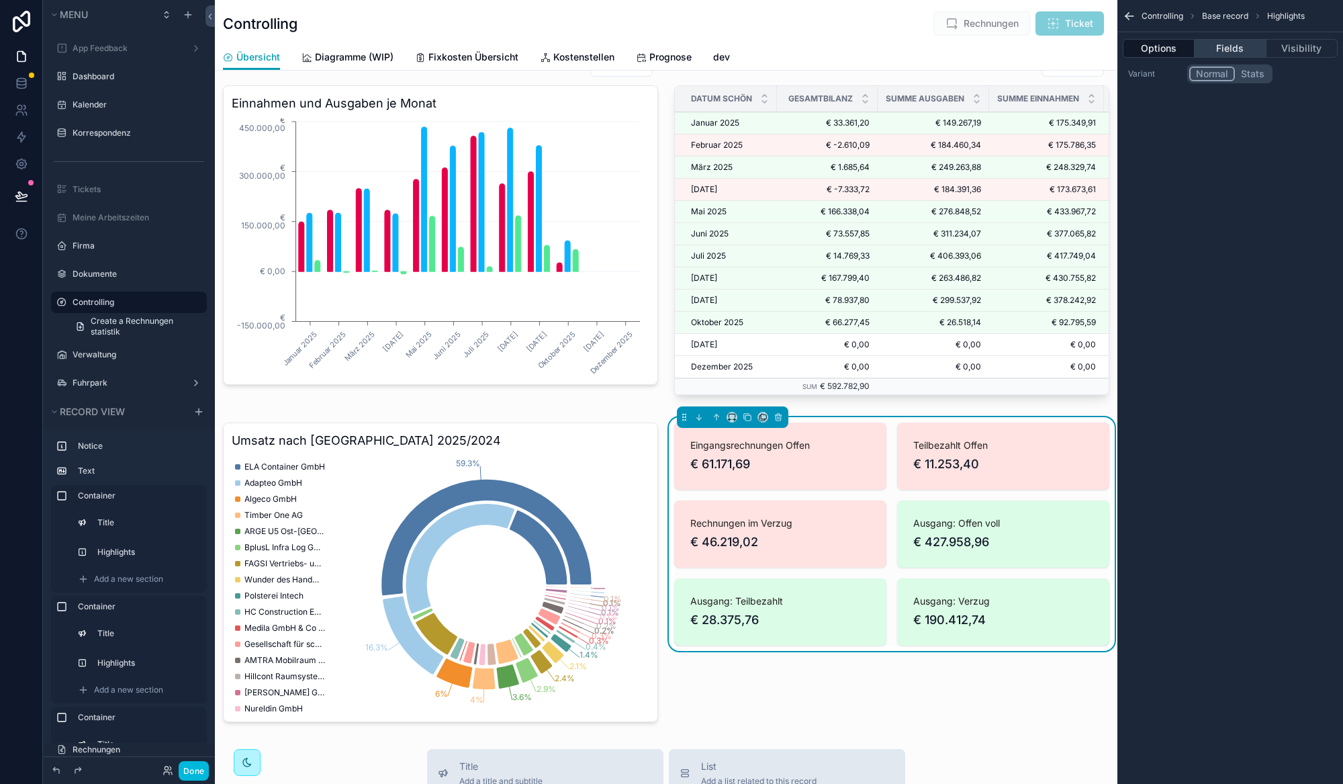
click at [1212, 53] on button "Fields" at bounding box center [1229, 48] width 71 height 19
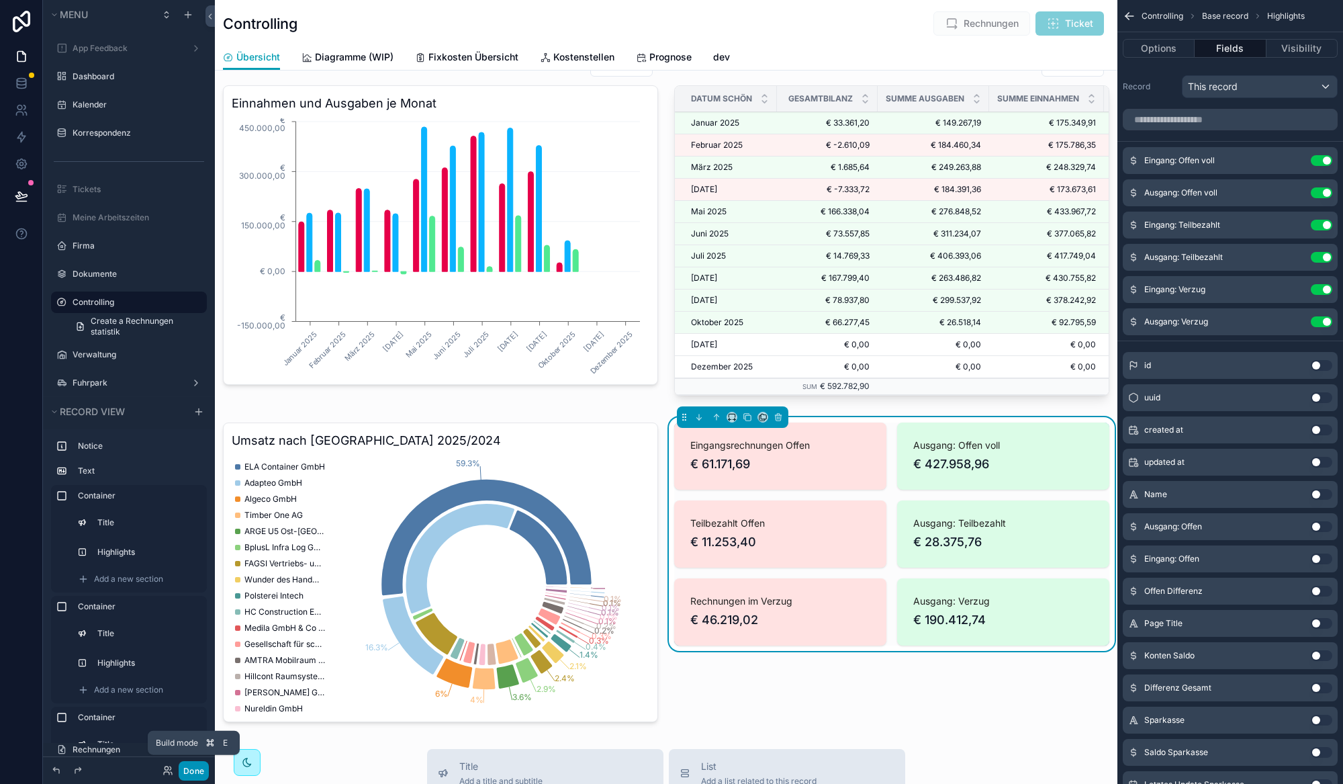
click at [201, 768] on button "Done" at bounding box center [194, 770] width 30 height 19
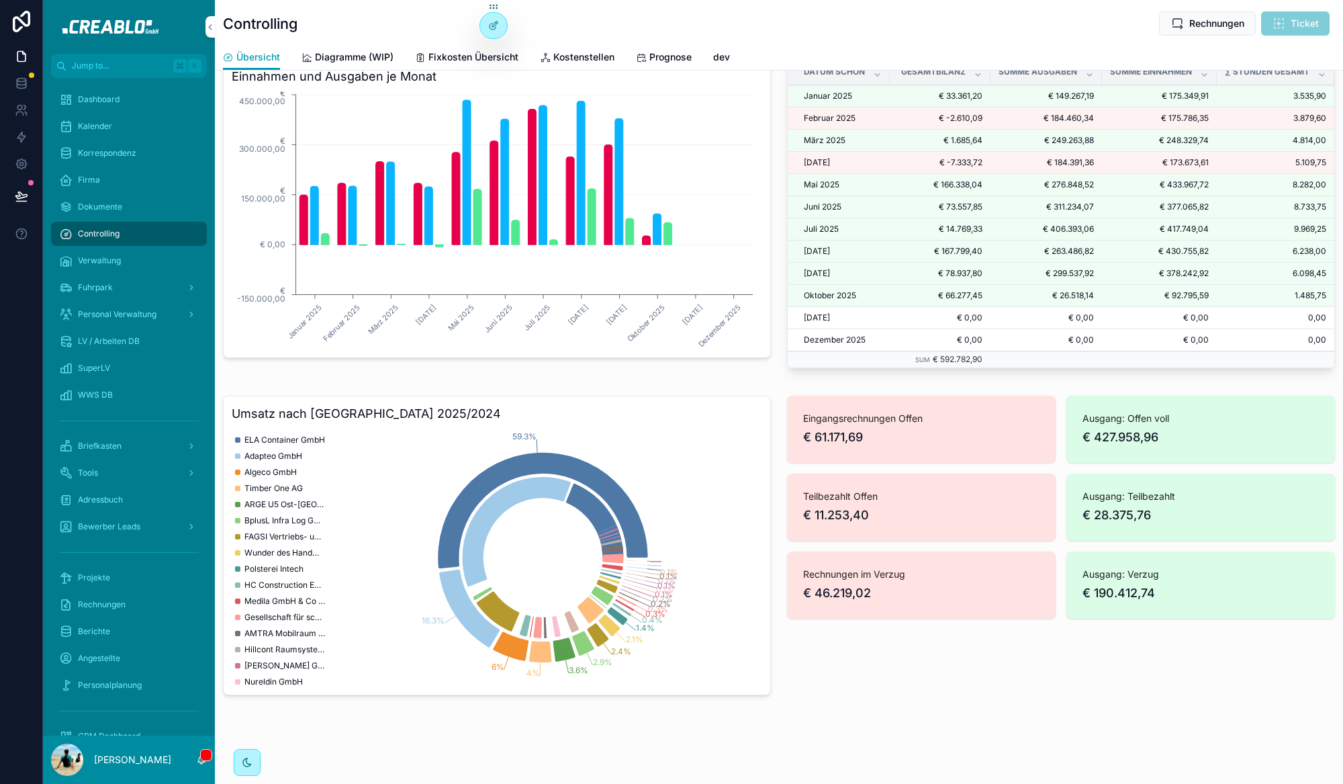
click at [990, 675] on div "Eingangsrechnungen Offen € 61.171,69 Ausgang: Offen voll € 427.958,96 Teilbezah…" at bounding box center [1061, 545] width 564 height 310
click at [19, 192] on icon at bounding box center [20, 195] width 11 height 7
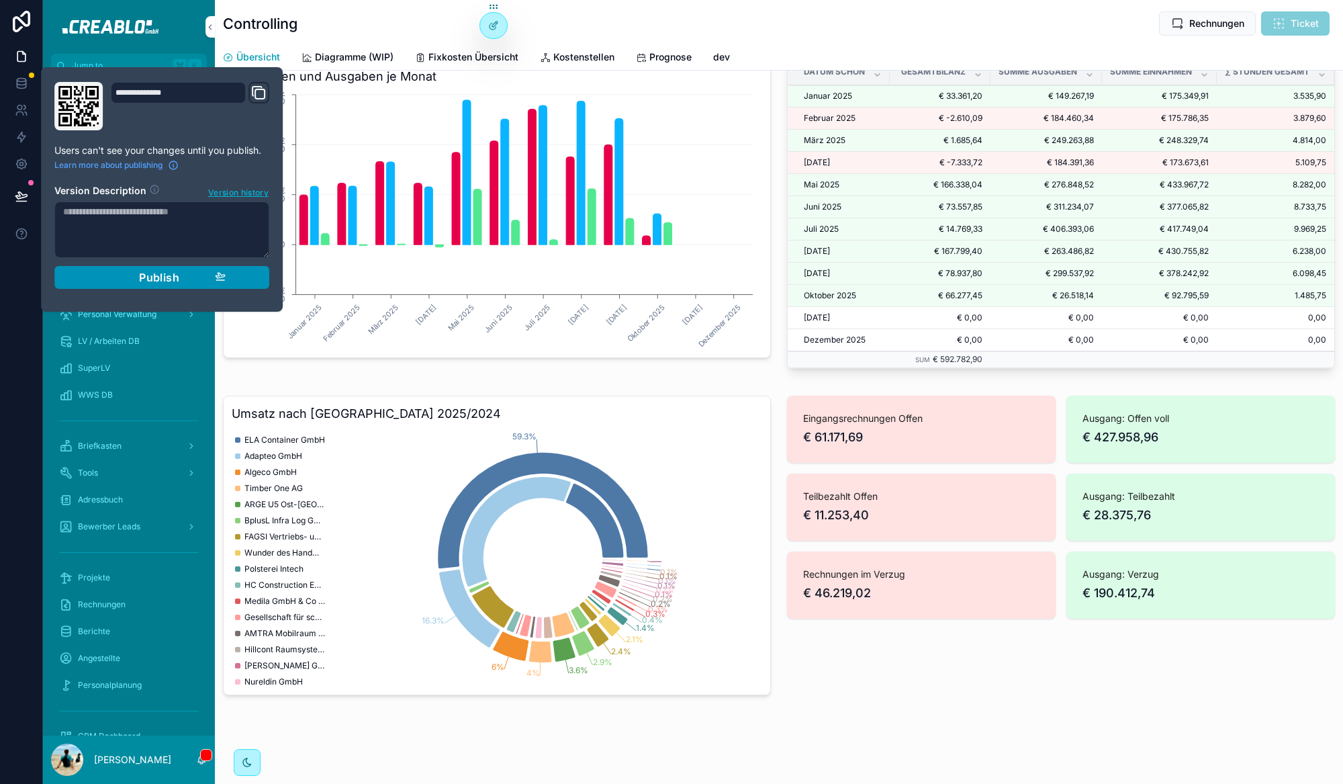
click at [220, 274] on icon "button" at bounding box center [220, 275] width 9 height 5
